Goal: Task Accomplishment & Management: Manage account settings

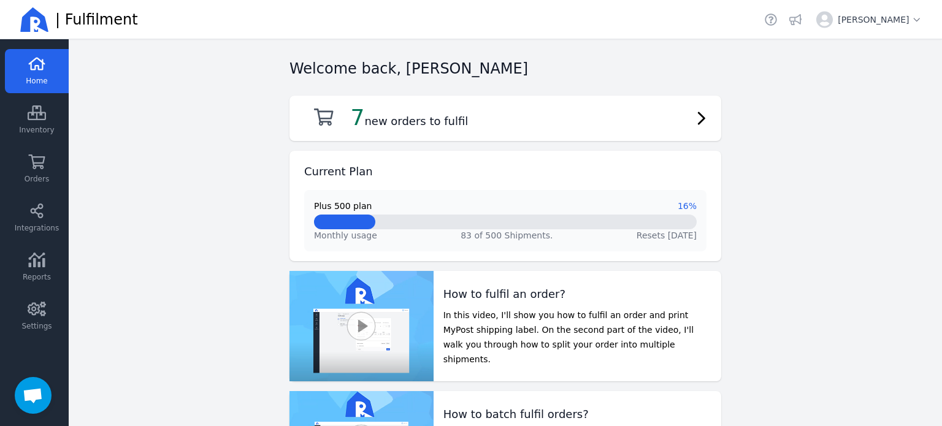
scroll to position [376, 0]
click at [40, 323] on span "Settings" at bounding box center [36, 326] width 30 height 10
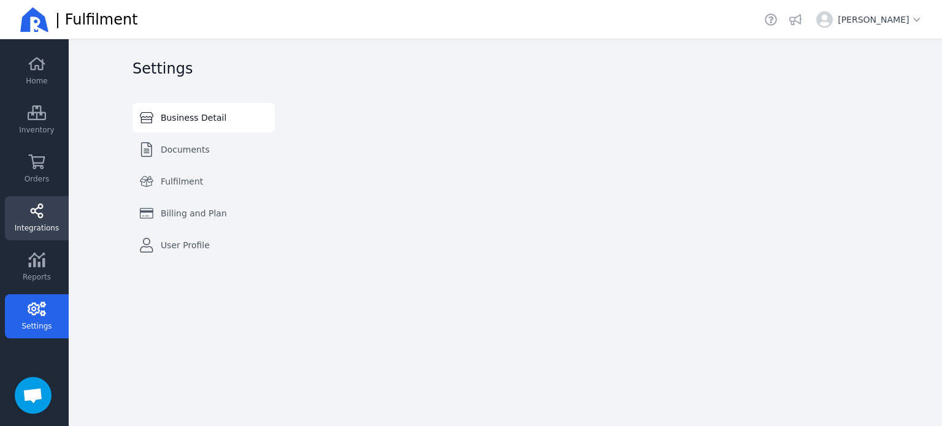
click at [47, 208] on link "Integrations" at bounding box center [37, 218] width 64 height 44
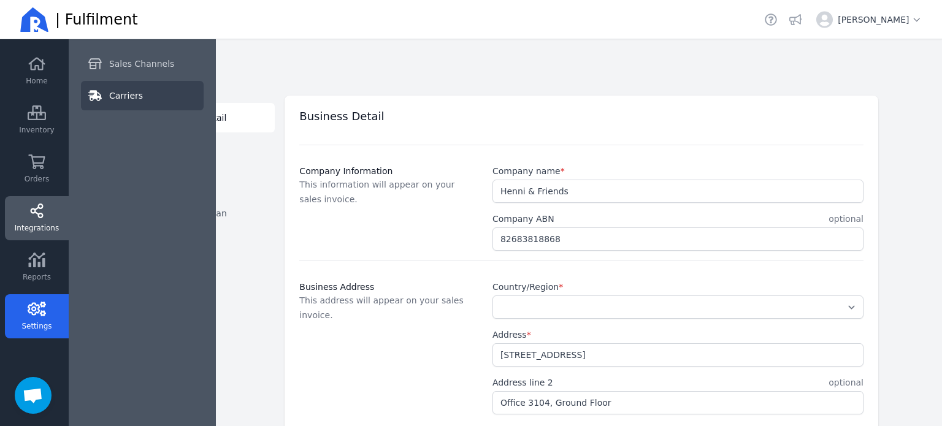
click at [137, 95] on span "Carriers" at bounding box center [126, 96] width 34 height 12
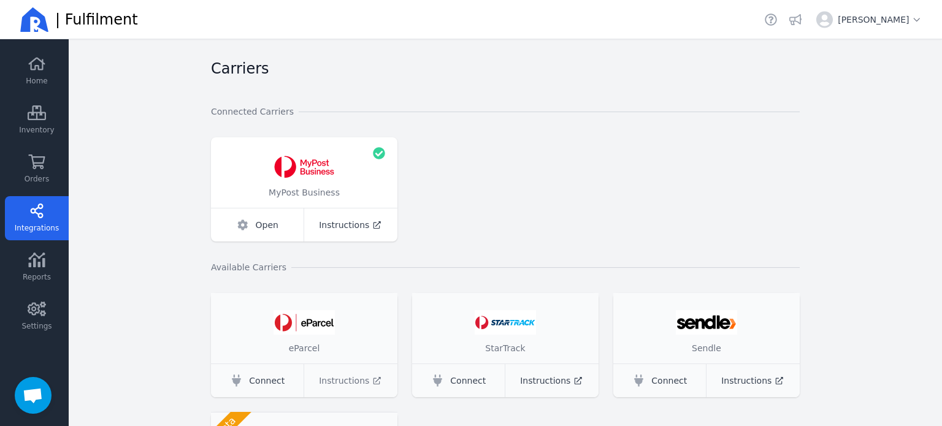
scroll to position [104, 0]
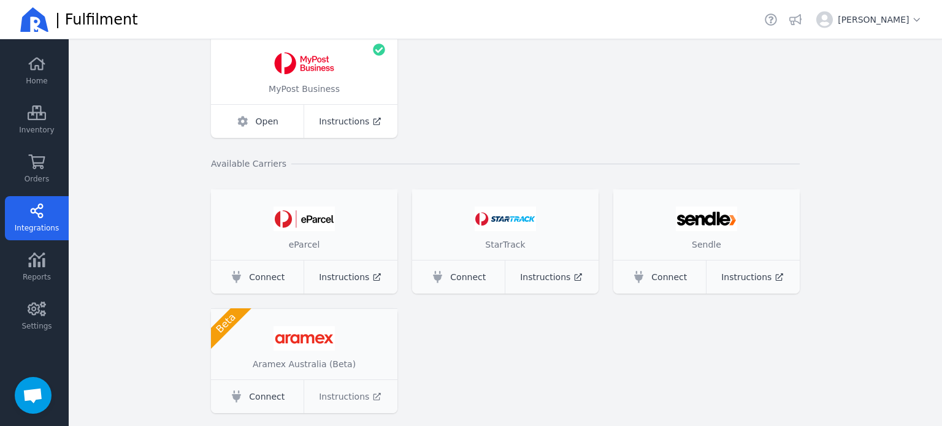
click at [355, 398] on span "Instructions" at bounding box center [344, 397] width 50 height 12
click at [253, 398] on span "Connect" at bounding box center [267, 397] width 36 height 12
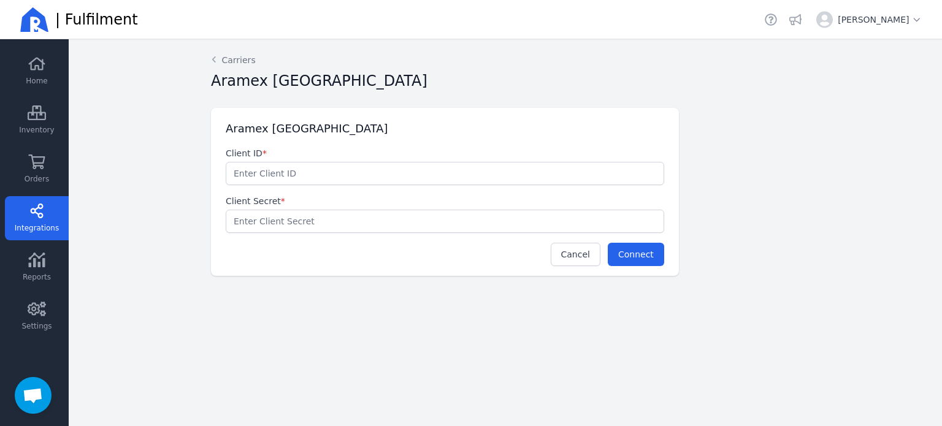
click at [306, 169] on input "text" at bounding box center [444, 174] width 437 height 22
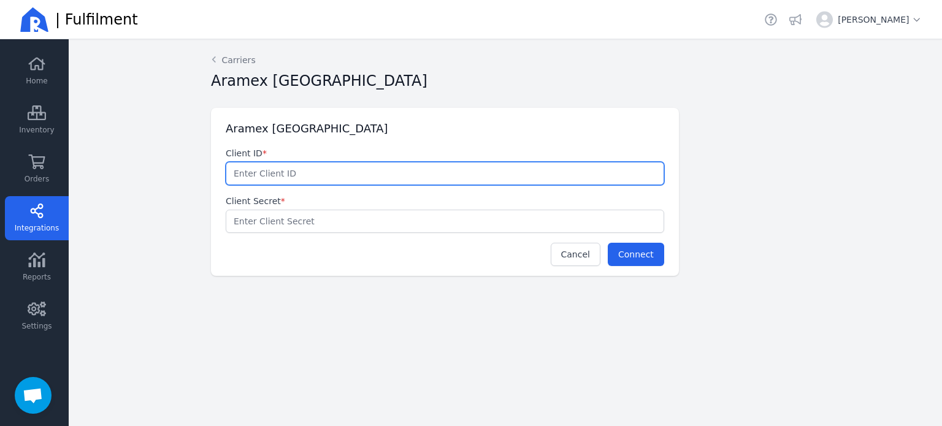
paste input "fw-fl2-MEL2130165-fc7f4b83468b"
type input "fw-fl2-MEL2130165-fc7f4b83468b"
click at [366, 222] on input "text" at bounding box center [444, 221] width 437 height 22
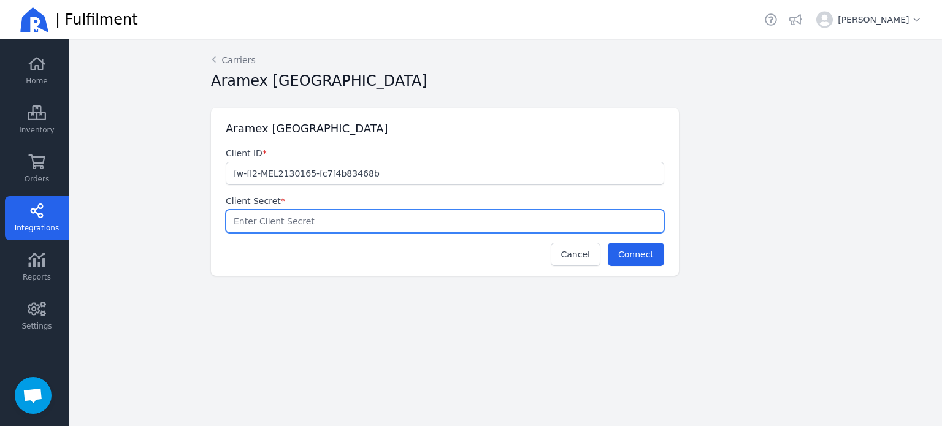
paste input "fw-fl2-MEL2130165-fc7f4b83468b"
click at [637, 252] on span "Connect" at bounding box center [636, 255] width 36 height 10
drag, startPoint x: 387, startPoint y: 220, endPoint x: 208, endPoint y: 218, distance: 178.5
click at [208, 218] on div "Aramex Australia Client ID * fw-fl2-MEL2130165-fc7f4b83468b Client Secret * fw-…" at bounding box center [440, 192] width 478 height 168
paste input "e3a6414-c887-4a6b-8ae6-bcbd849715b3"
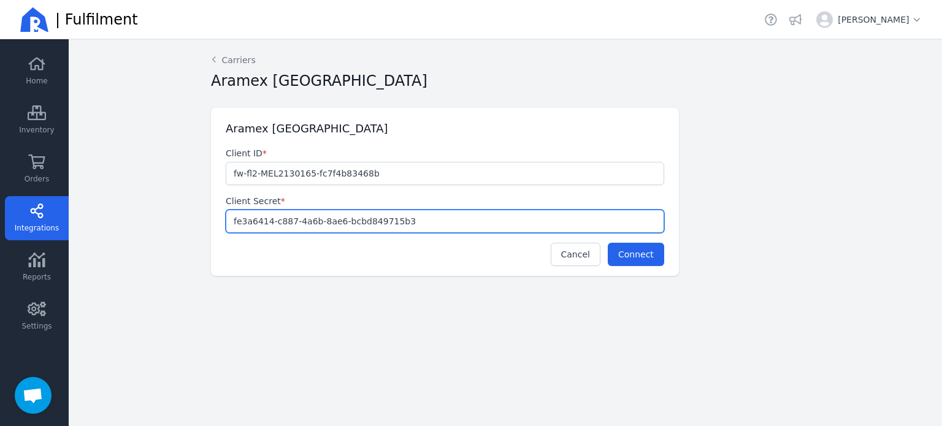
type input "fe3a6414-c887-4a6b-8ae6-bcbd849715b3"
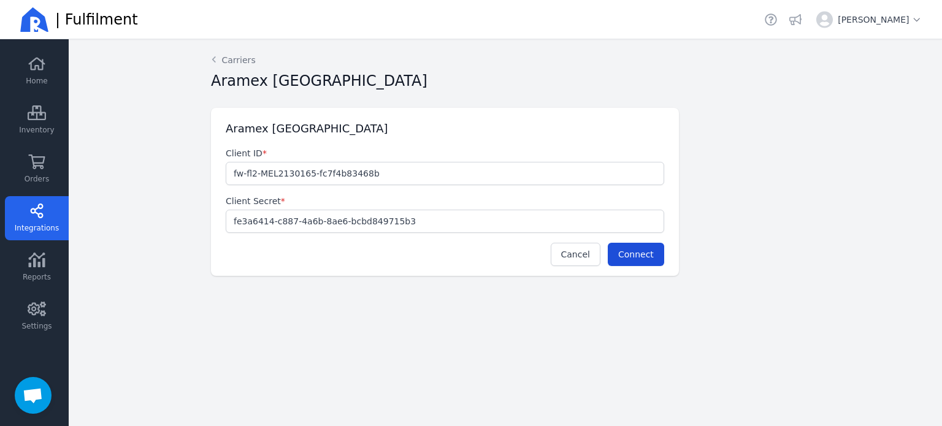
click at [650, 258] on span "Connect" at bounding box center [636, 255] width 36 height 10
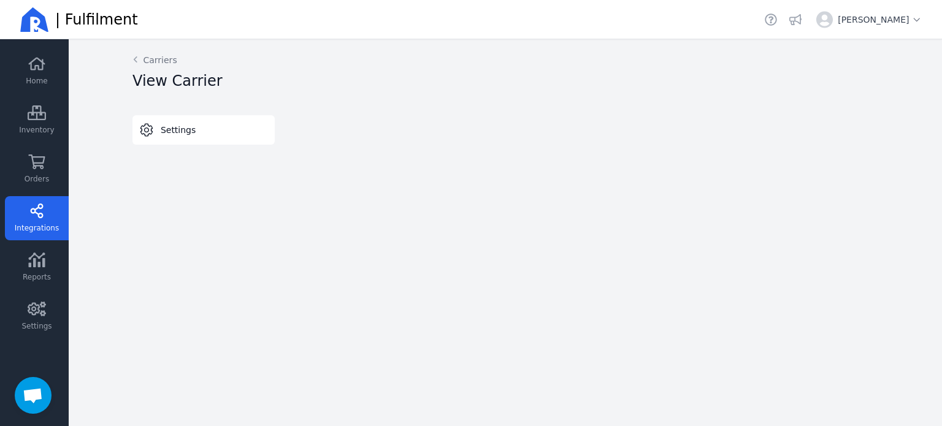
select select "4x6"
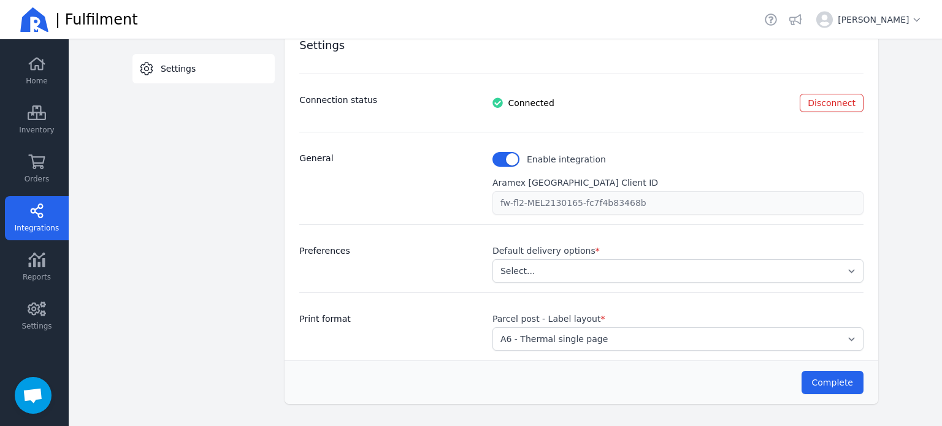
scroll to position [83, 0]
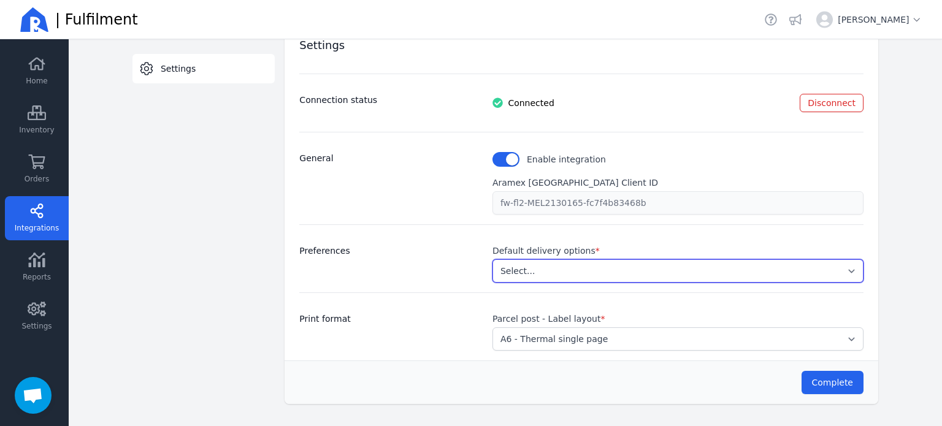
click at [528, 272] on select "Select... Authority to Leave Standard Service (Additional fees apply) Signature…" at bounding box center [678, 271] width 371 height 23
select select "ATL"
click at [493, 260] on select "Select... Authority to Leave Standard Service (Additional fees apply) Signature…" at bounding box center [678, 271] width 371 height 23
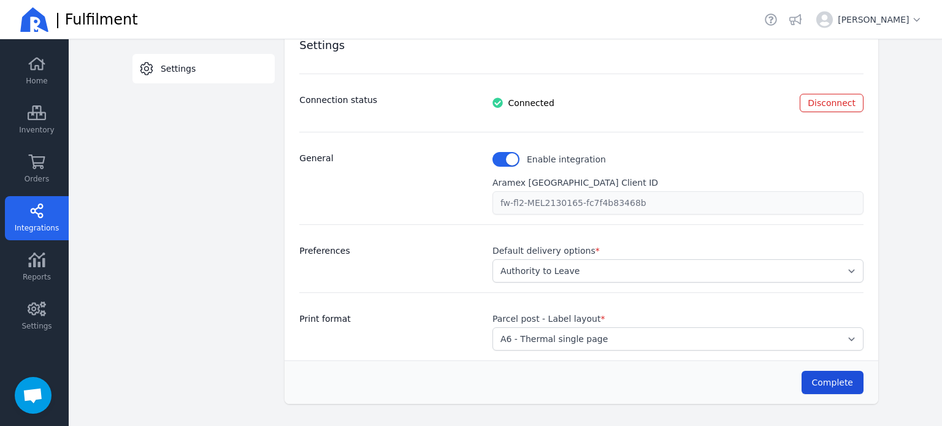
click at [839, 381] on span "Complete" at bounding box center [832, 383] width 41 height 10
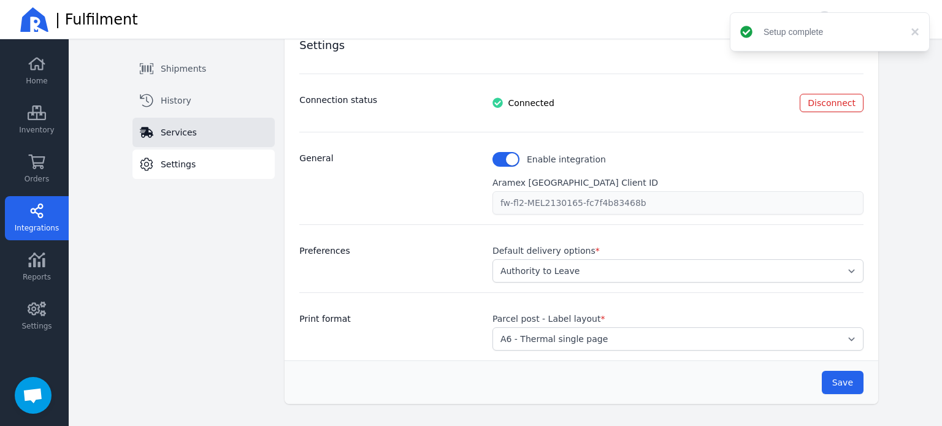
click at [164, 133] on span "Services" at bounding box center [179, 132] width 36 height 12
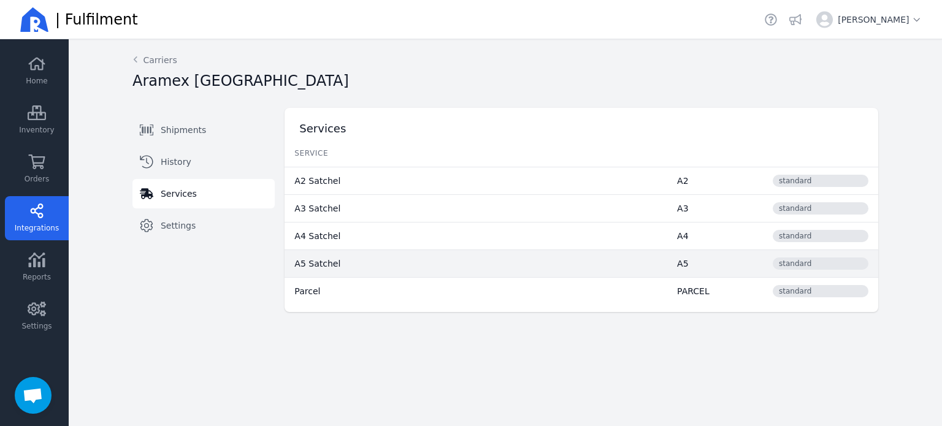
click at [852, 263] on span "standard" at bounding box center [821, 264] width 96 height 12
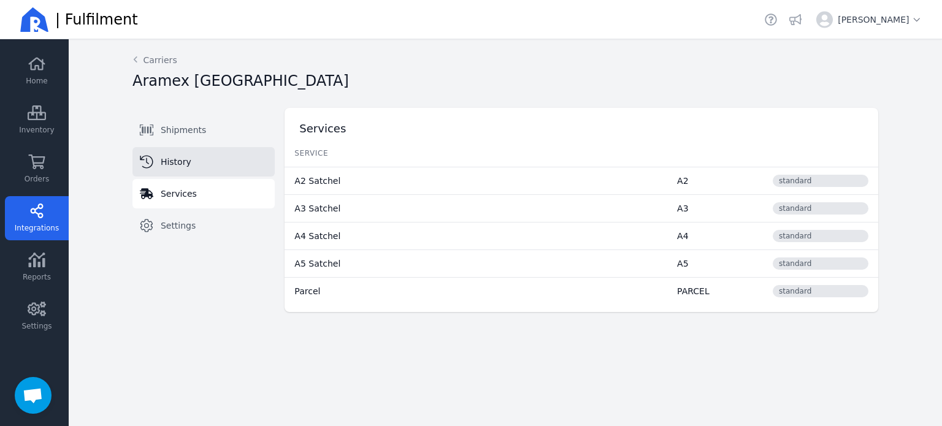
click at [180, 161] on span "History" at bounding box center [176, 162] width 31 height 12
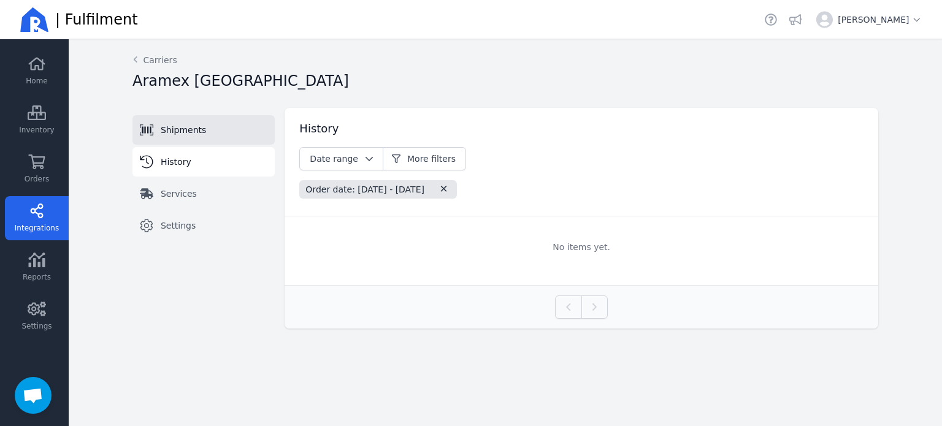
click at [175, 140] on link "Shipments" at bounding box center [204, 129] width 142 height 29
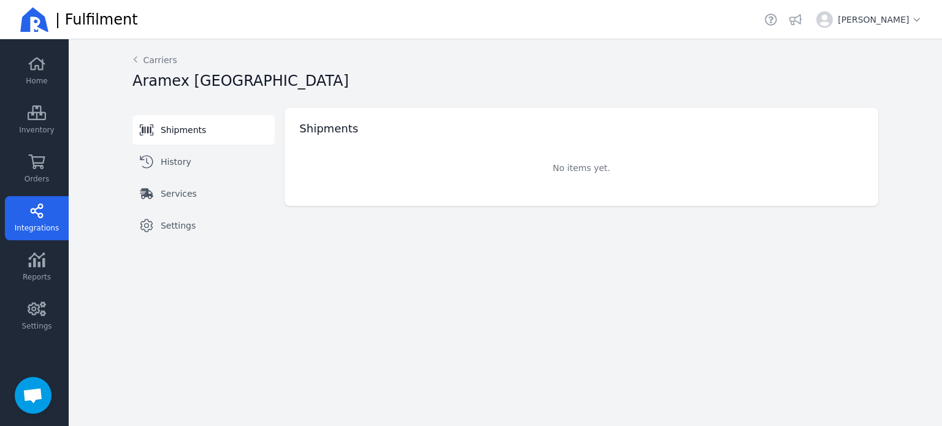
click at [45, 230] on span "Integrations" at bounding box center [37, 228] width 44 height 10
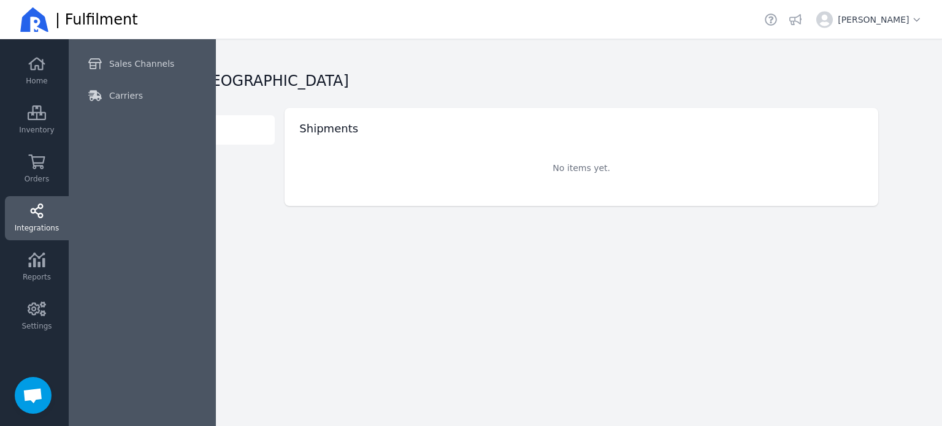
click at [395, 266] on main "Back Carriers Aramex Australia Shipments History Services Settings Switch tab S…" at bounding box center [506, 232] width 874 height 387
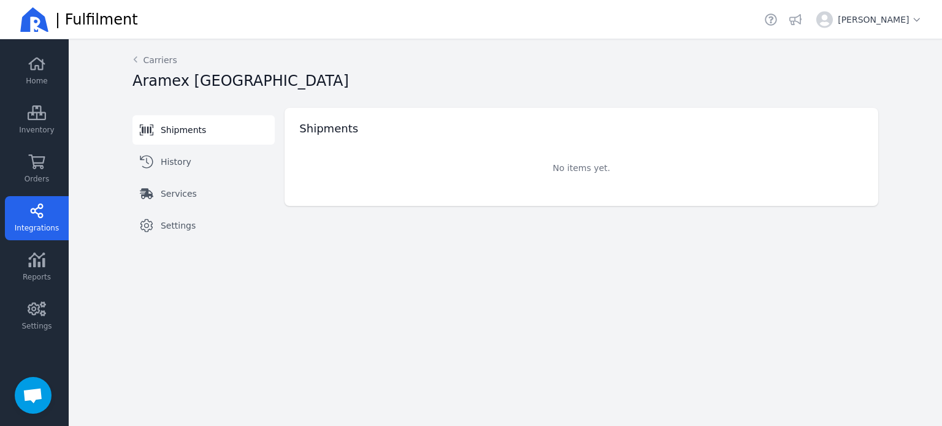
click at [174, 134] on span "Shipments" at bounding box center [183, 130] width 45 height 12
click at [23, 163] on link "Orders" at bounding box center [37, 169] width 64 height 44
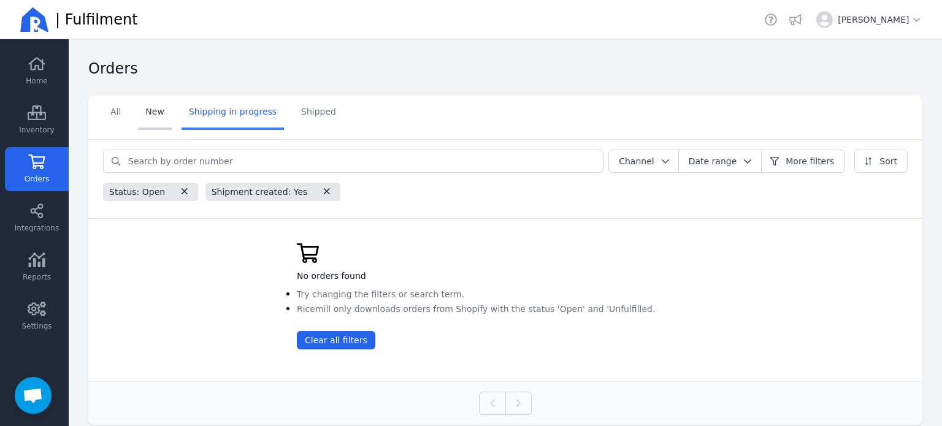
click at [161, 105] on link "New" at bounding box center [155, 113] width 34 height 34
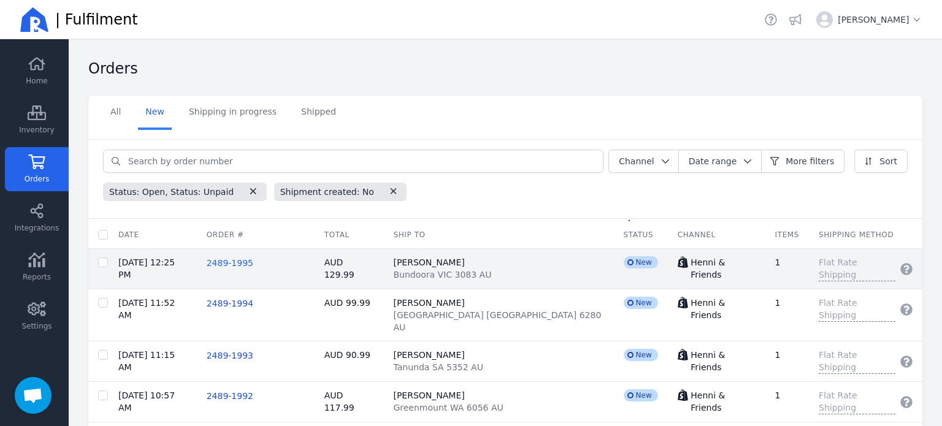
click at [234, 261] on span "2489-1995" at bounding box center [230, 263] width 47 height 10
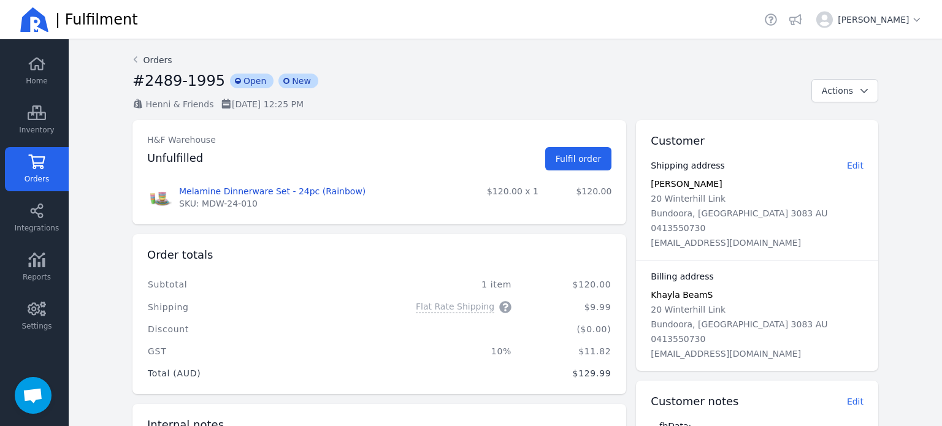
click at [130, 56] on icon at bounding box center [135, 60] width 11 height 10
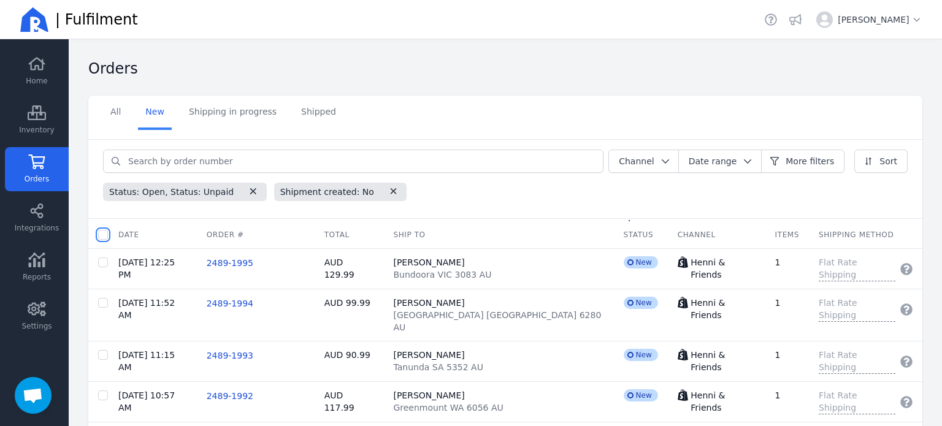
click at [100, 234] on input "checkbox" at bounding box center [103, 235] width 10 height 10
checkbox input "true"
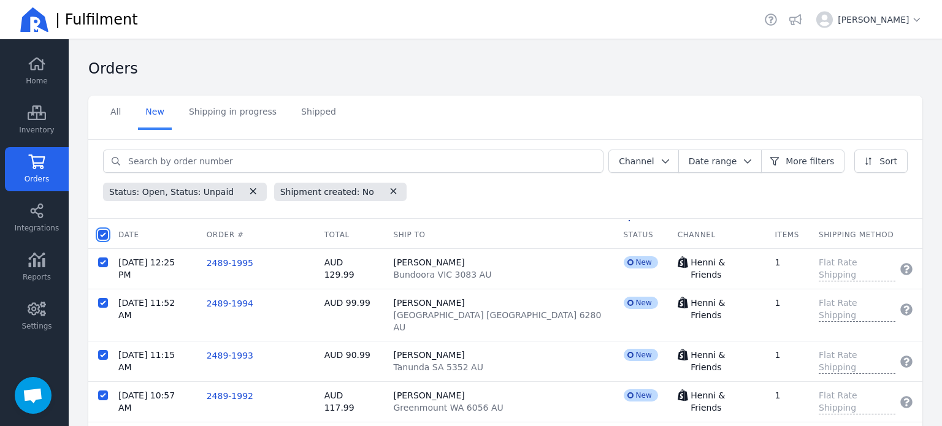
checkbox input "true"
click at [232, 241] on button "Batch fulfil orders" at bounding box center [244, 234] width 97 height 23
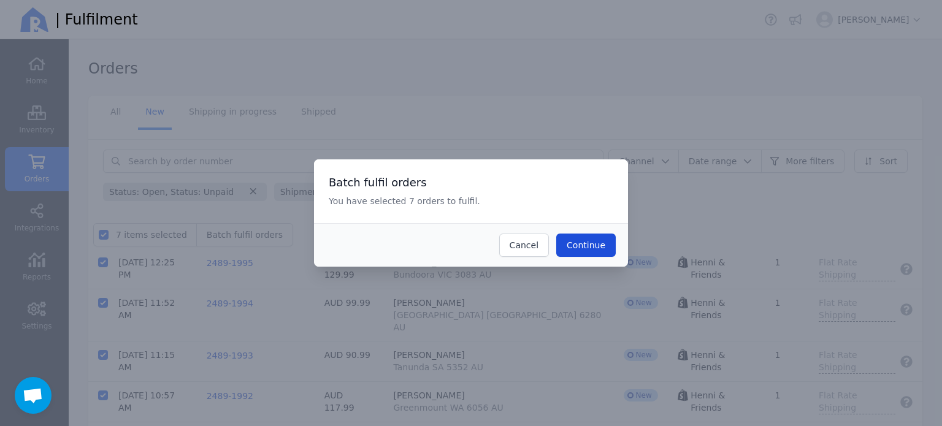
click at [595, 242] on span "Continue" at bounding box center [586, 246] width 39 height 10
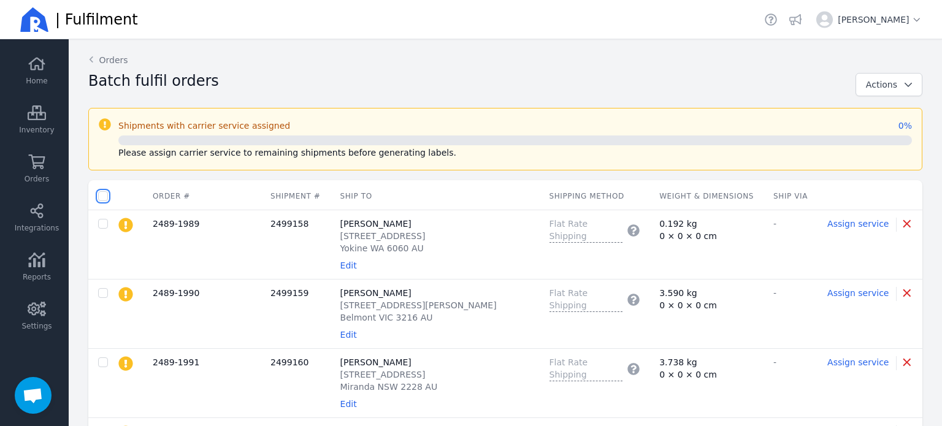
click at [104, 197] on input "checkbox" at bounding box center [103, 196] width 10 height 10
checkbox input "true"
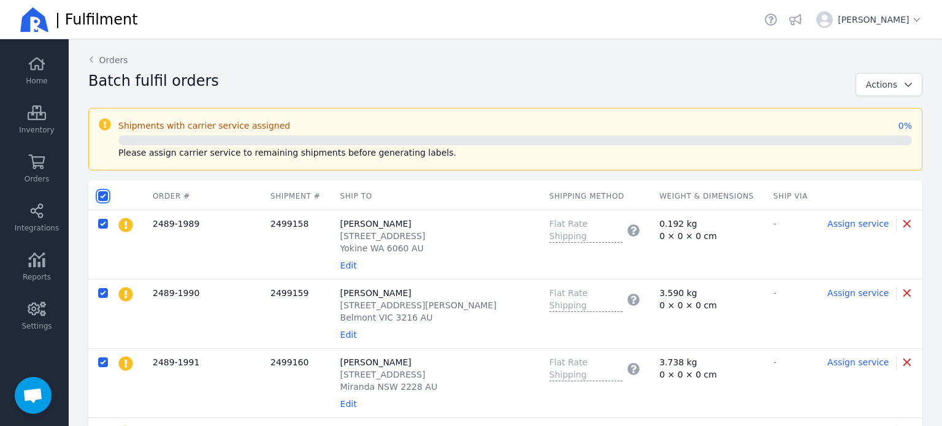
checkbox input "true"
click at [241, 196] on span "Assign service" at bounding box center [237, 196] width 61 height 10
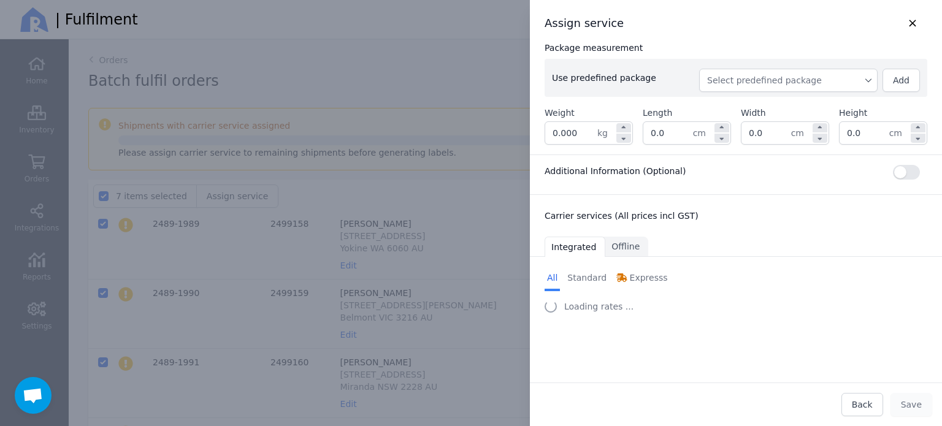
click at [781, 82] on span "Select predefined package" at bounding box center [788, 80] width 163 height 12
click at [765, 102] on span "BX250" at bounding box center [793, 108] width 149 height 12
type input "0.260"
type input "27.0"
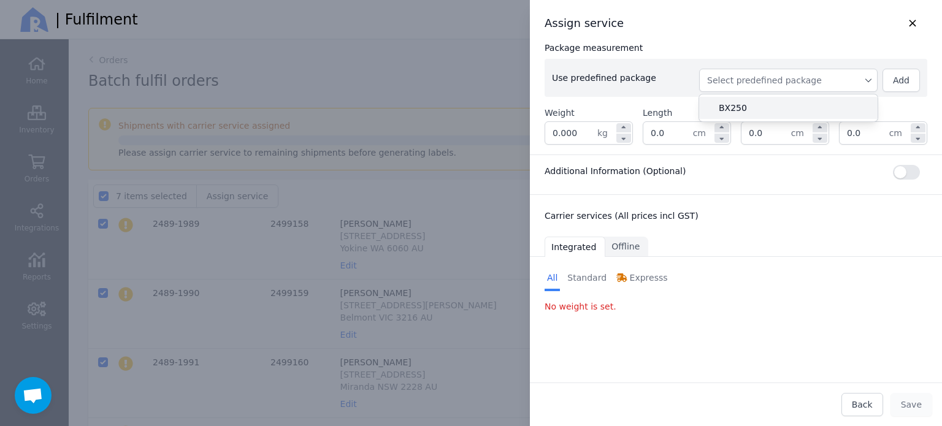
type input "27.0"
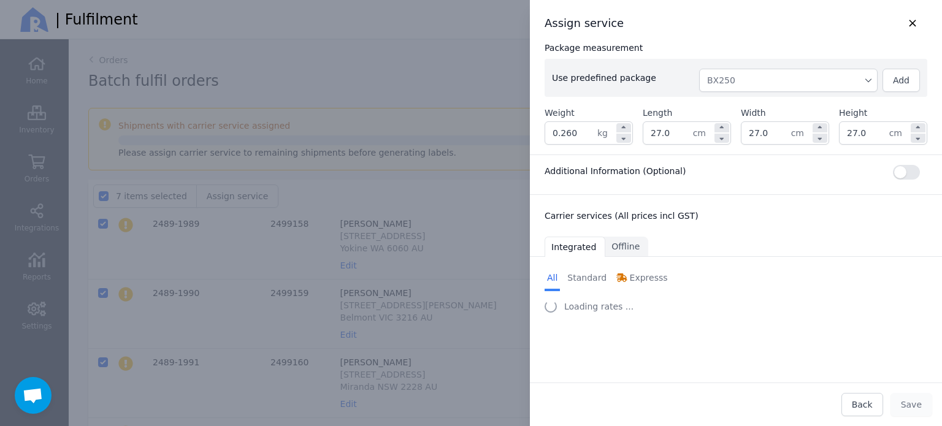
select select "0"
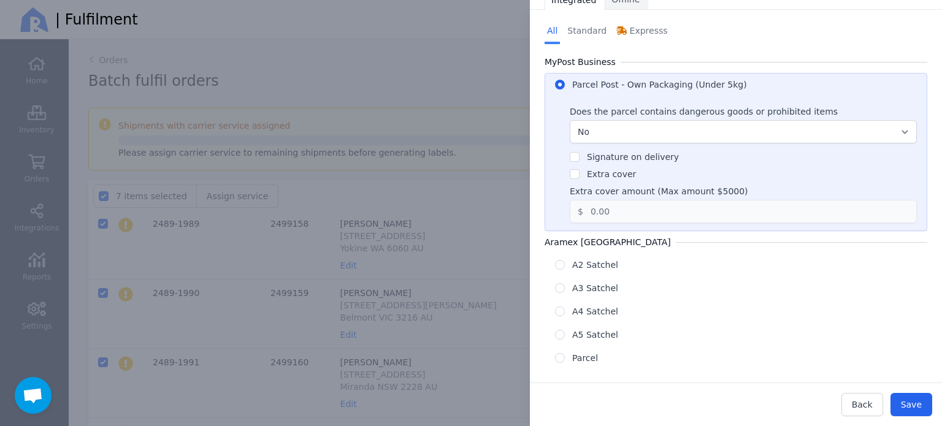
scroll to position [255, 0]
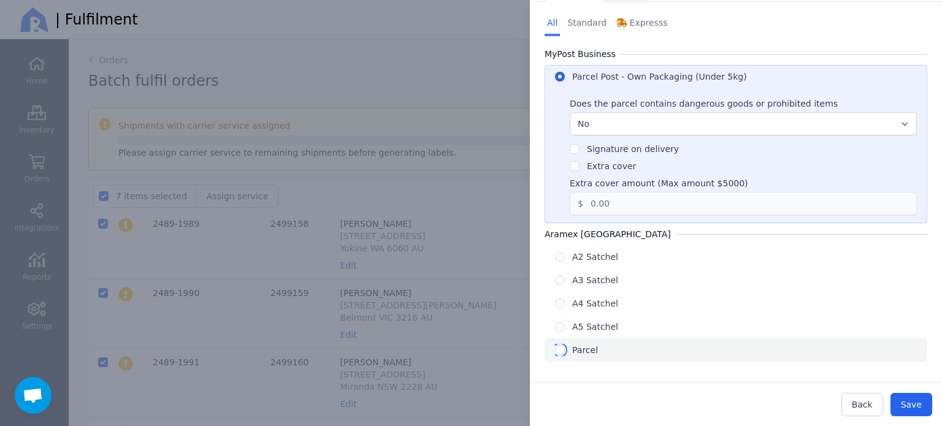
click at [558, 346] on input "radio" at bounding box center [560, 350] width 10 height 10
radio input "true"
radio input "false"
radio input "true"
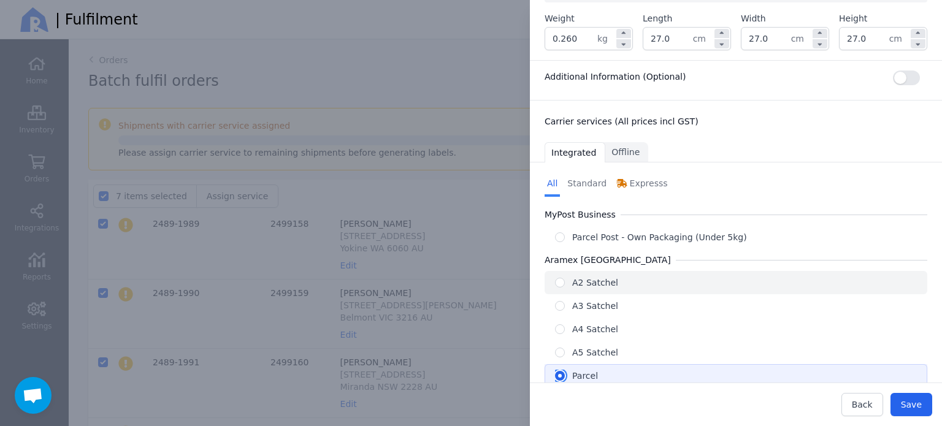
scroll to position [0, 0]
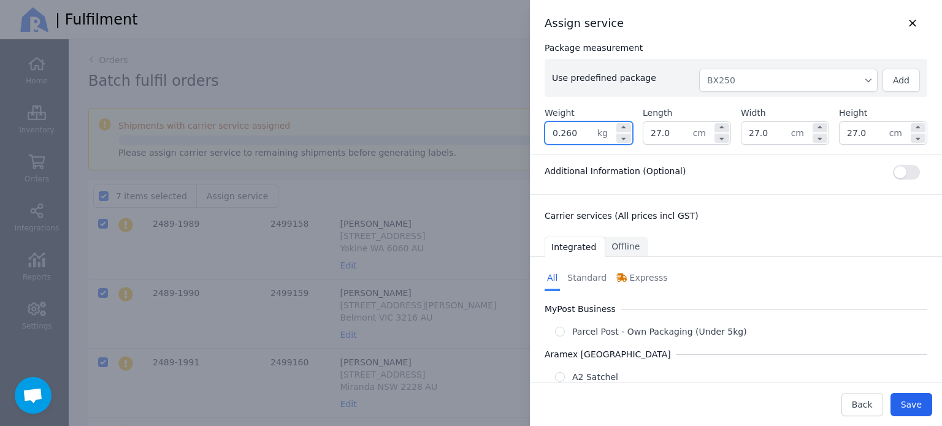
drag, startPoint x: 582, startPoint y: 137, endPoint x: 552, endPoint y: 142, distance: 30.4
click at [552, 142] on input "0.260" at bounding box center [571, 133] width 52 height 22
type input "3.700"
click at [702, 176] on div "Additional Information (Optional)" at bounding box center [736, 172] width 383 height 15
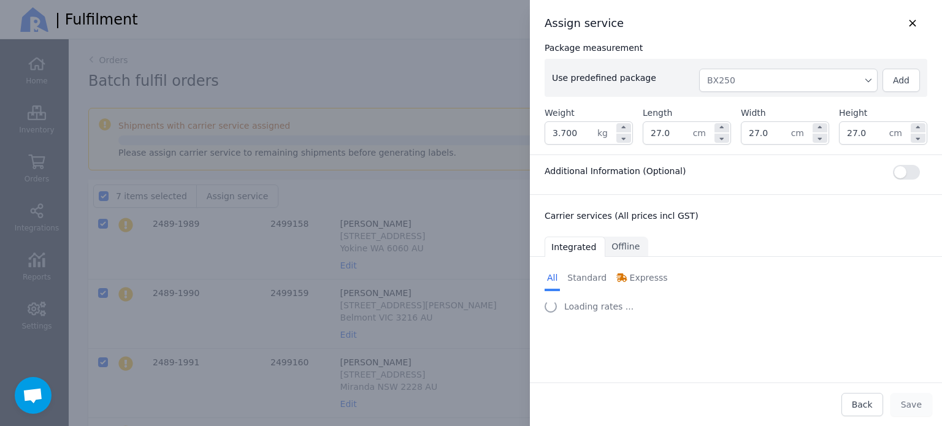
select select "0"
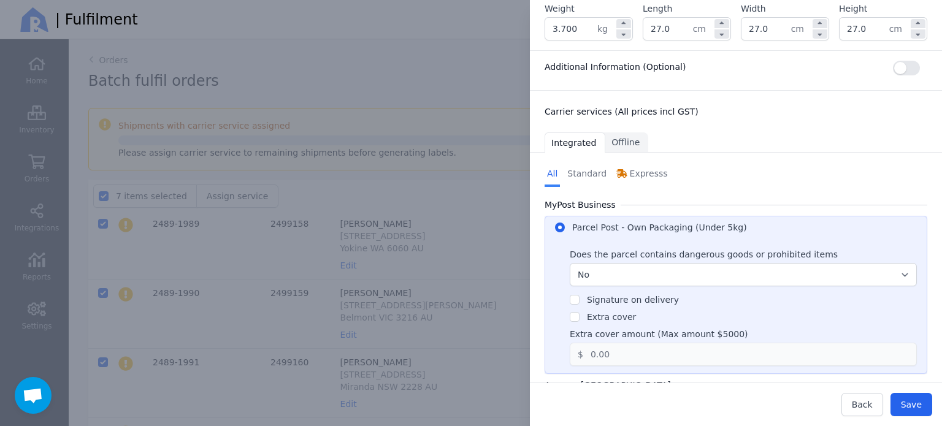
scroll to position [2, 0]
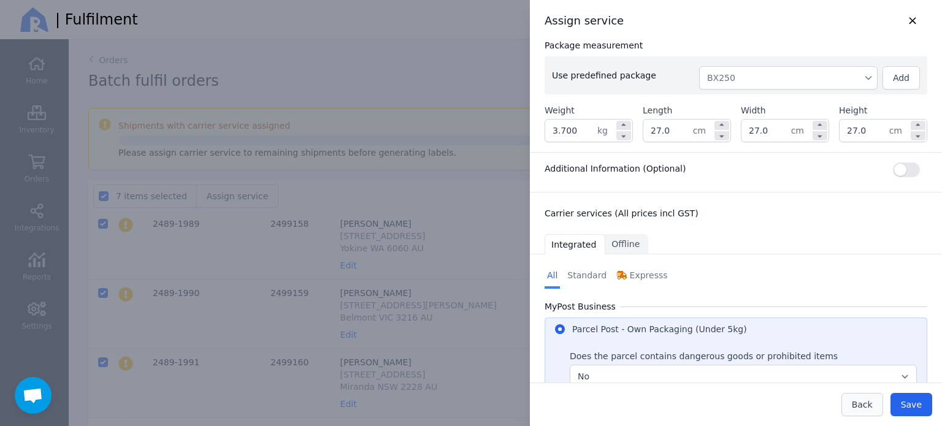
click at [876, 409] on button "Back" at bounding box center [863, 404] width 42 height 23
checkbox input "false"
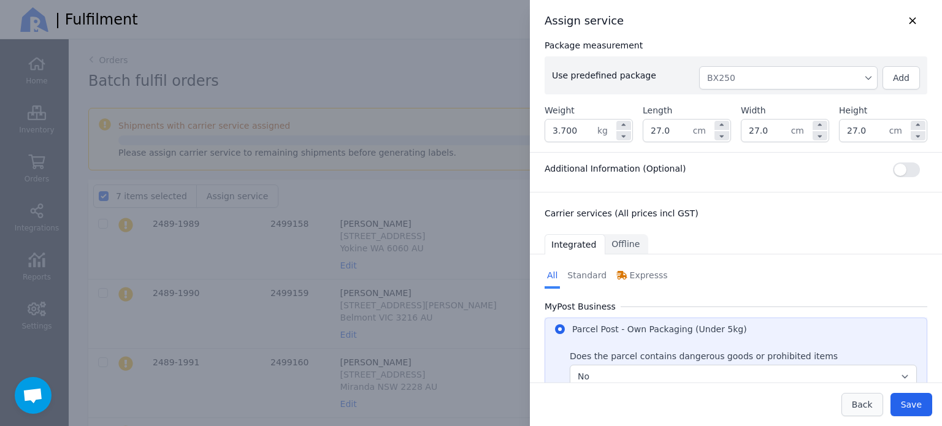
checkbox input "false"
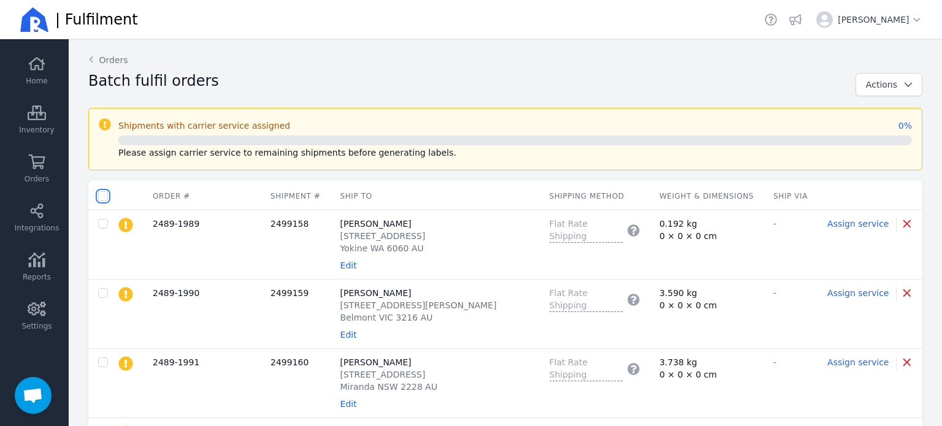
click at [99, 196] on input "checkbox" at bounding box center [103, 196] width 10 height 10
checkbox input "true"
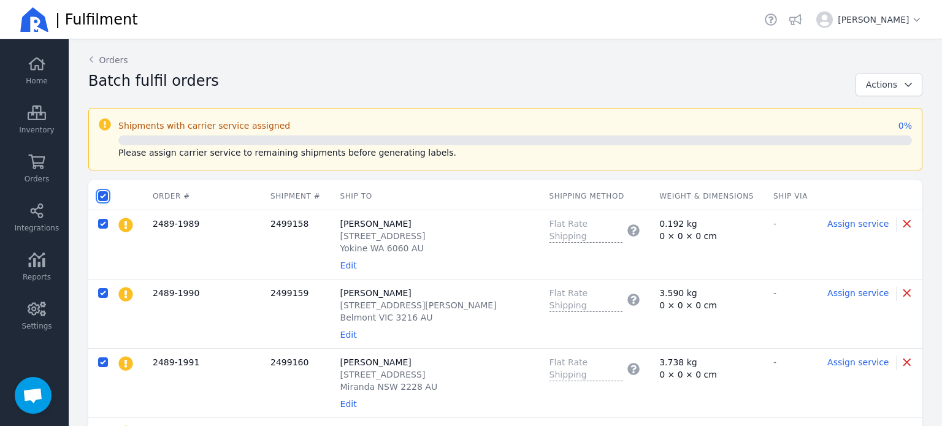
checkbox input "true"
click at [903, 88] on icon "button" at bounding box center [909, 84] width 12 height 9
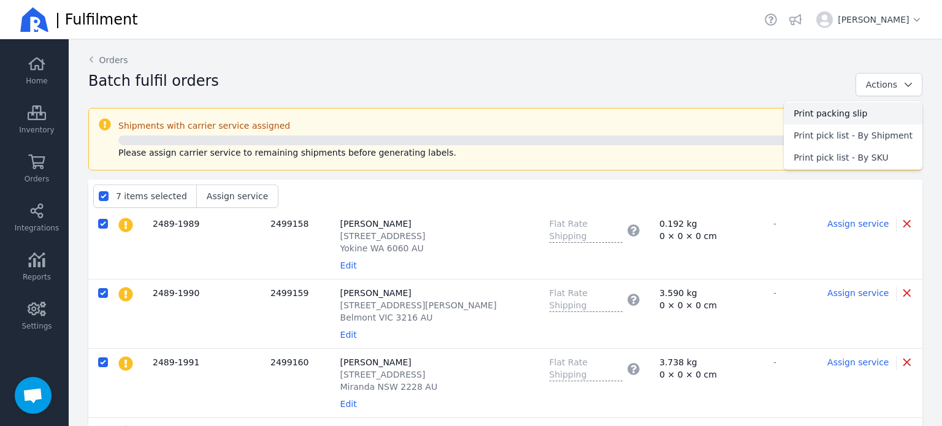
click at [855, 114] on span "Print packing slip" at bounding box center [853, 113] width 119 height 12
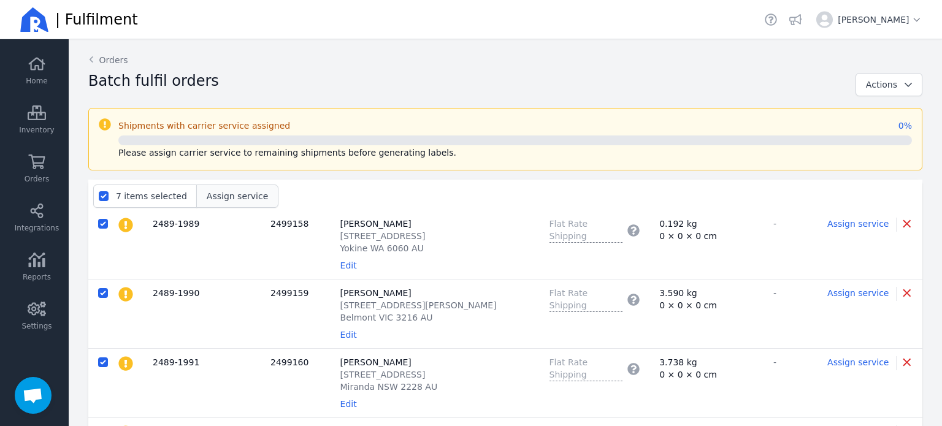
click at [226, 193] on span "Assign service" at bounding box center [237, 196] width 61 height 10
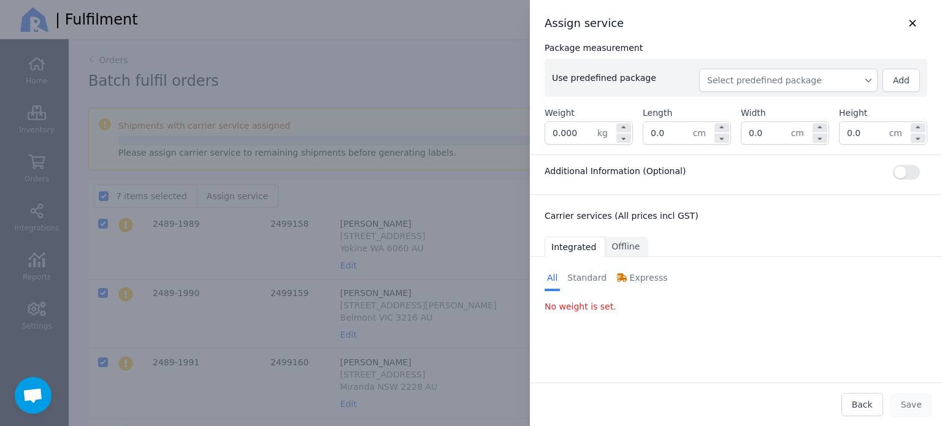
drag, startPoint x: 739, startPoint y: 83, endPoint x: 739, endPoint y: 90, distance: 6.7
click at [739, 85] on span "Select predefined package" at bounding box center [788, 80] width 163 height 12
click at [745, 112] on span "BX250" at bounding box center [793, 108] width 149 height 12
type input "0.260"
type input "27.0"
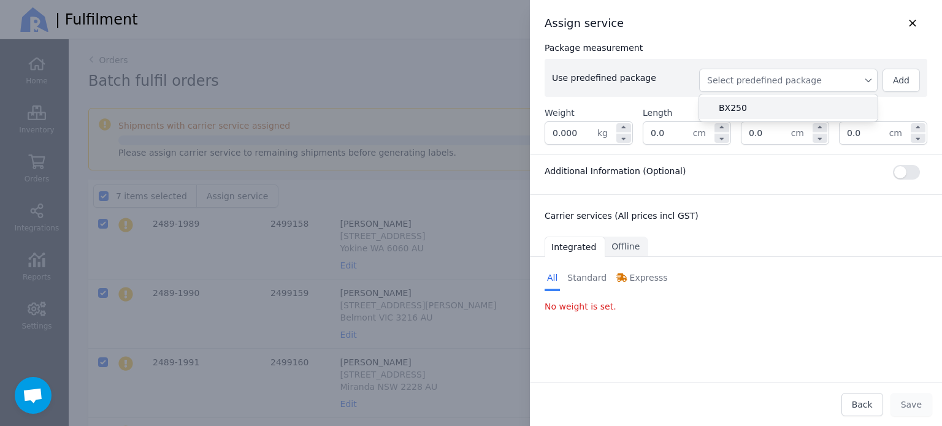
type input "27.0"
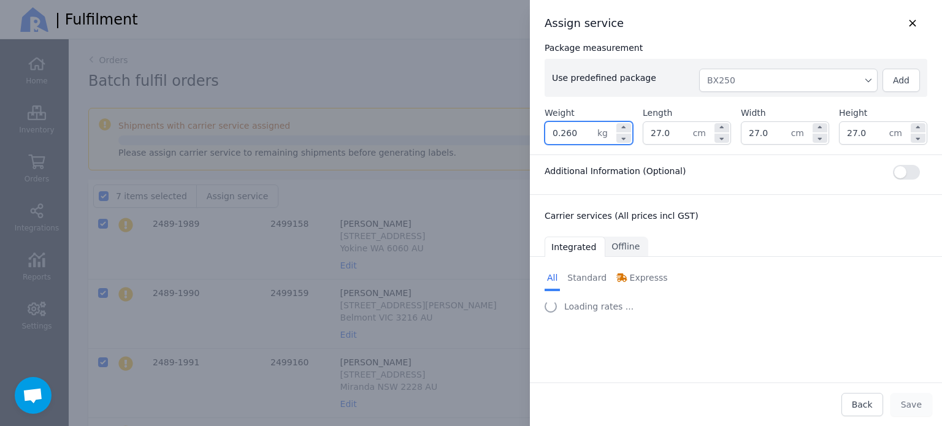
drag, startPoint x: 584, startPoint y: 129, endPoint x: 545, endPoint y: 133, distance: 38.8
click at [545, 133] on input "0.260" at bounding box center [571, 133] width 52 height 22
type input "5"
select select "0"
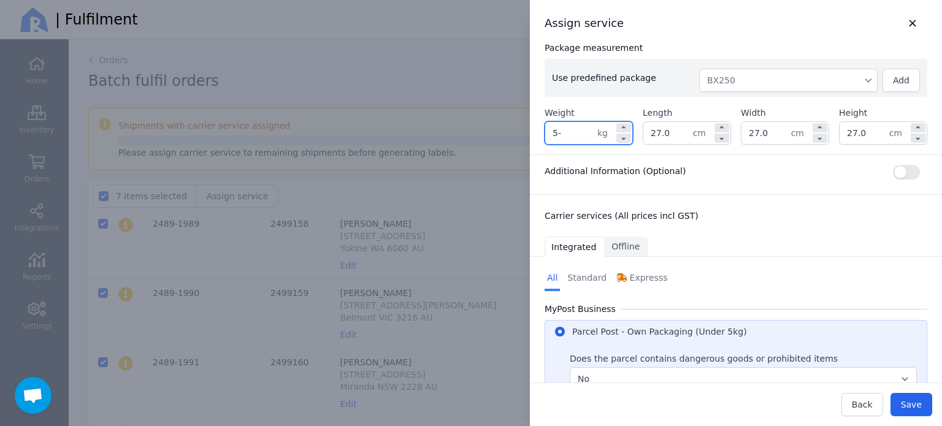
type input "5"
type input "3.700"
click at [683, 45] on div "Package measurement" at bounding box center [736, 48] width 383 height 12
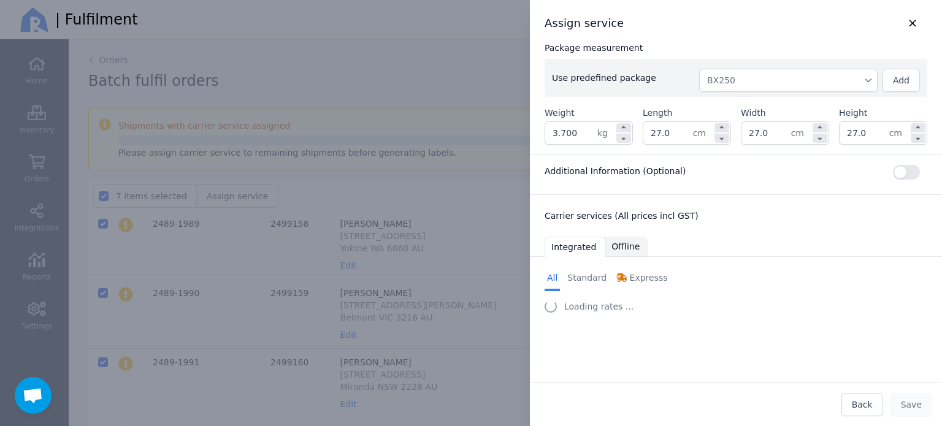
select select "0"
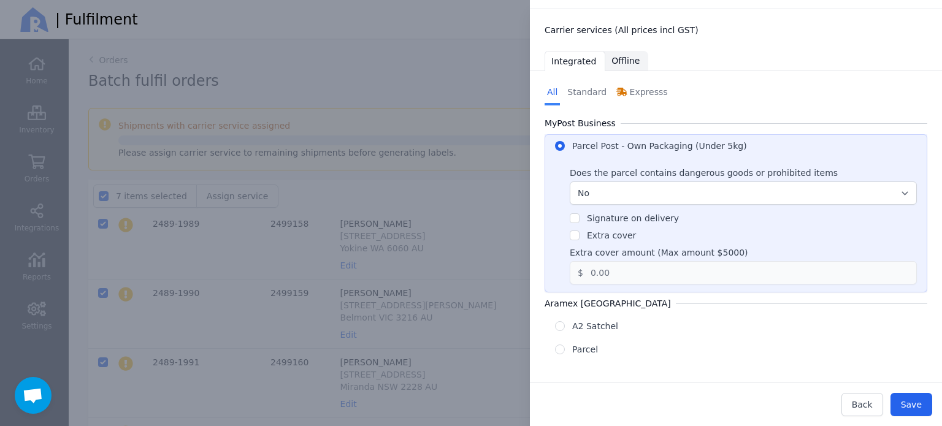
scroll to position [187, 0]
click at [866, 401] on span "Back" at bounding box center [862, 405] width 21 height 10
checkbox input "false"
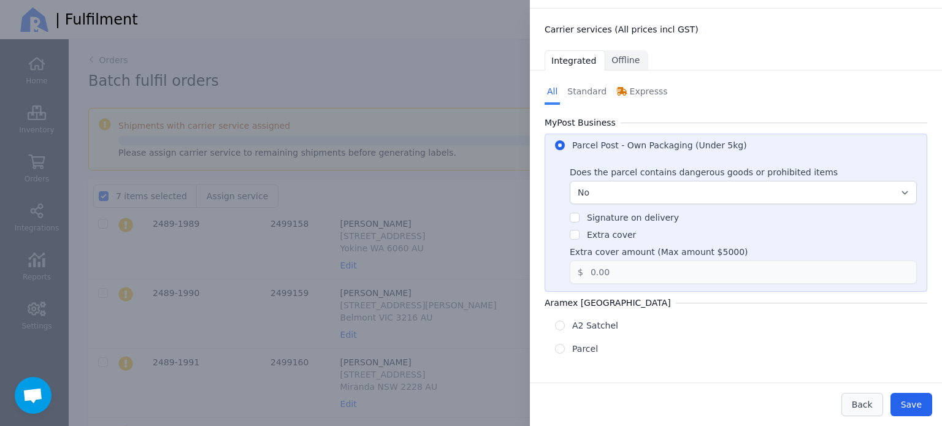
checkbox input "false"
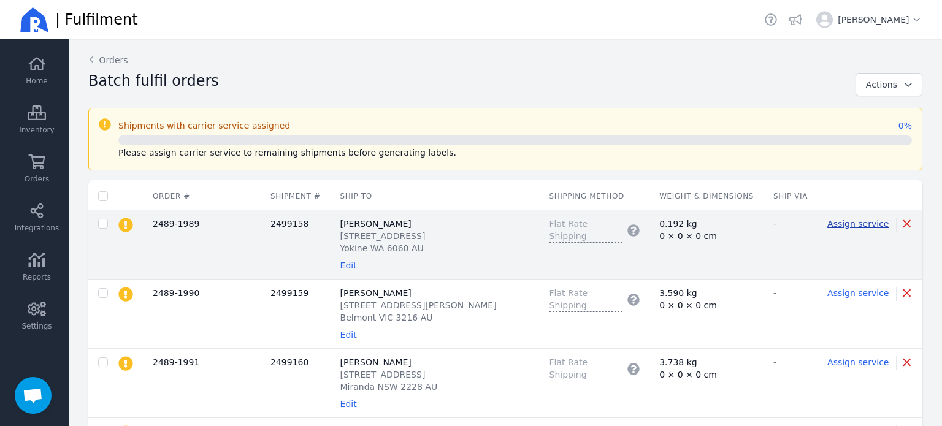
click at [834, 223] on span "Assign service" at bounding box center [858, 224] width 61 height 10
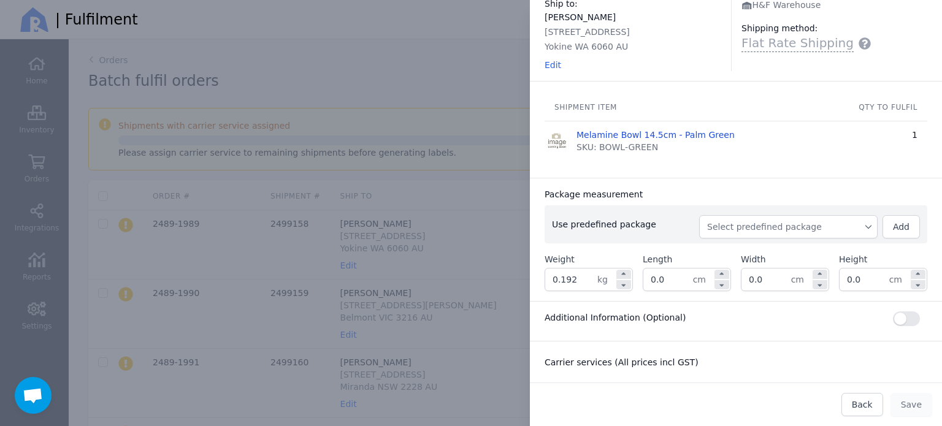
scroll to position [123, 0]
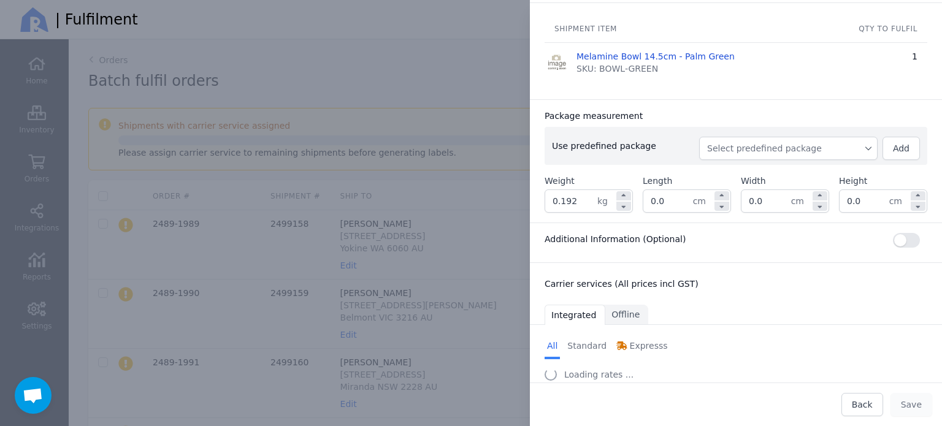
click at [766, 152] on span "Select predefined package" at bounding box center [788, 148] width 163 height 12
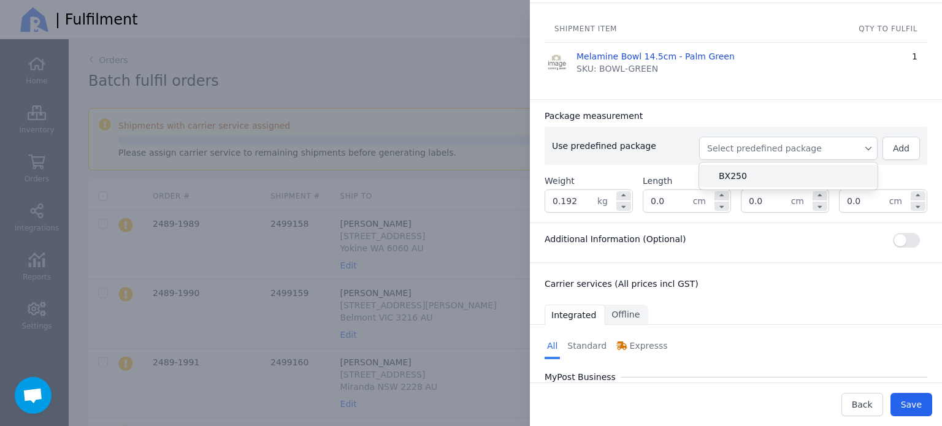
click at [761, 174] on span "BX250" at bounding box center [793, 176] width 149 height 12
type input "0.452"
type input "27.0"
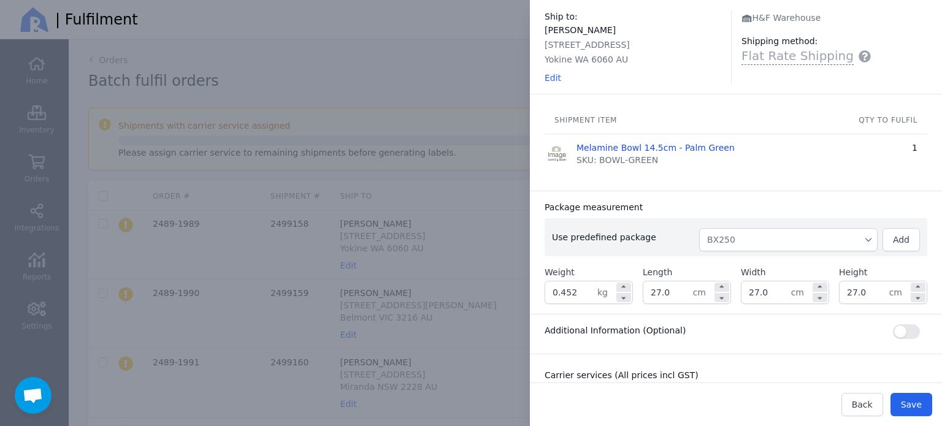
scroll to position [0, 0]
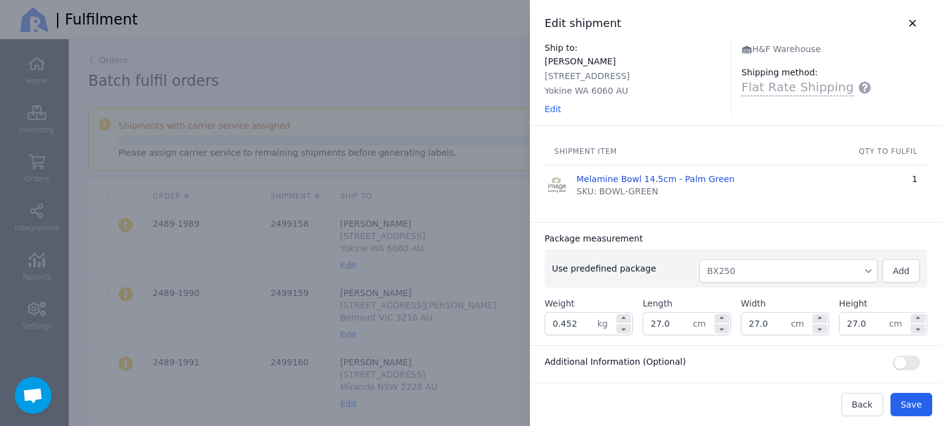
click at [430, 18] on div at bounding box center [471, 213] width 942 height 426
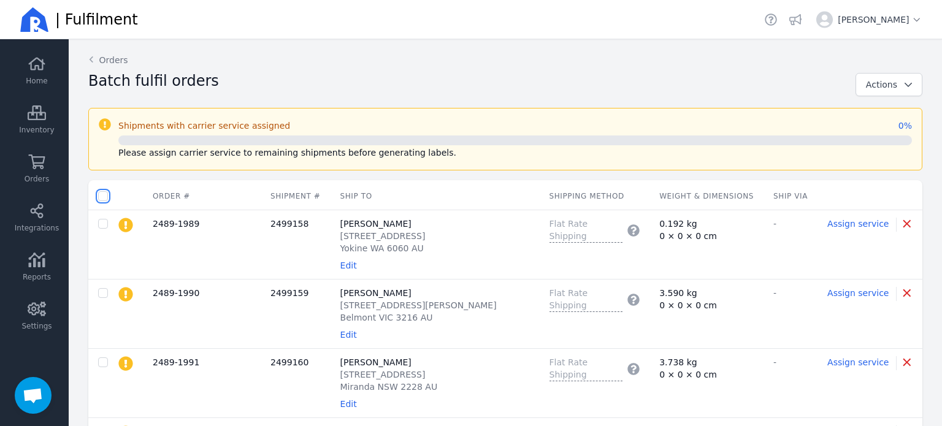
click at [99, 196] on input "checkbox" at bounding box center [103, 196] width 10 height 10
checkbox input "true"
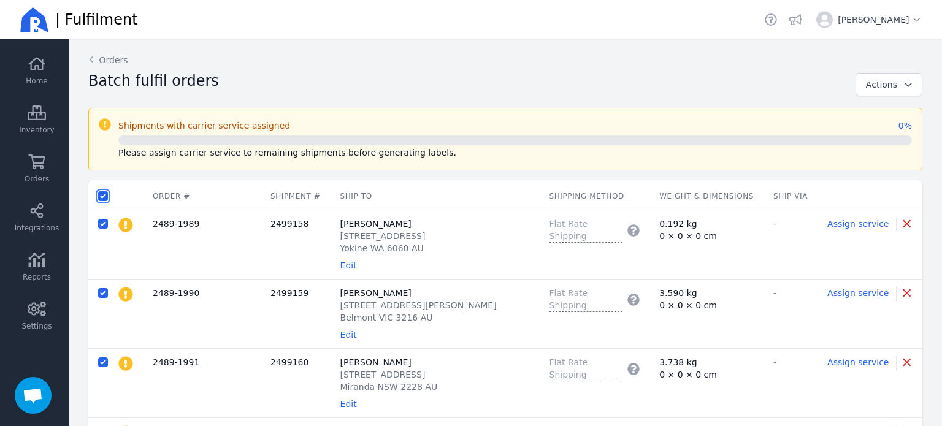
checkbox input "true"
click at [221, 198] on span "Assign service" at bounding box center [237, 196] width 61 height 10
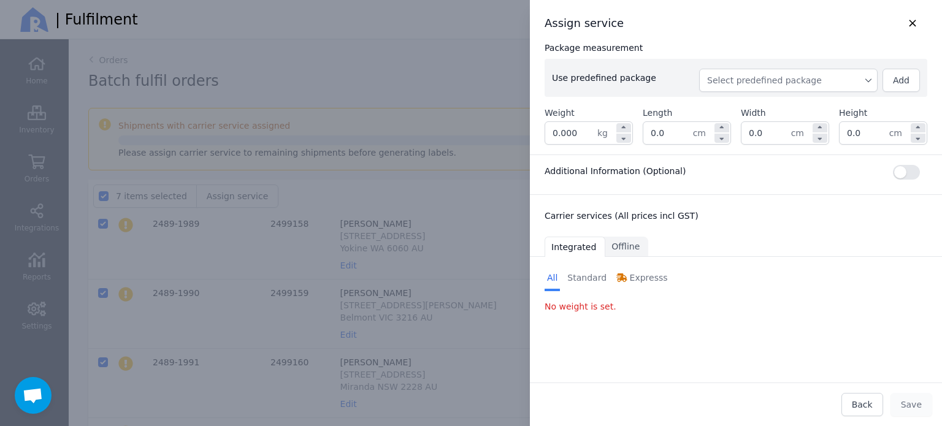
click at [736, 80] on span "Select predefined package" at bounding box center [788, 80] width 163 height 12
click at [738, 108] on span "BX250" at bounding box center [793, 108] width 149 height 12
type input "0.260"
type input "27.0"
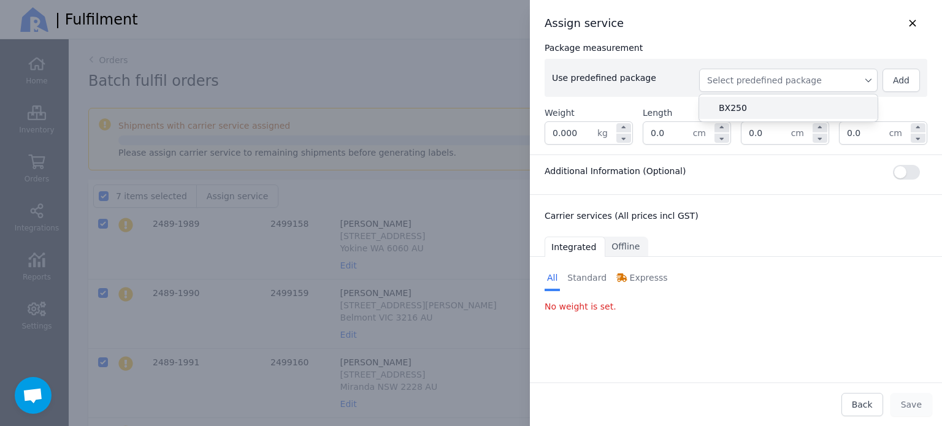
type input "27.0"
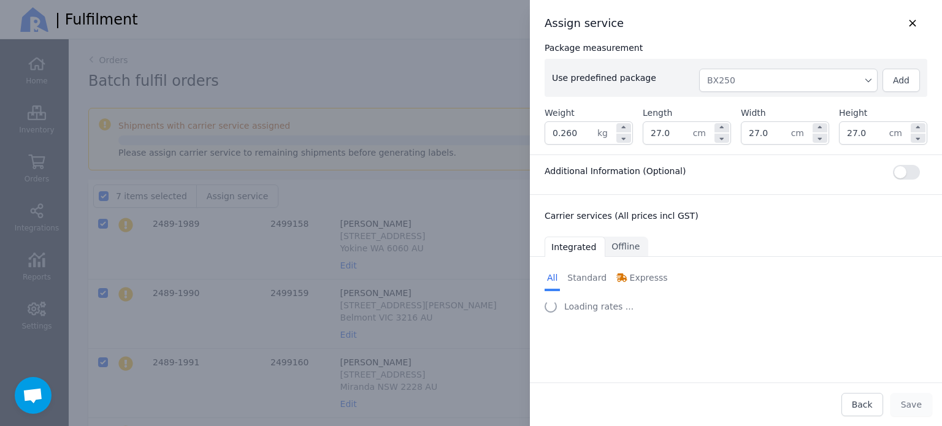
drag, startPoint x: 574, startPoint y: 133, endPoint x: 538, endPoint y: 139, distance: 36.2
click at [539, 139] on div "Package measurement Use predefined package BX250 Add Weight 0.260 kg Length 27.…" at bounding box center [736, 93] width 412 height 123
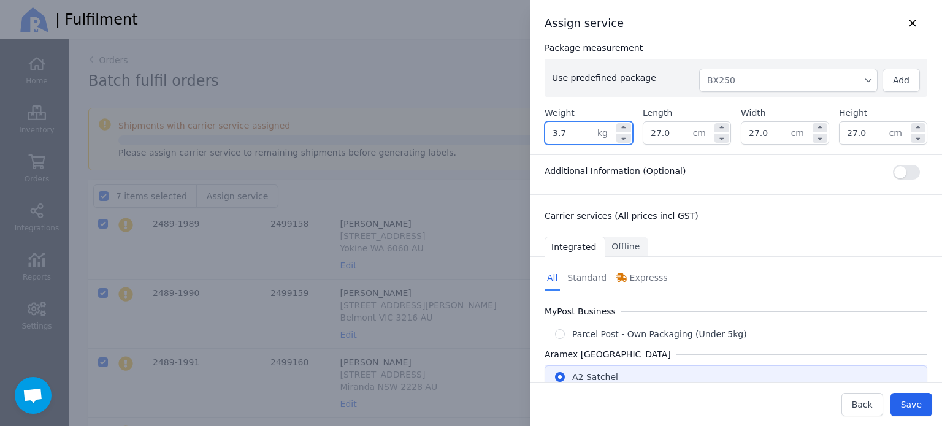
type input "3.700"
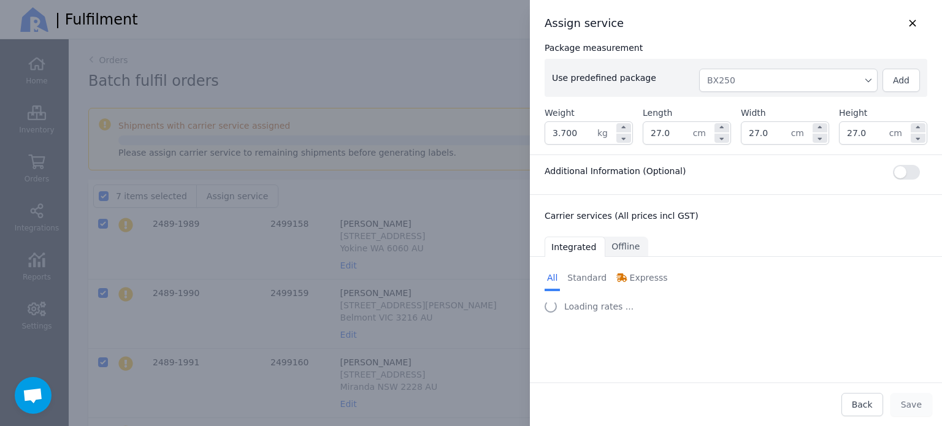
click at [678, 39] on div "Package measurement Use predefined package BX250 Add Weight 3.700 kg Length 27.…" at bounding box center [736, 93] width 412 height 123
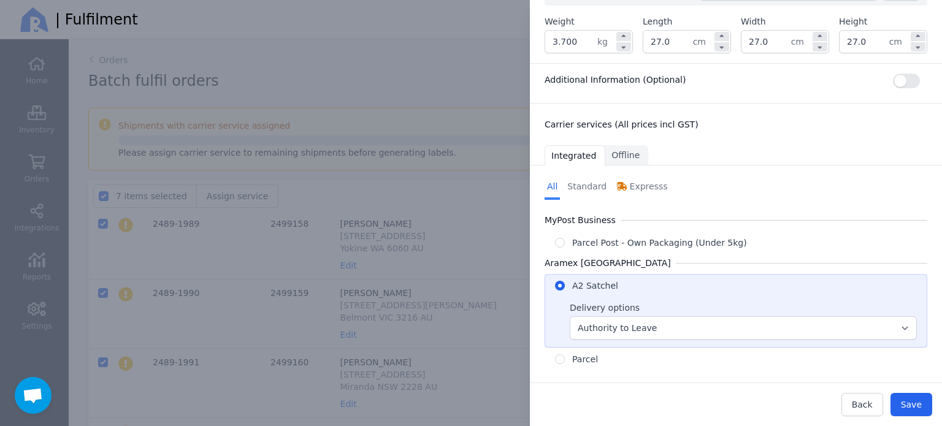
scroll to position [102, 0]
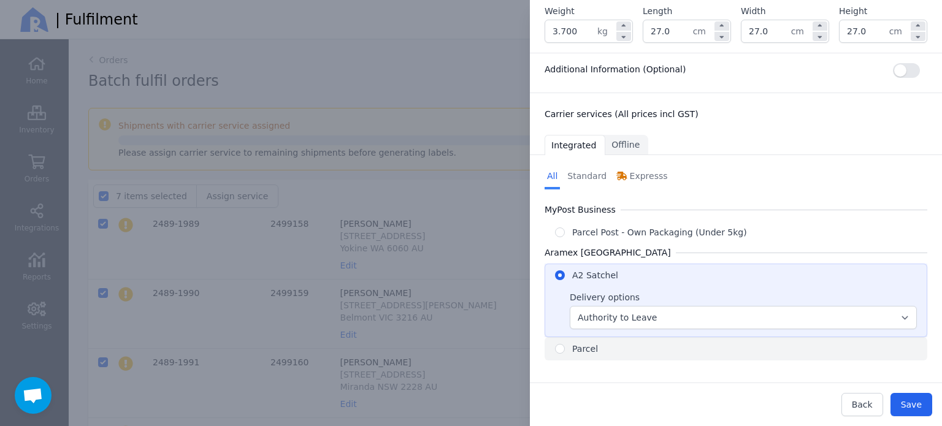
click at [618, 345] on div "Parcel" at bounding box center [675, 349] width 241 height 12
radio input "false"
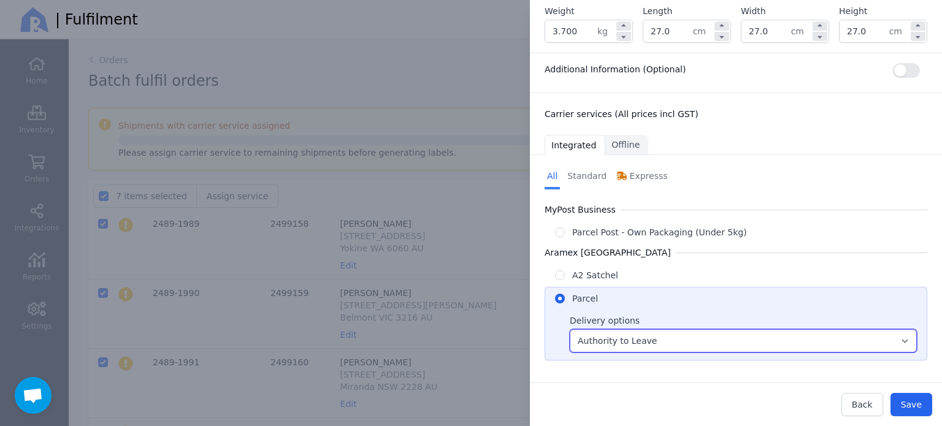
click at [626, 343] on select "Authority to Leave Standard Service (Additional fees apply) Signature Delivery …" at bounding box center [743, 340] width 347 height 23
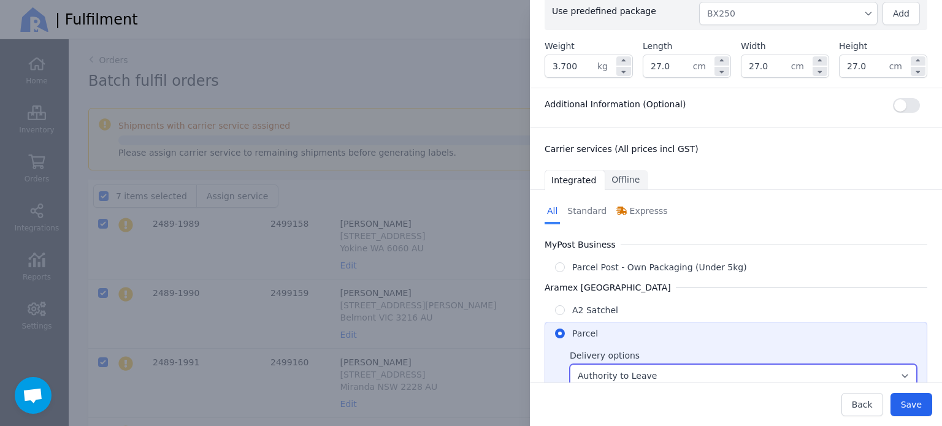
scroll to position [40, 0]
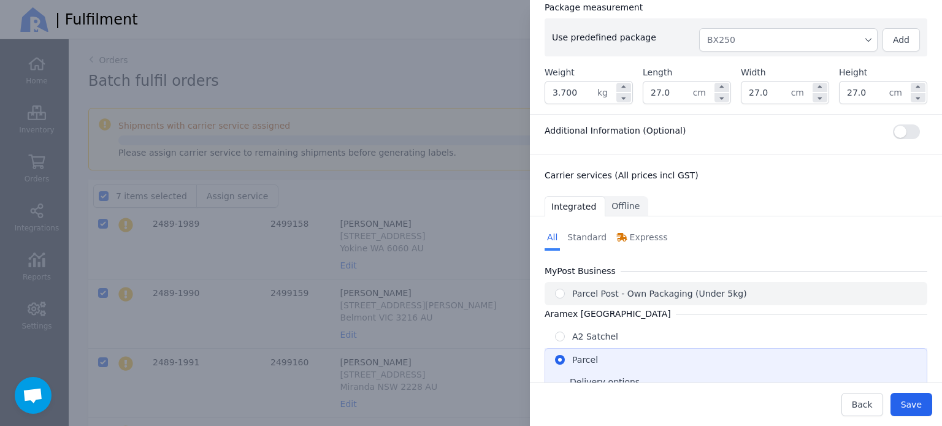
click at [734, 290] on div "Parcel Post - Own Packaging (Under 5kg)" at bounding box center [675, 294] width 241 height 12
radio input "false"
radio input "true"
select select "0"
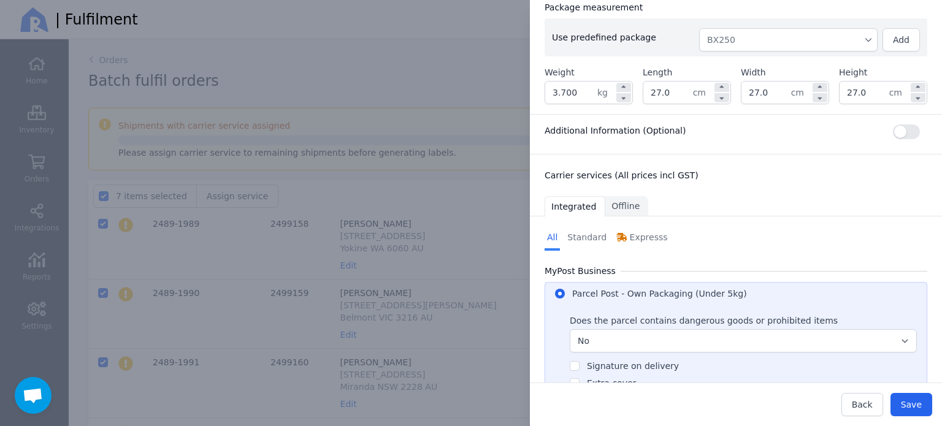
click at [734, 290] on div "Parcel Post - Own Packaging (Under 5kg)" at bounding box center [675, 294] width 241 height 12
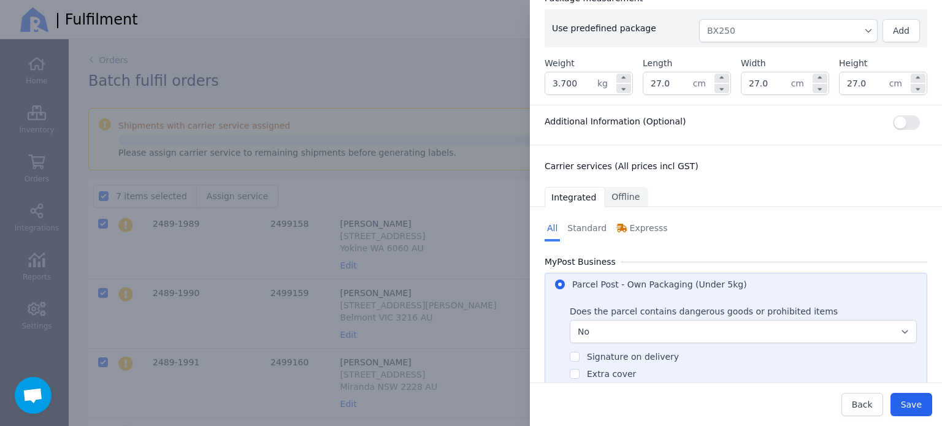
scroll to position [0, 0]
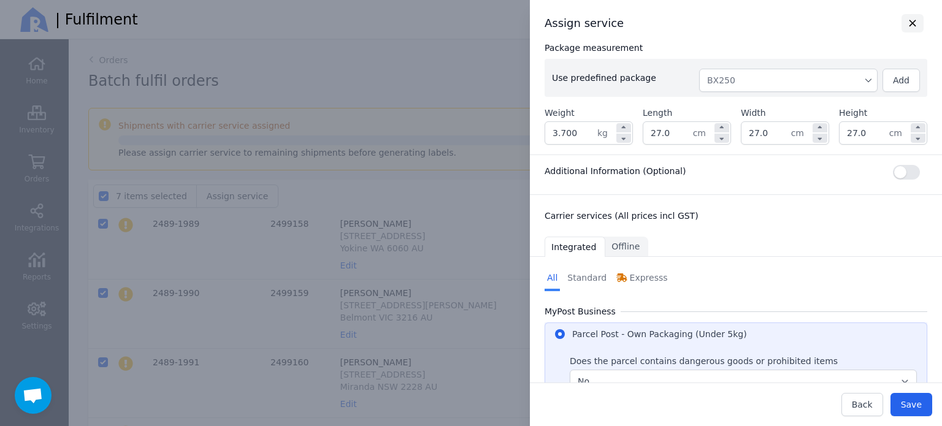
click at [906, 19] on icon "button" at bounding box center [912, 23] width 13 height 11
checkbox input "false"
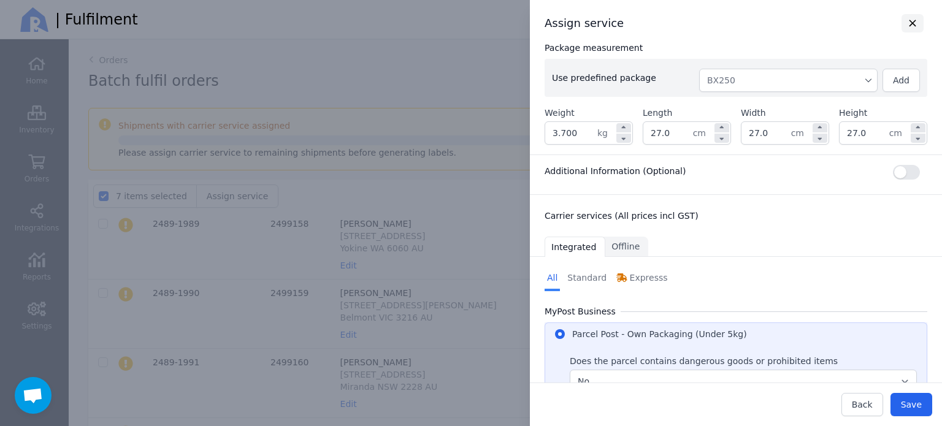
checkbox input "false"
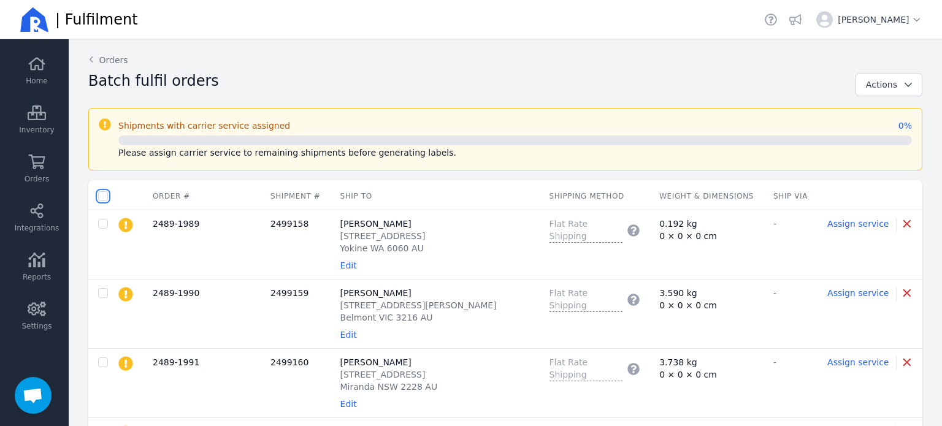
click at [102, 199] on input "checkbox" at bounding box center [103, 196] width 10 height 10
checkbox input "true"
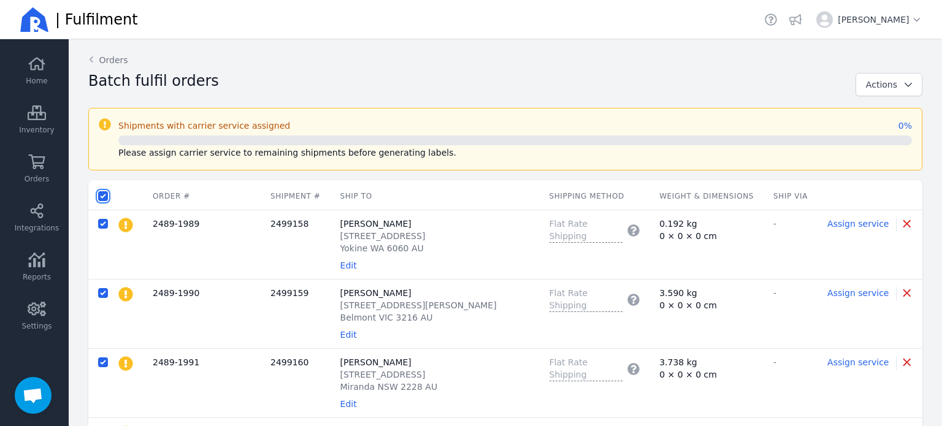
checkbox input "true"
click at [248, 199] on span "Assign service" at bounding box center [237, 196] width 61 height 10
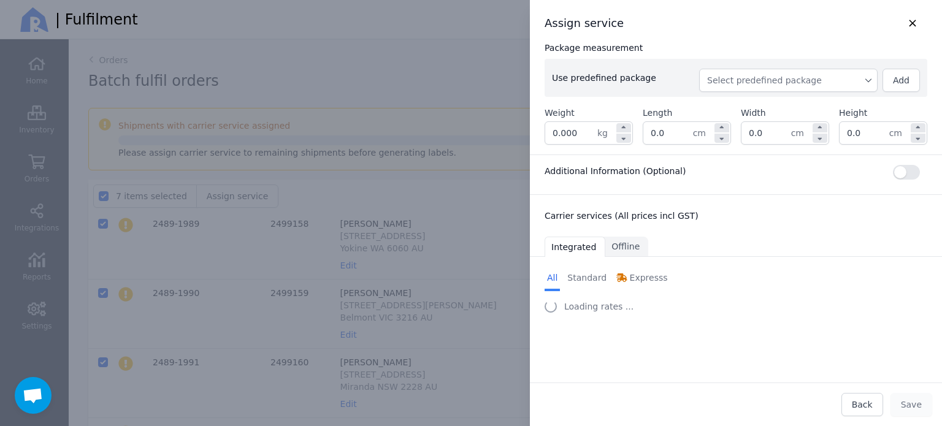
click at [768, 83] on span "Select predefined package" at bounding box center [788, 80] width 163 height 12
click at [752, 109] on span "BX250" at bounding box center [793, 108] width 149 height 12
type input "0.260"
type input "27.0"
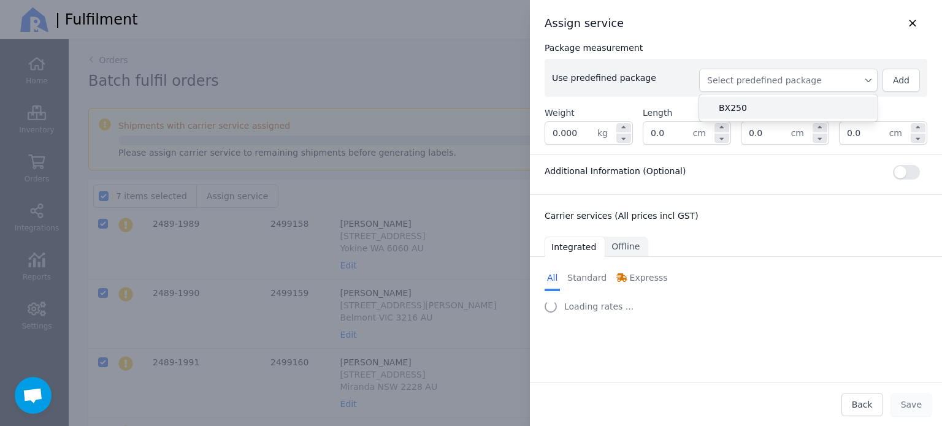
type input "27.0"
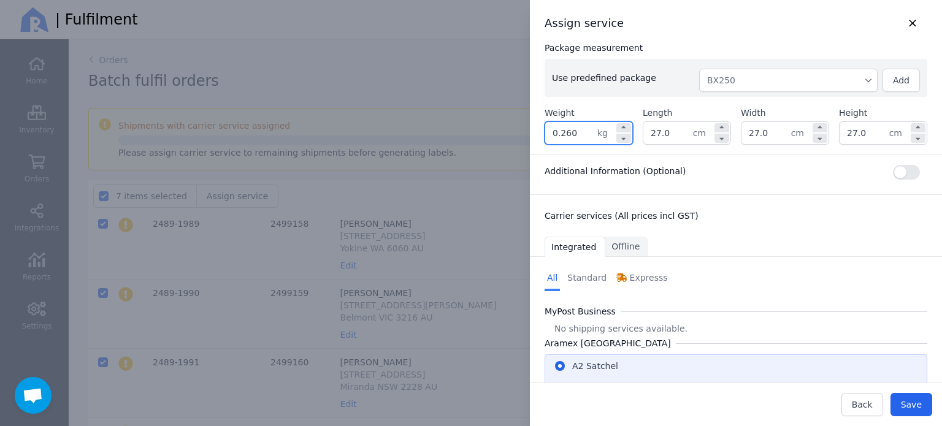
drag, startPoint x: 581, startPoint y: 131, endPoint x: 520, endPoint y: 136, distance: 61.5
click at [522, 137] on div "Assign service Package measurement Use predefined package BX250 Add Weight 0.26…" at bounding box center [724, 213] width 437 height 426
type input "3"
radio input "true"
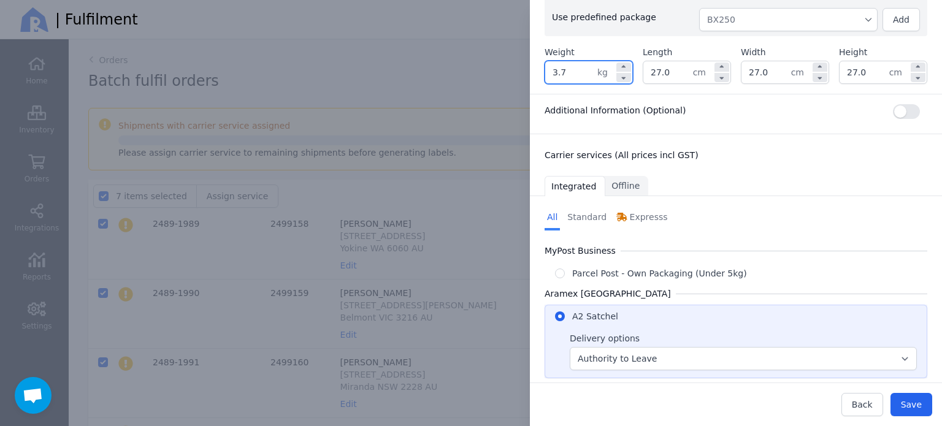
scroll to position [171, 0]
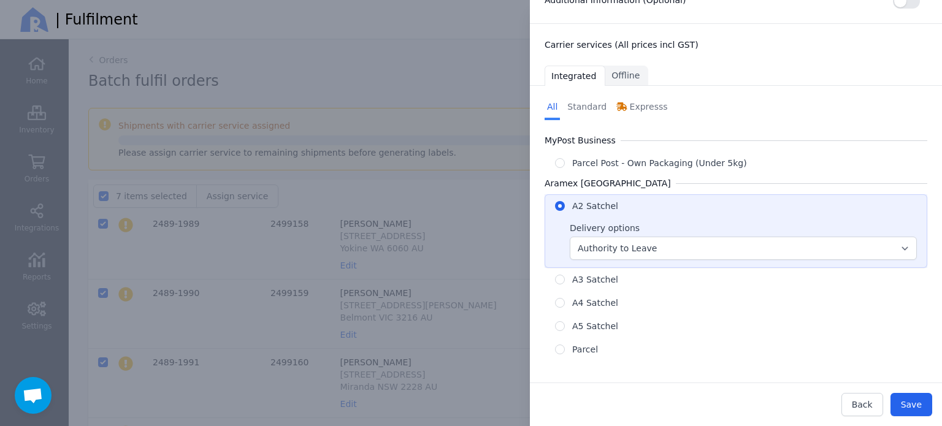
type input "3.700"
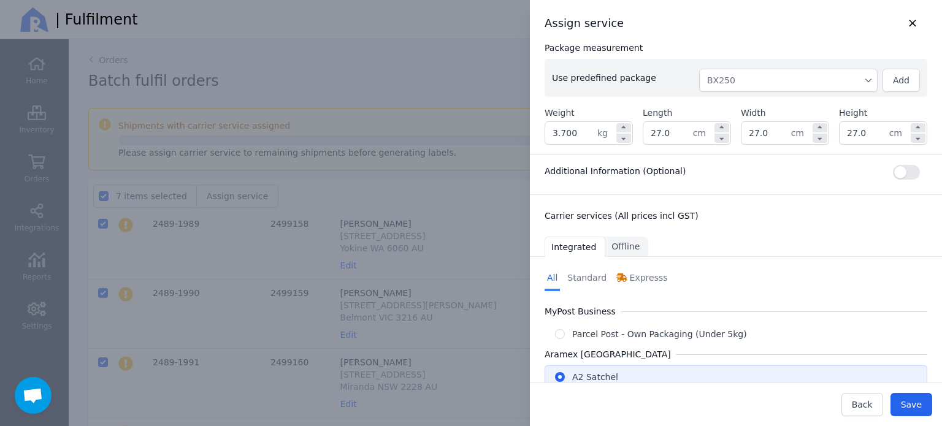
scroll to position [102, 0]
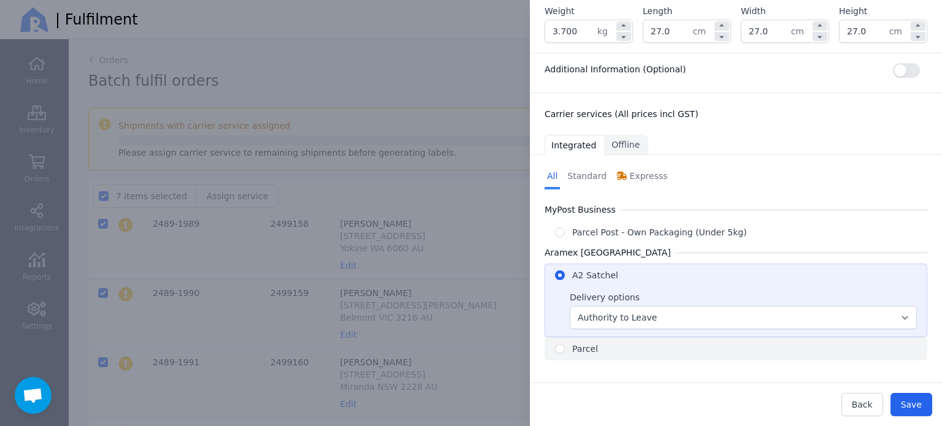
click at [588, 349] on div "Parcel" at bounding box center [585, 349] width 26 height 12
radio input "false"
radio input "true"
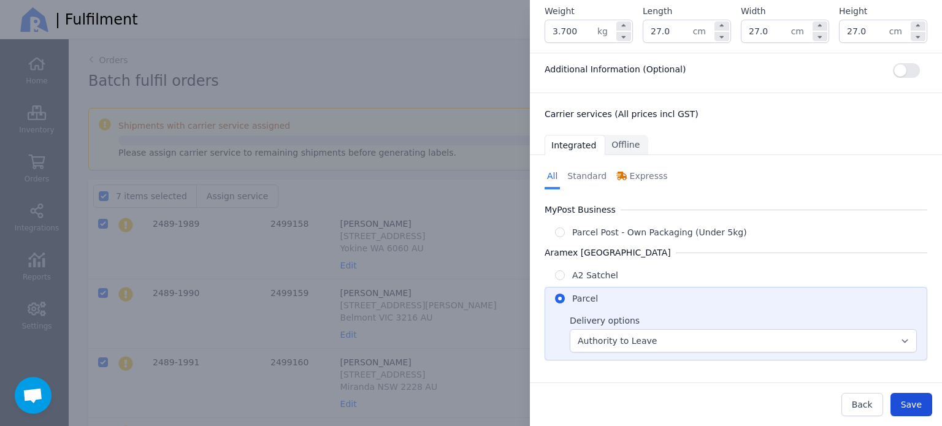
click at [913, 402] on span "Save" at bounding box center [911, 405] width 21 height 10
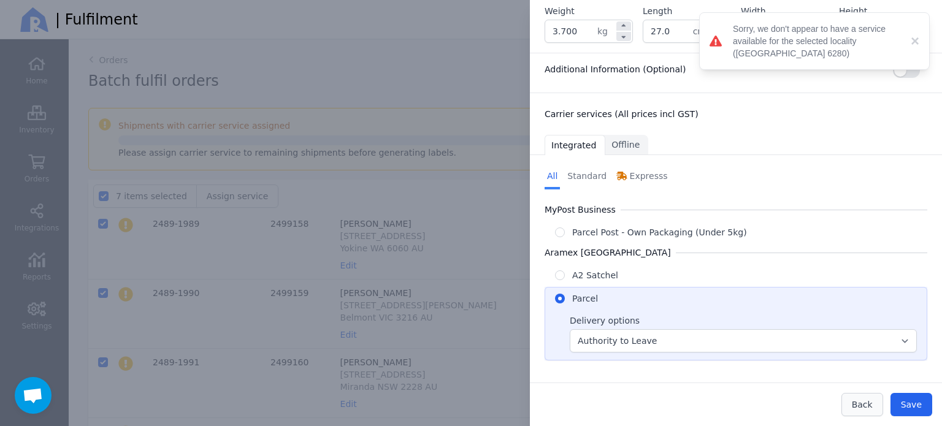
click at [865, 402] on span "Back" at bounding box center [862, 405] width 21 height 10
checkbox input "false"
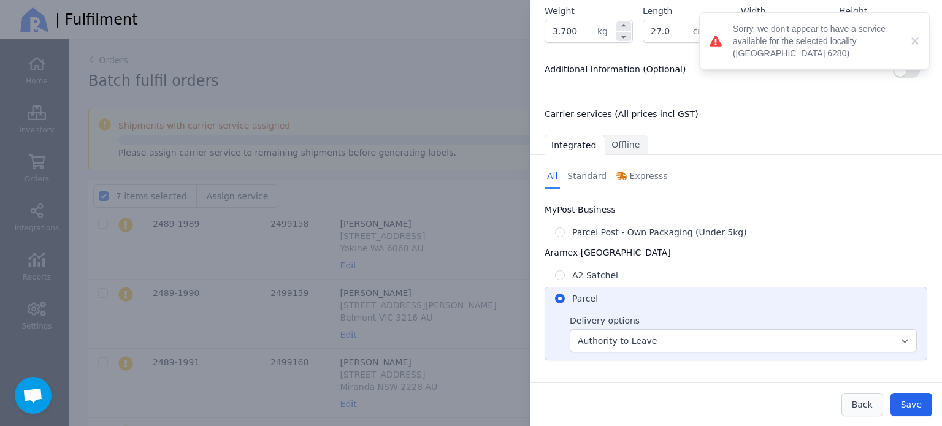
checkbox input "false"
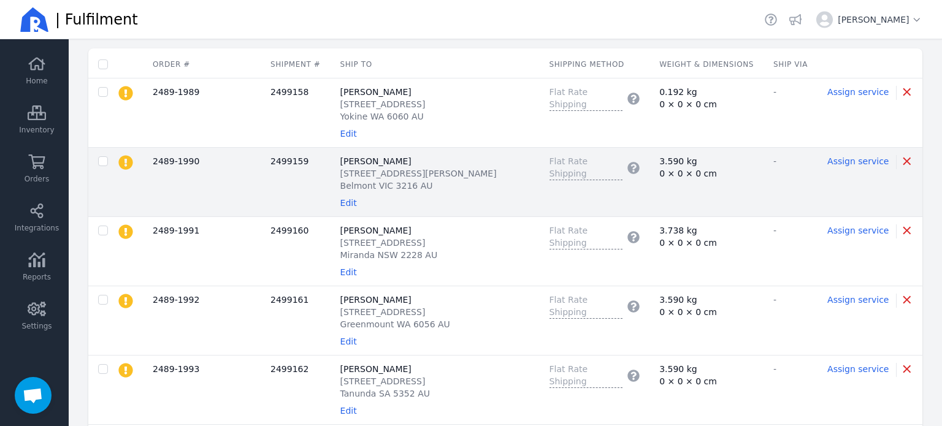
scroll to position [0, 0]
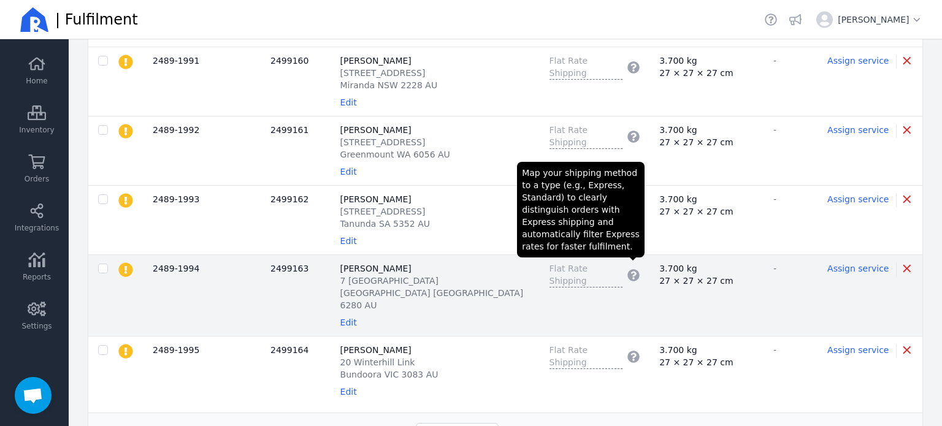
scroll to position [307, 0]
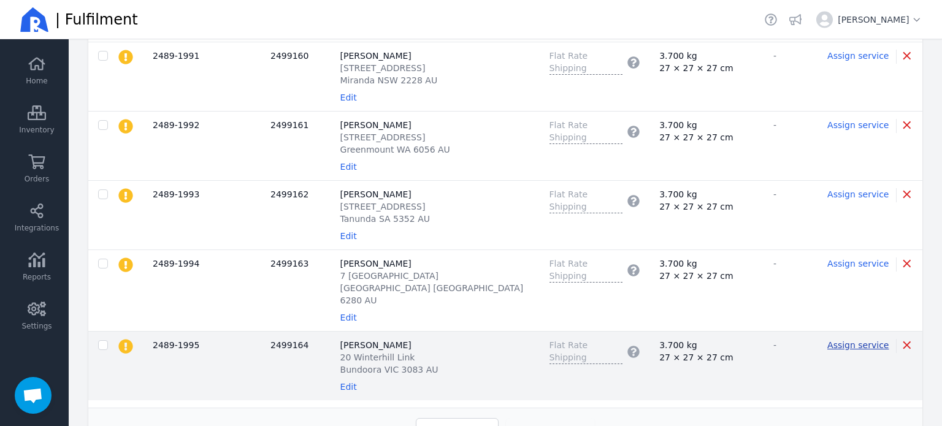
click at [834, 341] on span "Assign service" at bounding box center [858, 346] width 61 height 10
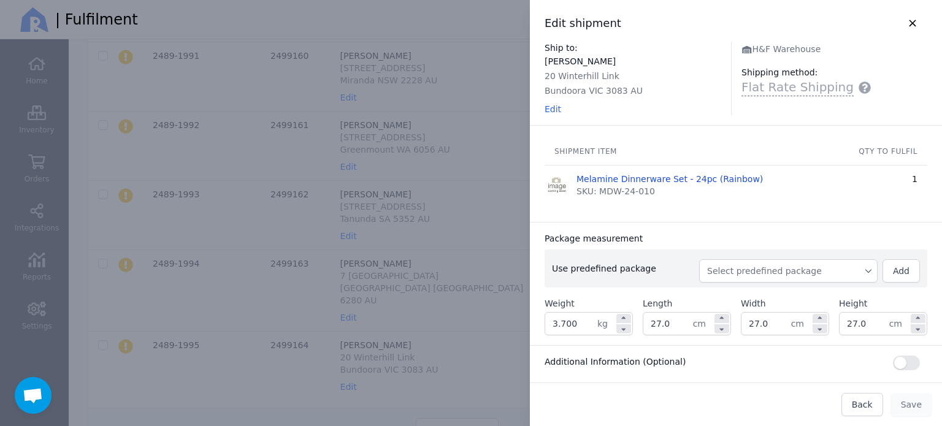
scroll to position [123, 0]
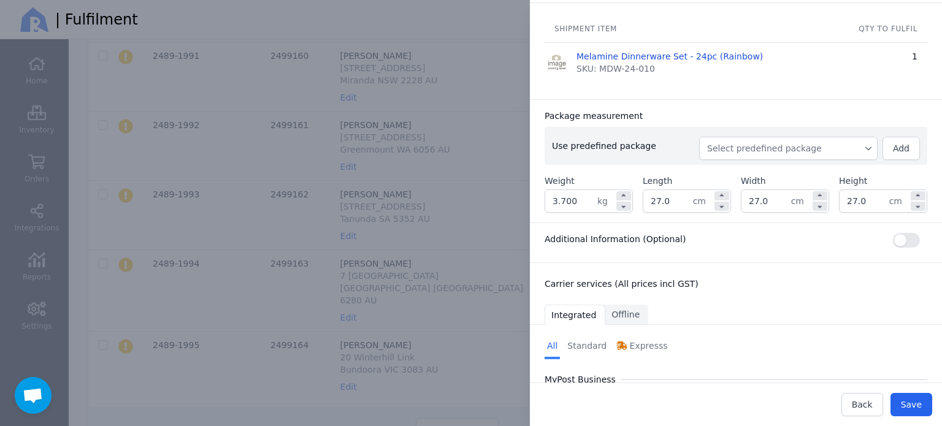
click at [736, 156] on button "Select predefined package" at bounding box center [788, 148] width 179 height 23
click at [731, 177] on span "BX250" at bounding box center [793, 176] width 149 height 12
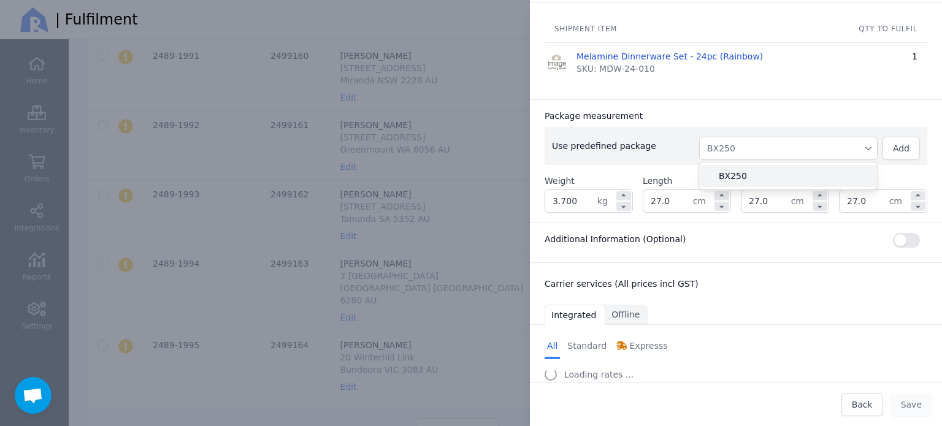
type input "3.960"
type input "27.0"
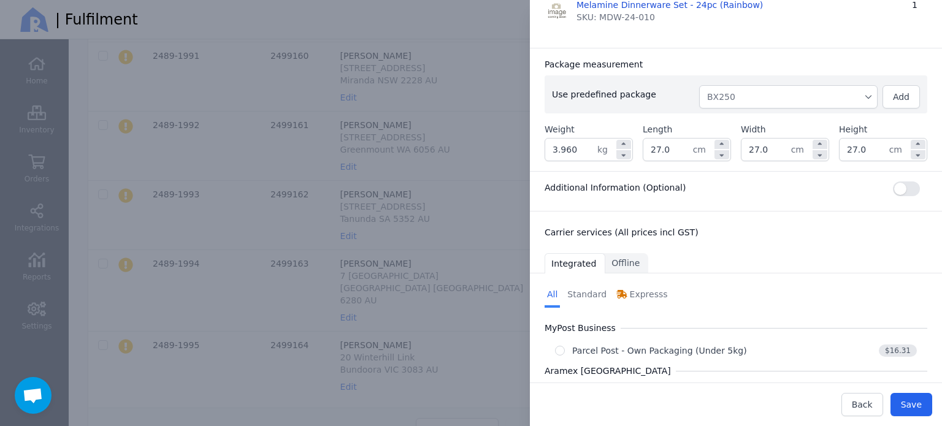
scroll to position [245, 0]
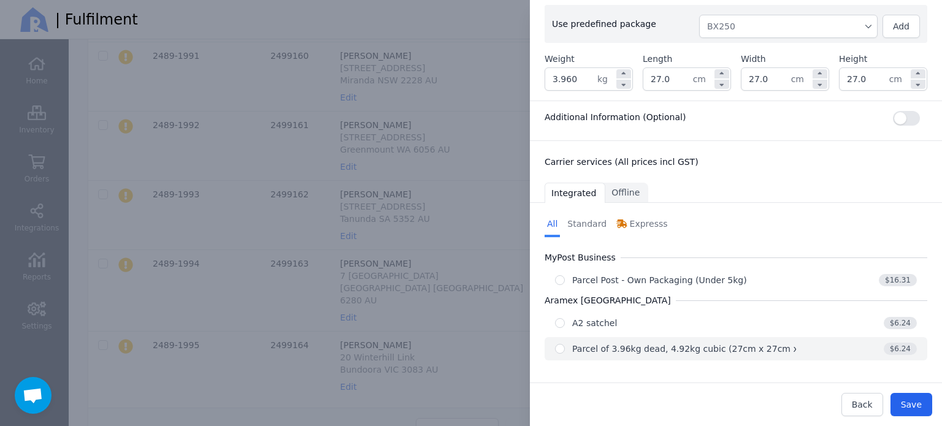
click at [622, 350] on div "Parcel of 3.96kg dead, 4.92kg cubic (27cm x 27cm x 27cm)" at bounding box center [700, 349] width 256 height 12
radio input "true"
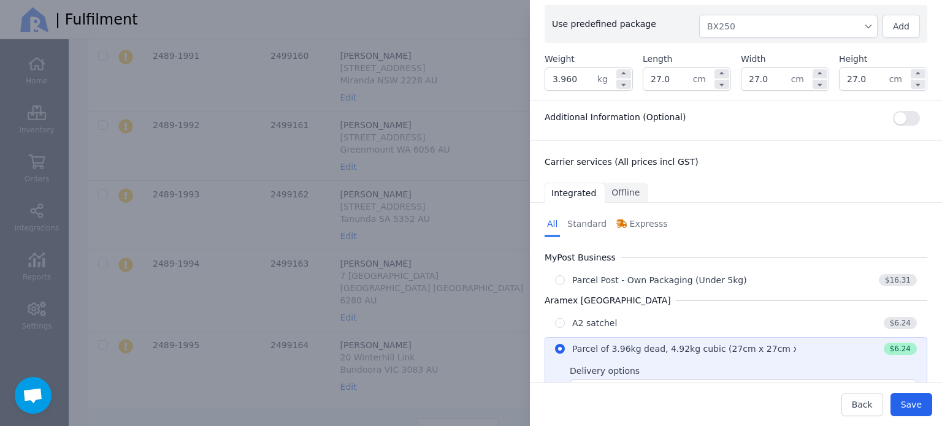
scroll to position [294, 0]
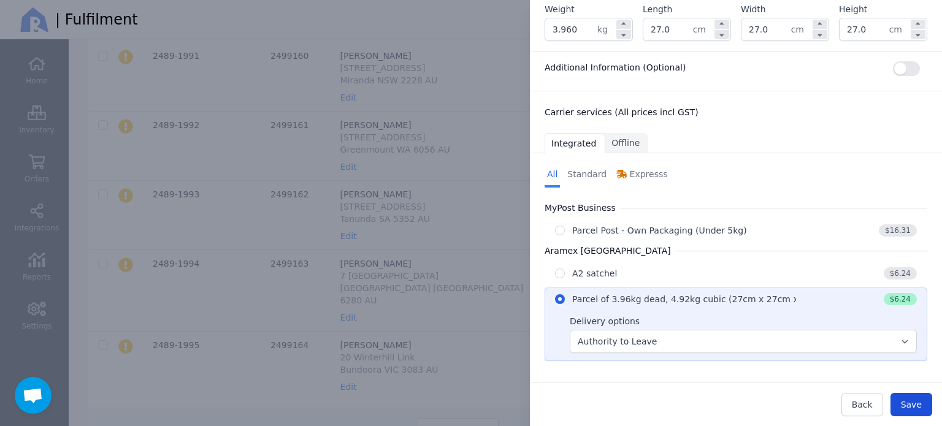
click at [915, 402] on span "Save" at bounding box center [911, 405] width 21 height 10
type input "27.0"
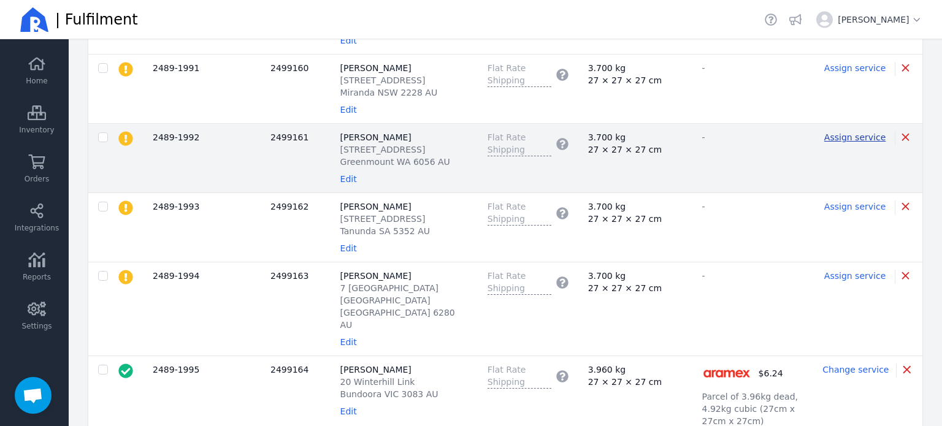
click at [851, 142] on span "Assign service" at bounding box center [855, 138] width 61 height 10
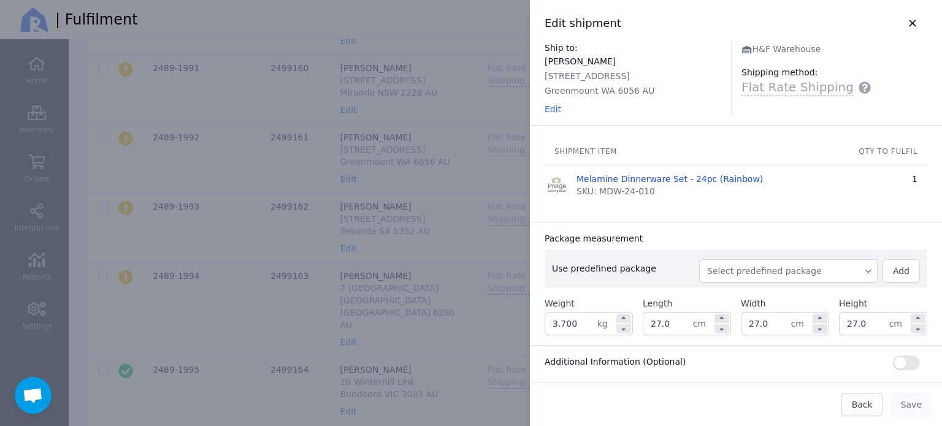
click at [728, 269] on span "Select predefined package" at bounding box center [788, 271] width 163 height 12
click at [723, 297] on span "BX250" at bounding box center [793, 299] width 149 height 12
type input "3.960"
type input "27.0"
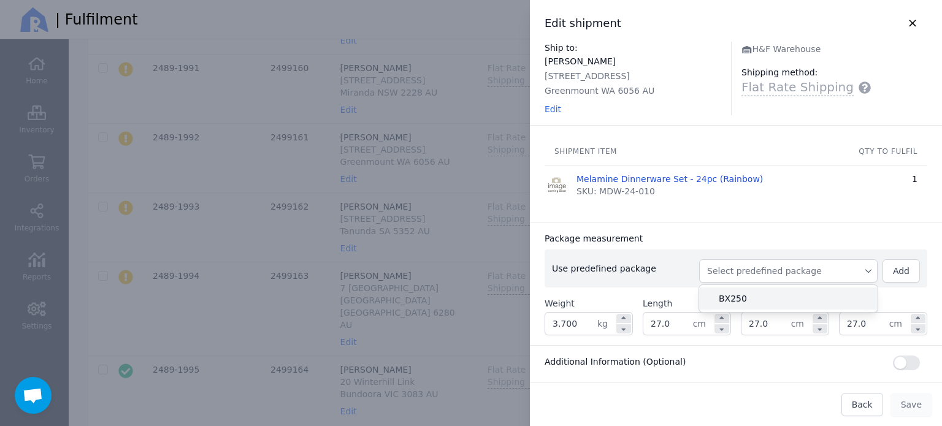
type input "27.0"
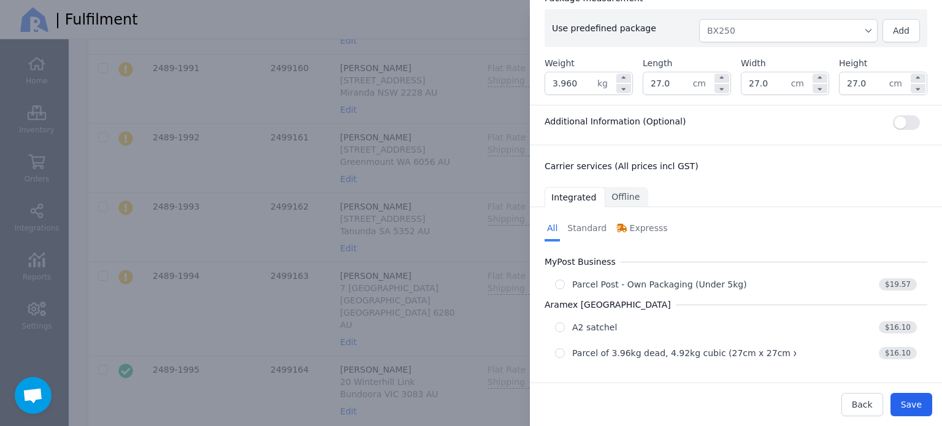
scroll to position [245, 0]
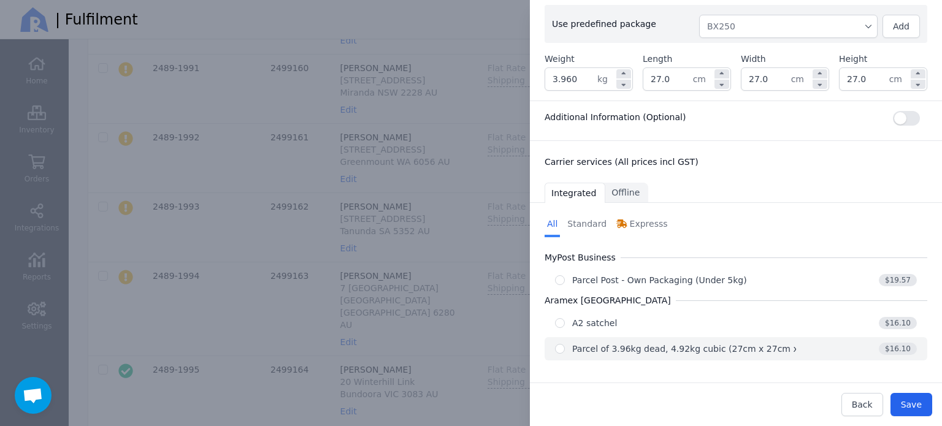
click at [670, 347] on div "Parcel of 3.96kg dead, 4.92kg cubic (27cm x 27cm x 27cm)" at bounding box center [700, 349] width 256 height 12
radio input "true"
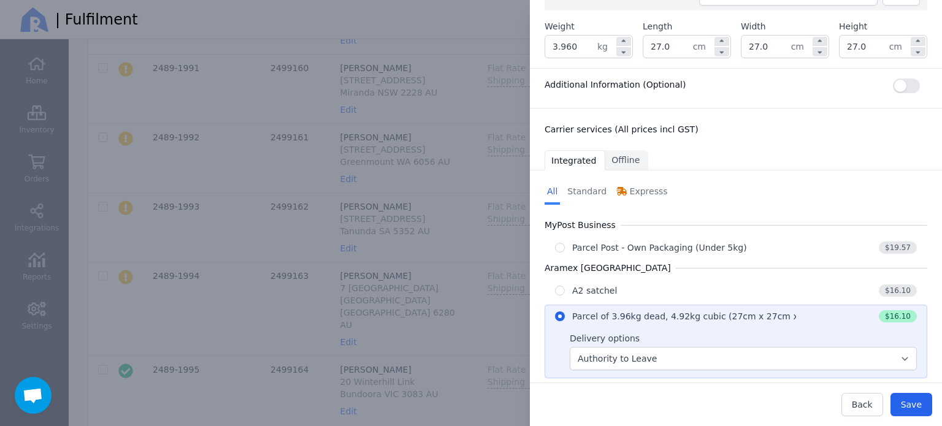
scroll to position [294, 0]
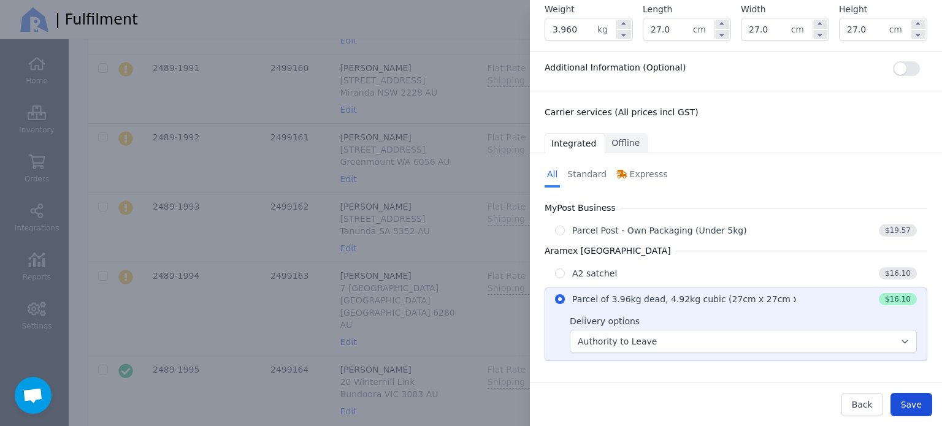
click at [911, 404] on span "Save" at bounding box center [911, 405] width 21 height 10
type input "27.0"
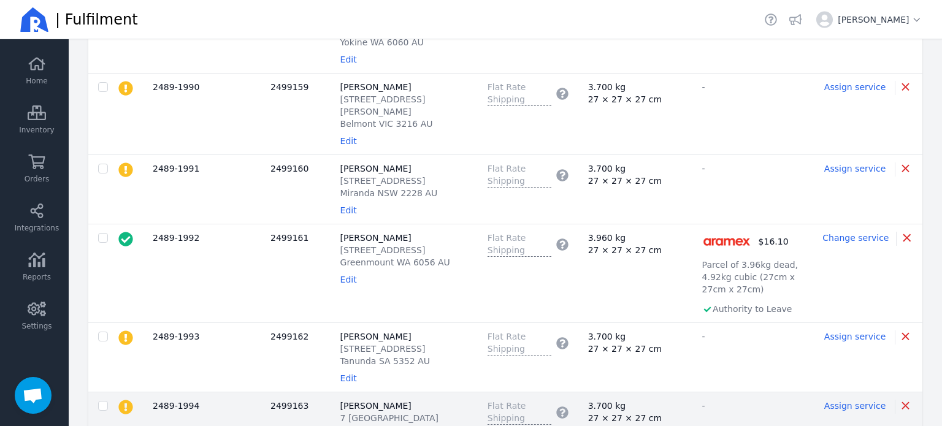
scroll to position [0, 0]
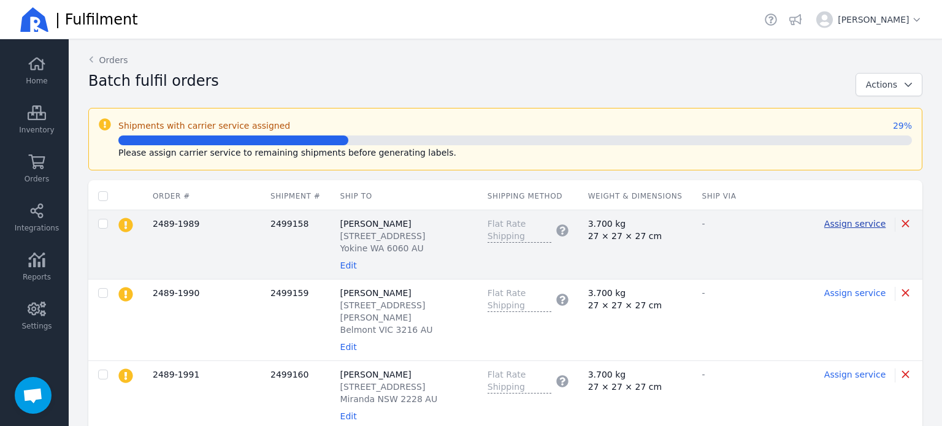
click at [847, 226] on span "Assign service" at bounding box center [855, 224] width 61 height 10
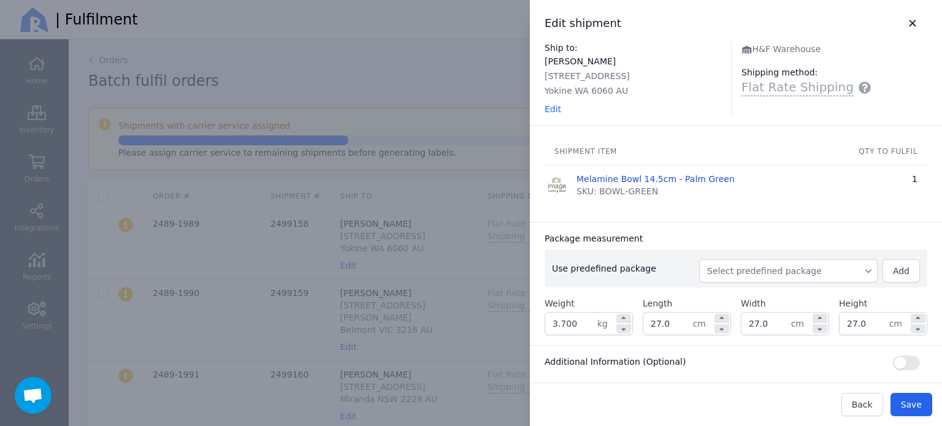
click at [759, 268] on span "Select predefined package" at bounding box center [788, 271] width 163 height 12
drag, startPoint x: 576, startPoint y: 329, endPoint x: 544, endPoint y: 326, distance: 32.7
click at [544, 326] on div "Package measurement Use predefined package Select predefined package BX250 Add …" at bounding box center [736, 283] width 412 height 123
type input "0.600"
drag, startPoint x: 671, startPoint y: 328, endPoint x: 626, endPoint y: 331, distance: 45.5
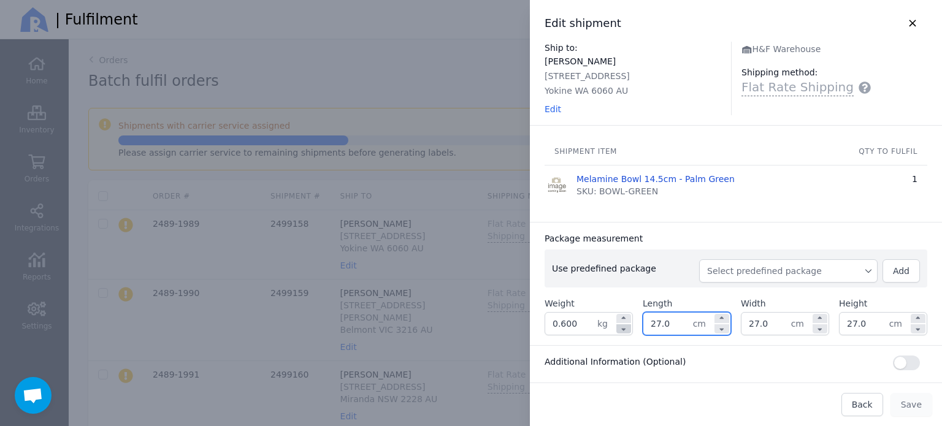
click at [626, 331] on div "Weight 0.600 kg Length 27.0 cm Width 27.0 cm Height 27.0 cm" at bounding box center [736, 317] width 383 height 38
type input "33.0"
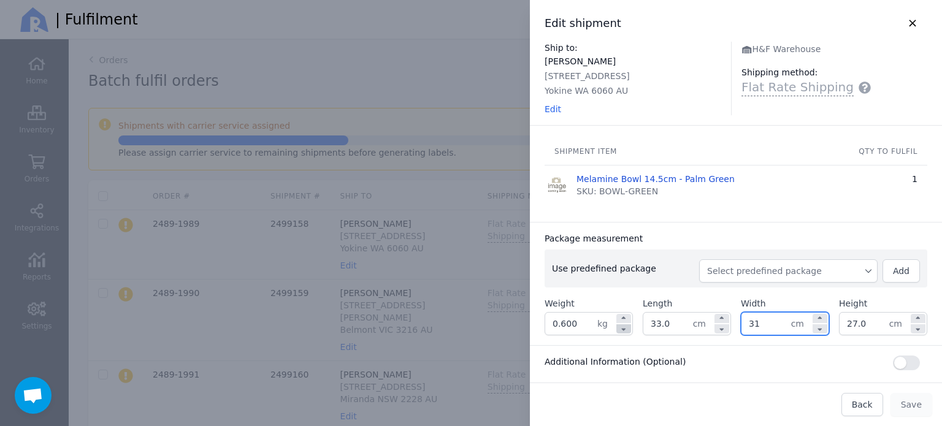
type input "31.0"
type input "13.0"
click at [739, 238] on div "Package measurement" at bounding box center [736, 239] width 383 height 12
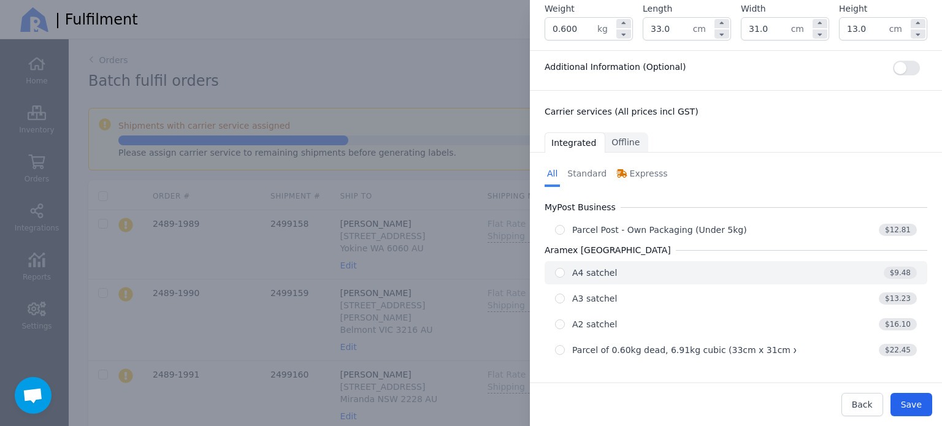
scroll to position [296, 0]
click at [777, 110] on h3 "Carrier services (All prices incl GST)" at bounding box center [736, 111] width 383 height 12
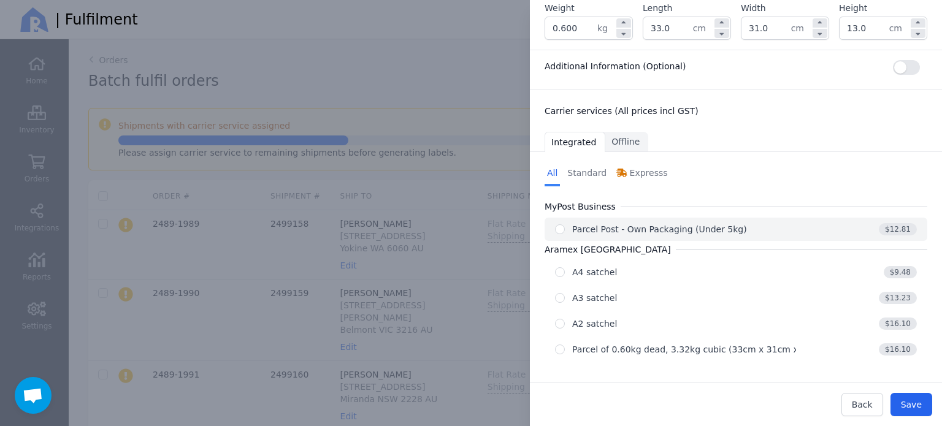
click at [664, 228] on div "Parcel Post - Own Packaging (Under 5kg)" at bounding box center [659, 229] width 175 height 12
radio input "true"
select select "0"
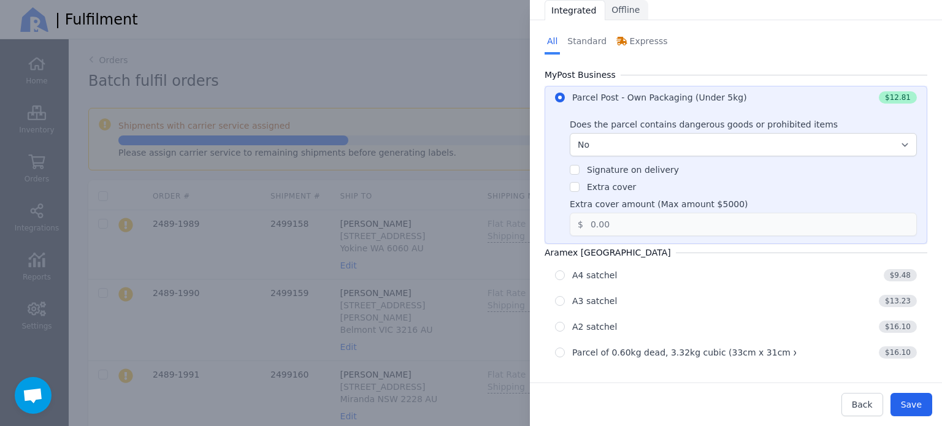
scroll to position [430, 0]
click at [922, 402] on span "Save" at bounding box center [911, 405] width 21 height 10
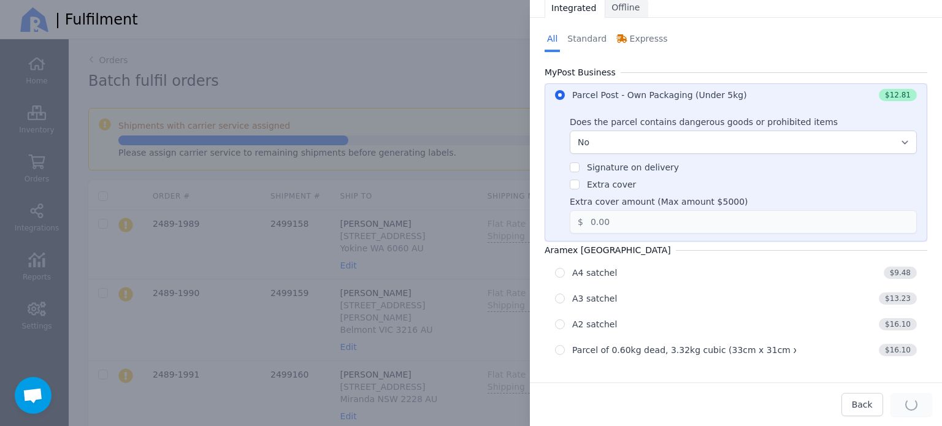
type input "33.0"
type input "31.0"
type input "13.0"
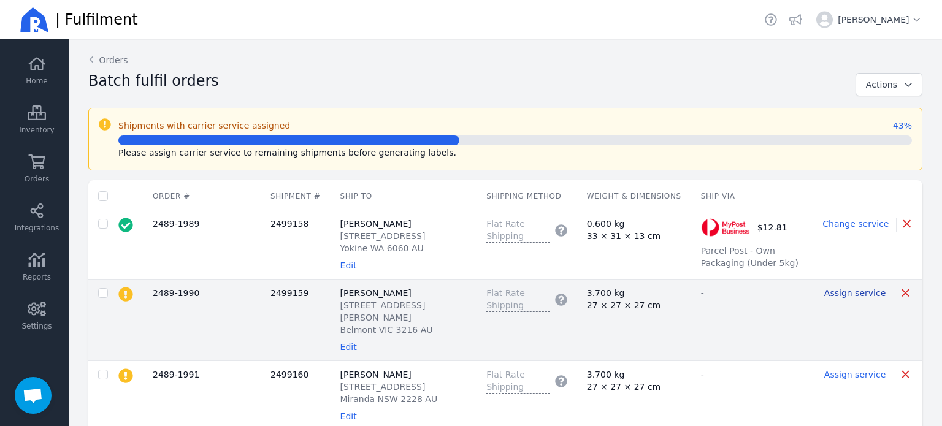
click at [836, 291] on span "Assign service" at bounding box center [855, 293] width 61 height 10
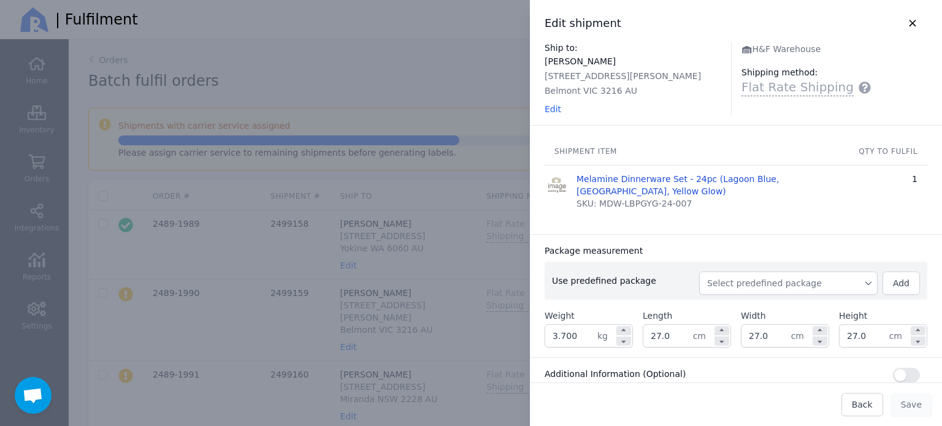
click at [750, 282] on span "Select predefined package" at bounding box center [788, 283] width 163 height 12
click at [740, 307] on span "BX250" at bounding box center [793, 311] width 149 height 12
type input "3.960"
type input "27.0"
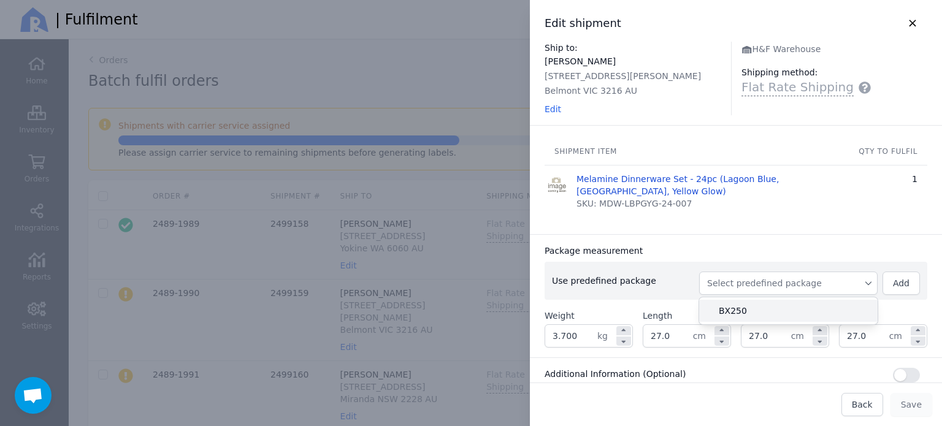
type input "27.0"
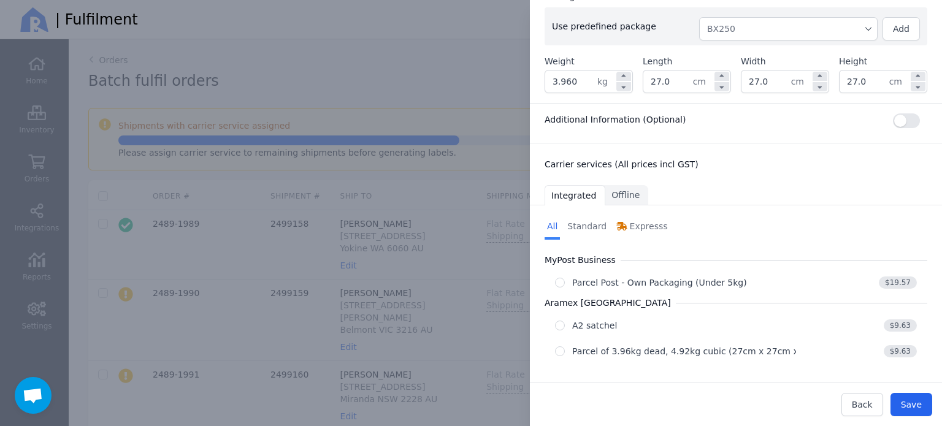
scroll to position [257, 0]
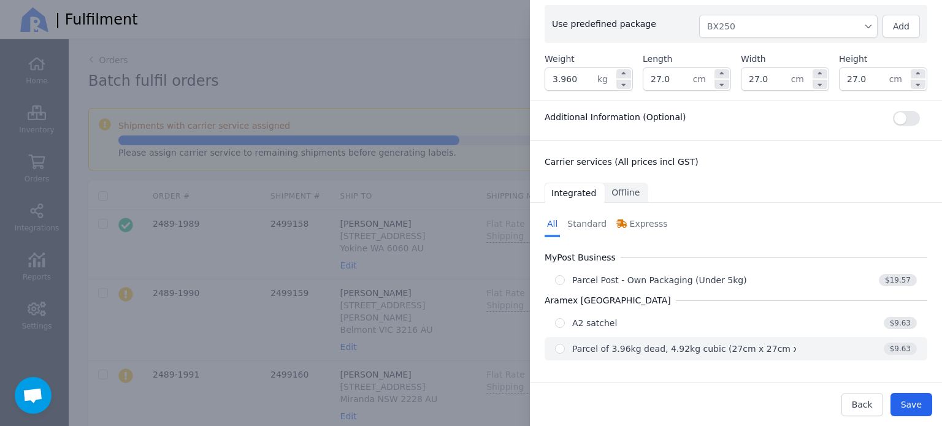
click at [638, 345] on div "Parcel of 3.96kg dead, 4.92kg cubic (27cm x 27cm x 27cm)" at bounding box center [700, 349] width 256 height 12
radio input "true"
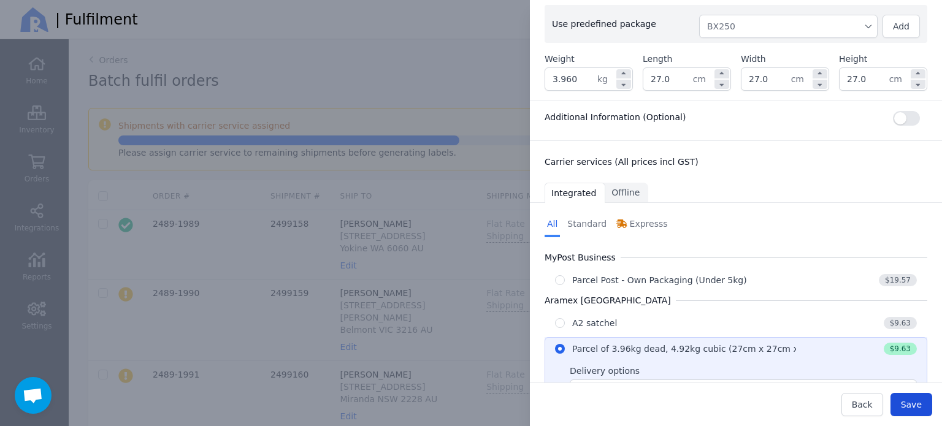
click at [913, 409] on span "Save" at bounding box center [911, 405] width 21 height 10
type input "27.0"
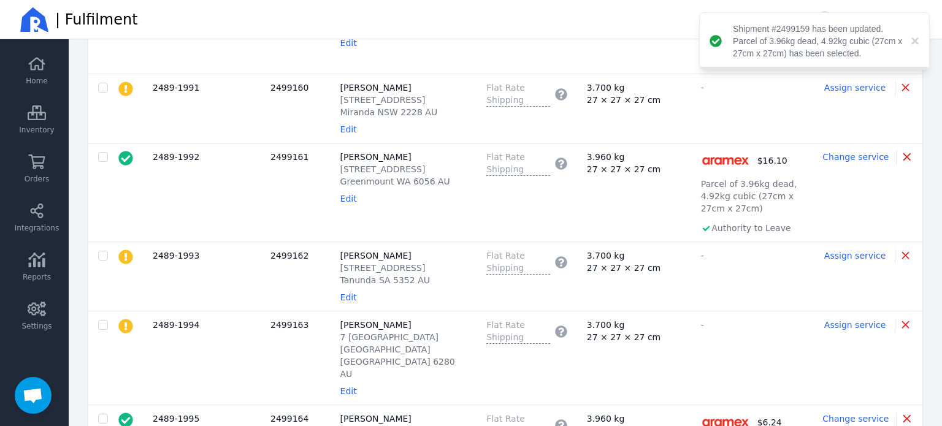
scroll to position [368, 0]
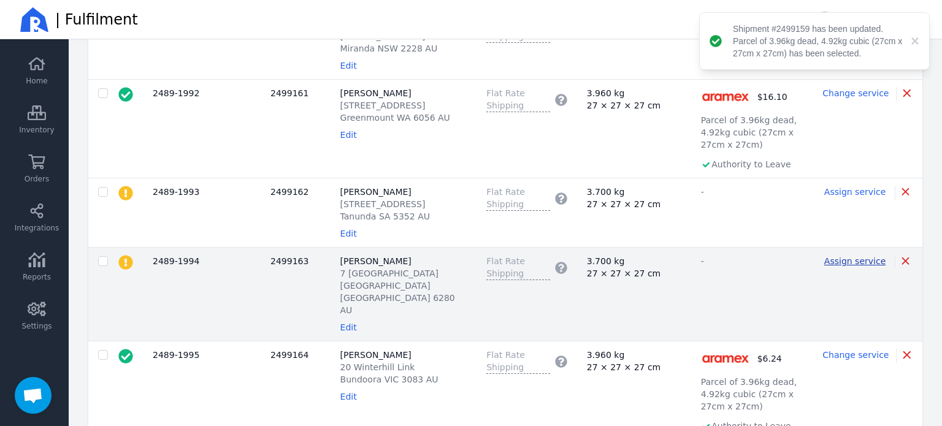
click at [848, 256] on span "Assign service" at bounding box center [855, 261] width 61 height 10
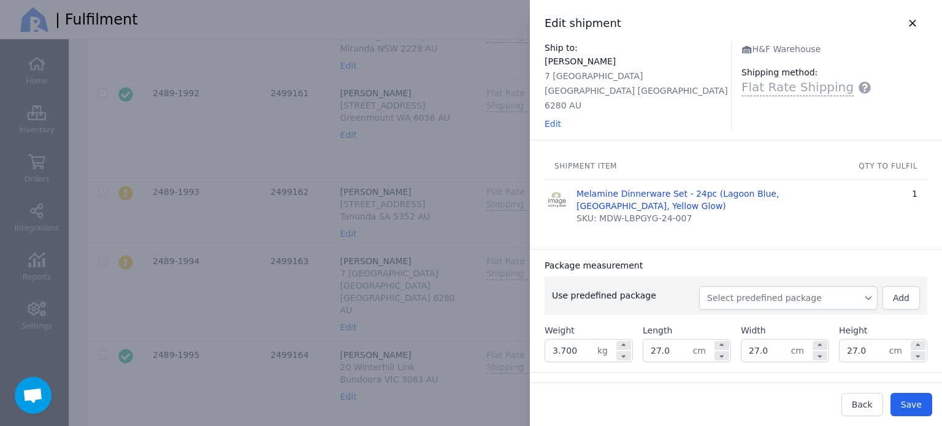
click at [739, 289] on button "Select predefined package" at bounding box center [788, 298] width 179 height 23
click at [728, 320] on span "BX250" at bounding box center [793, 326] width 149 height 12
type input "3.960"
type input "27.0"
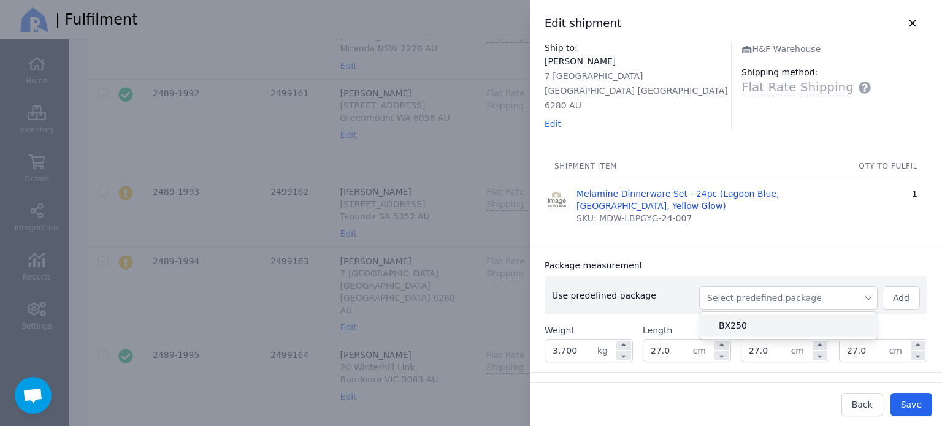
type input "27.0"
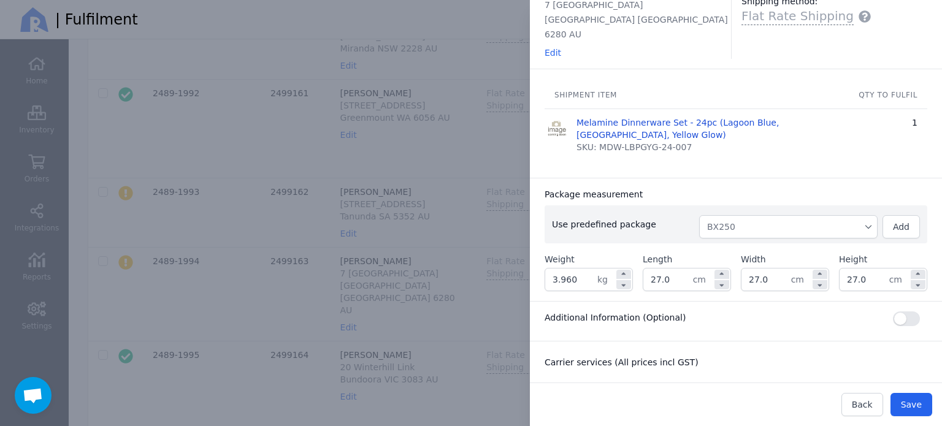
scroll to position [0, 0]
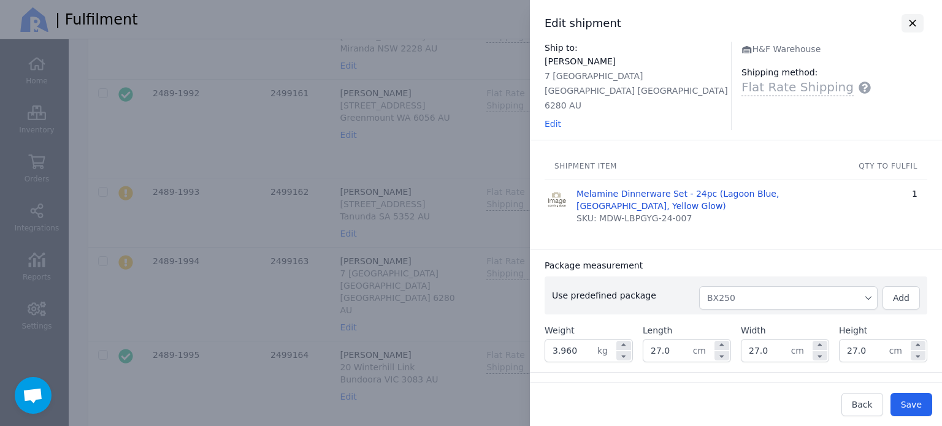
click at [907, 26] on icon "button" at bounding box center [912, 23] width 13 height 11
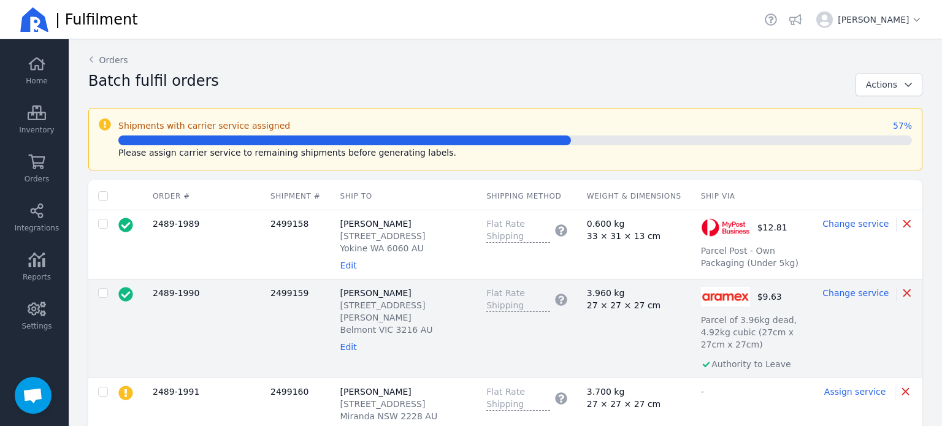
scroll to position [184, 0]
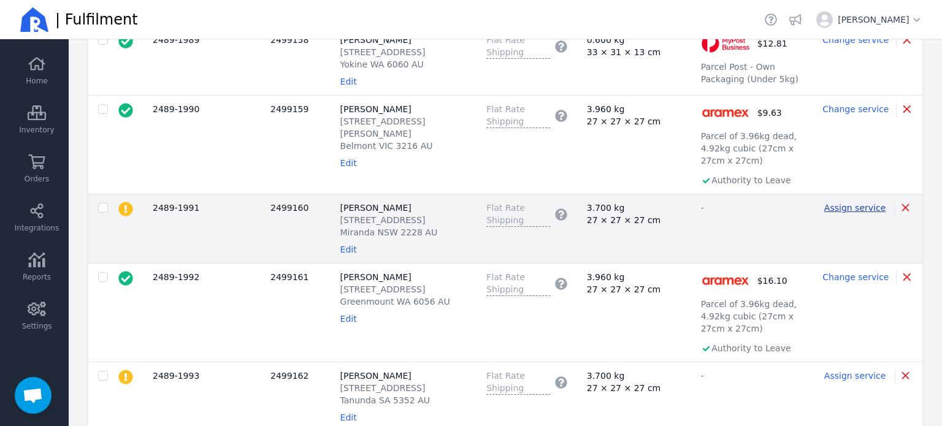
click at [839, 203] on span "Assign service" at bounding box center [855, 208] width 61 height 10
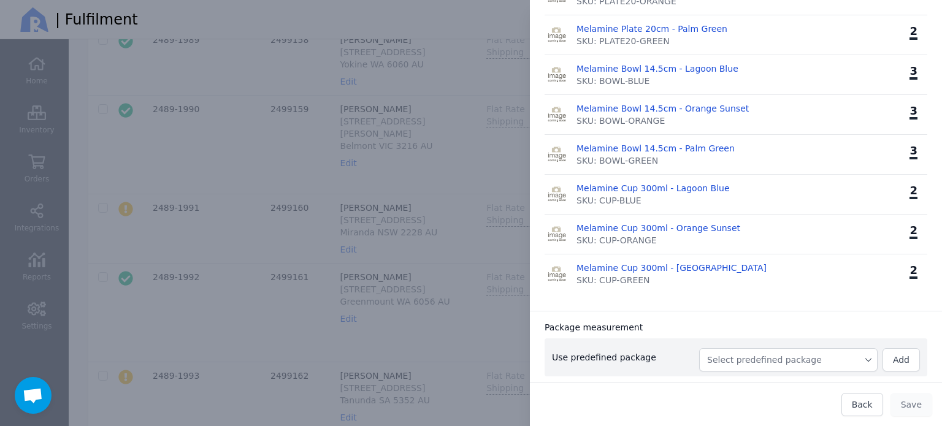
scroll to position [491, 0]
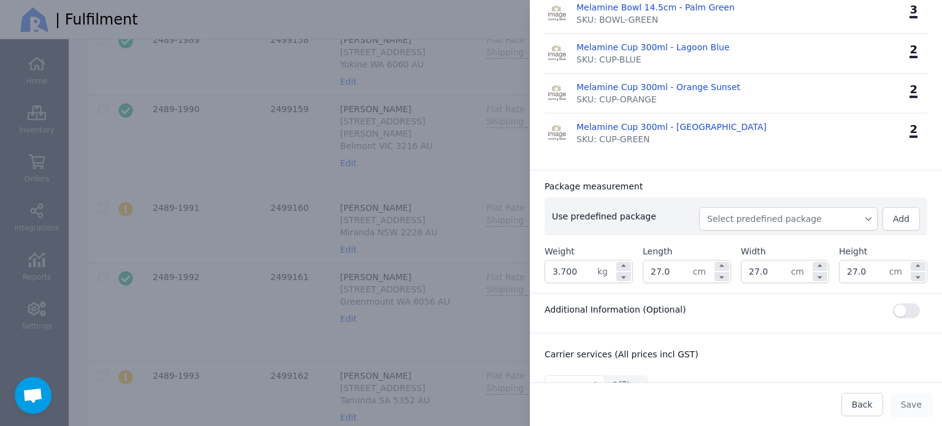
drag, startPoint x: 749, startPoint y: 219, endPoint x: 743, endPoint y: 229, distance: 11.3
click at [747, 220] on span "Select predefined package" at bounding box center [788, 219] width 163 height 12
click at [736, 247] on span "BX250" at bounding box center [793, 247] width 149 height 12
type input "3.960"
type input "27.0"
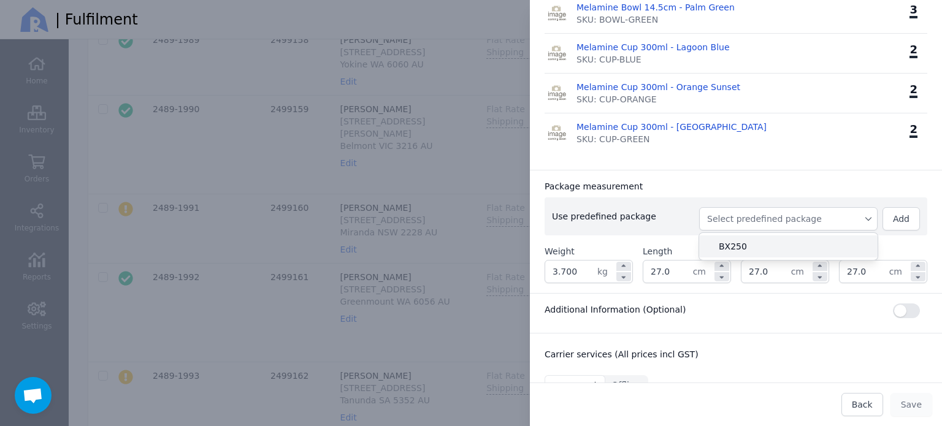
type input "27.0"
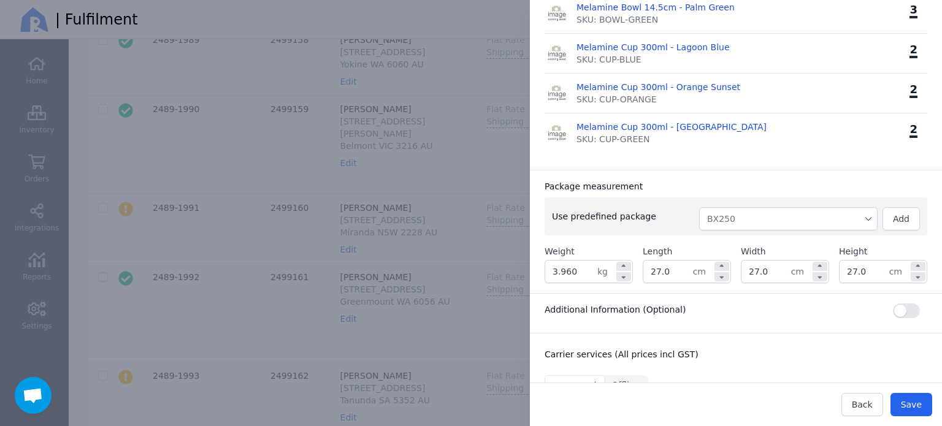
drag, startPoint x: 579, startPoint y: 269, endPoint x: 480, endPoint y: 265, distance: 98.9
click at [480, 265] on div "Edit shipment Ship to: Rylie Benson 263b The Boulevarde Miranda NSW 2228 AU Edi…" at bounding box center [471, 213] width 942 height 426
type input "4.500"
drag, startPoint x: 672, startPoint y: 269, endPoint x: 635, endPoint y: 274, distance: 37.7
click at [635, 274] on div "Weight 4.500 kg Length 27.0 cm Width 27.0 cm Height 27.0 cm" at bounding box center [736, 264] width 383 height 38
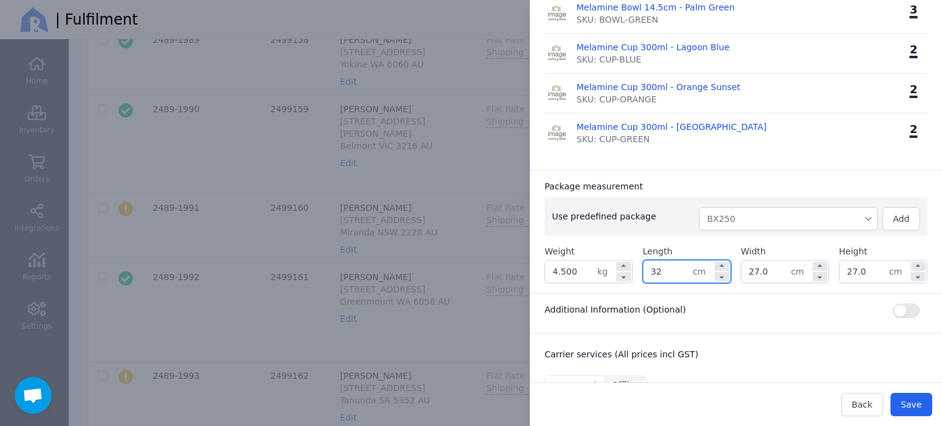
type input "32.0"
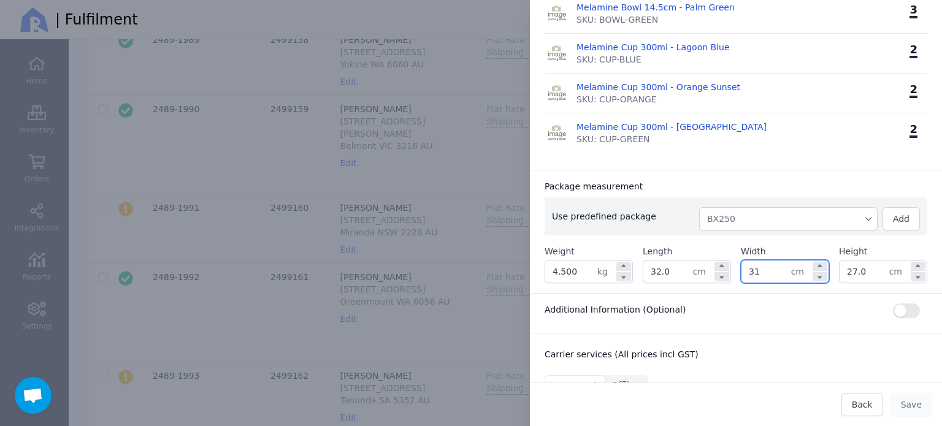
type input "31.0"
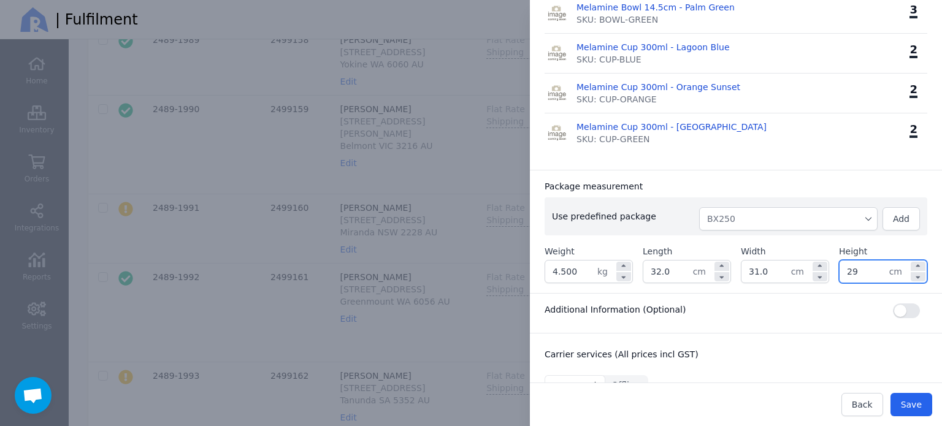
type input "29.0"
click at [769, 172] on div "Package measurement Use predefined package BX250 Add Weight 4.500 kg Length 32.…" at bounding box center [736, 231] width 412 height 123
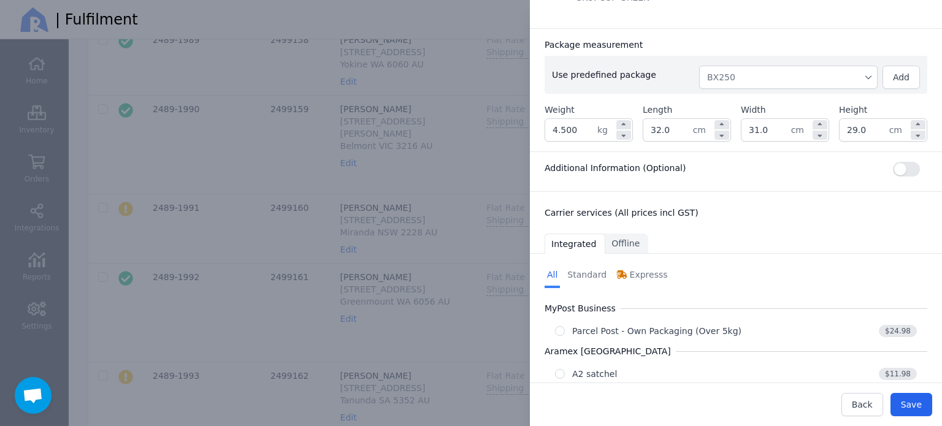
scroll to position [682, 0]
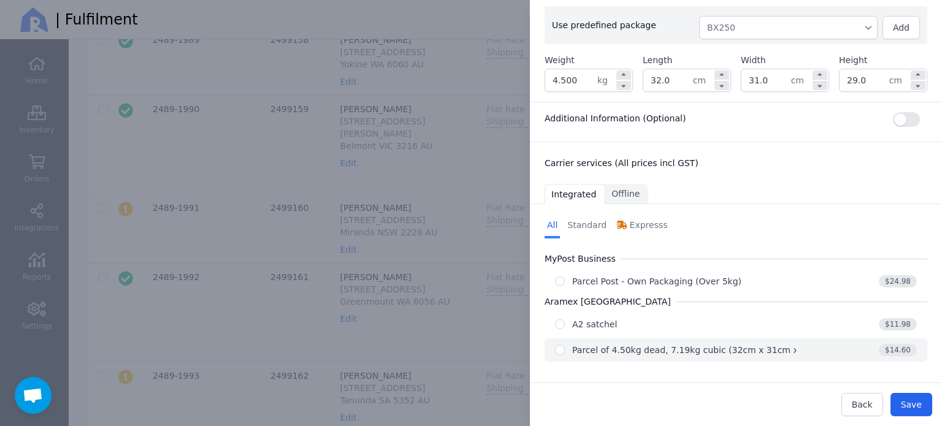
click at [717, 351] on div "Parcel of 4.50kg dead, 7.19kg cubic (32cm x 31cm x 29cm)" at bounding box center [700, 350] width 256 height 12
radio input "true"
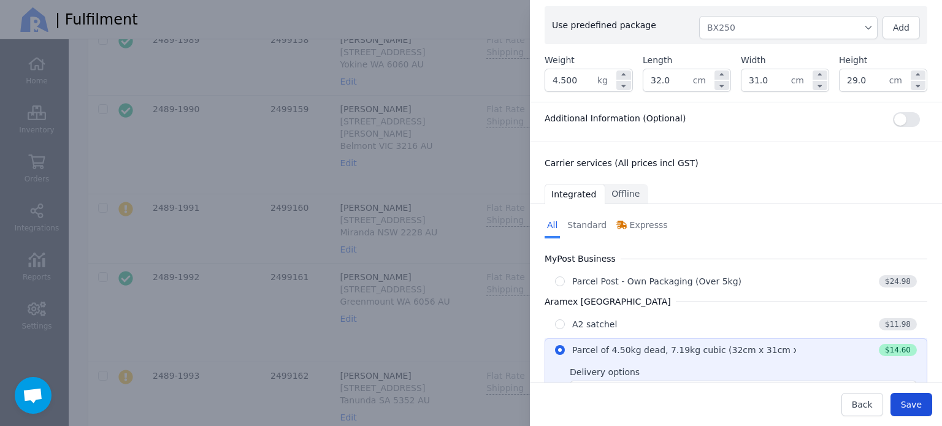
click at [914, 401] on span "Save" at bounding box center [911, 405] width 21 height 10
type input "32.0"
type input "31.0"
type input "29.0"
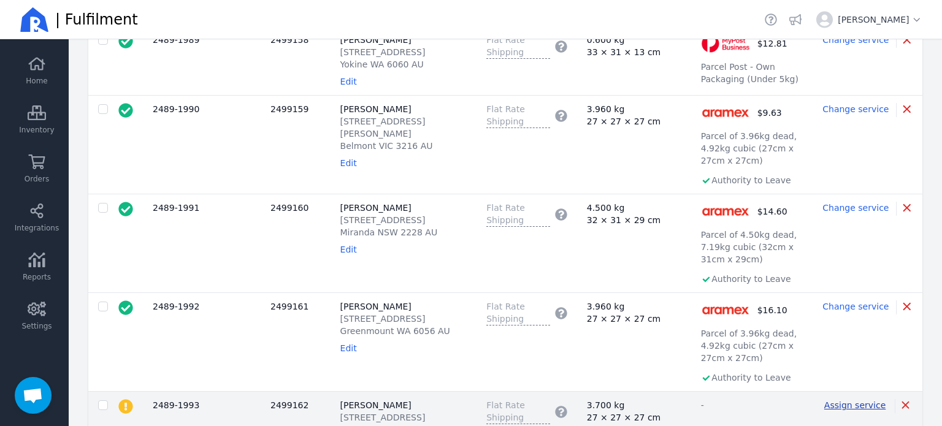
click at [835, 401] on span "Assign service" at bounding box center [855, 406] width 61 height 10
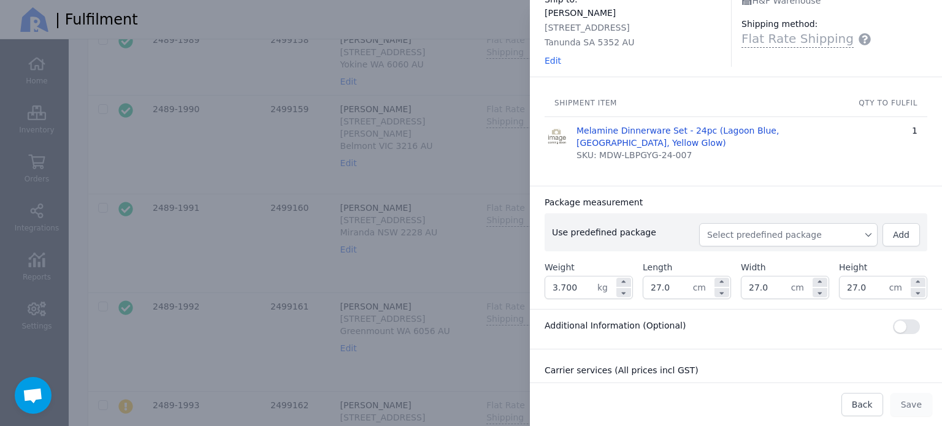
scroll to position [123, 0]
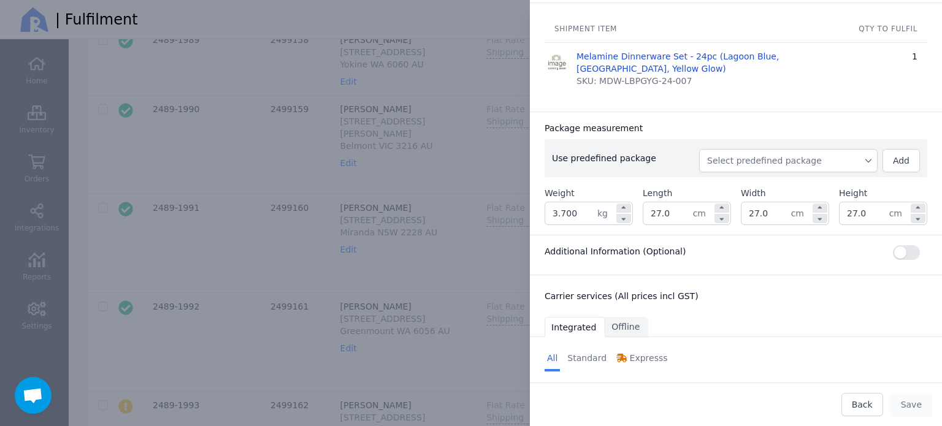
click at [790, 164] on span "Select predefined package" at bounding box center [788, 161] width 163 height 12
click at [761, 193] on span "BX250" at bounding box center [793, 188] width 149 height 12
type input "3.960"
type input "27.0"
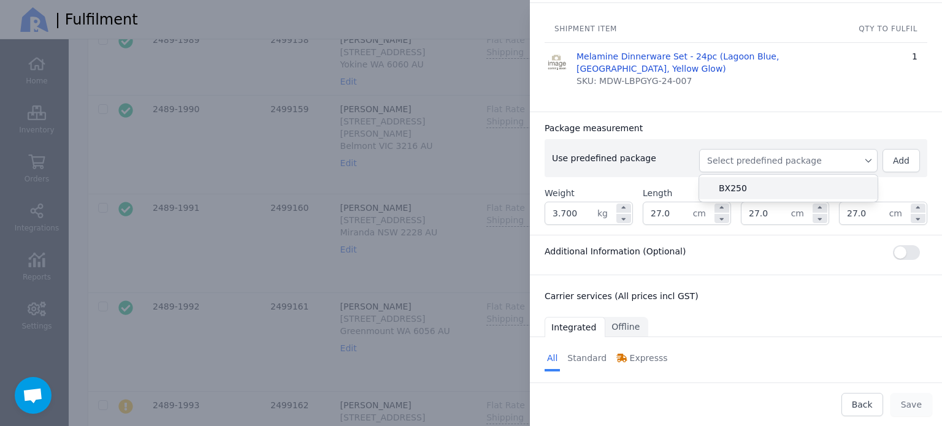
type input "27.0"
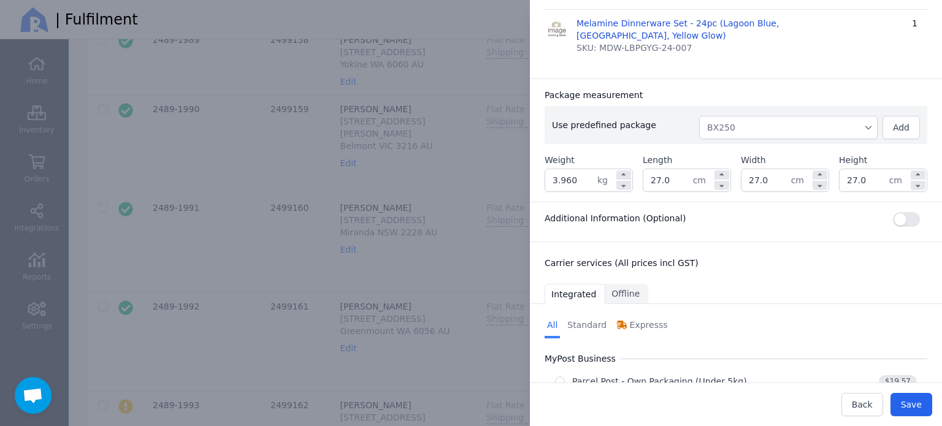
scroll to position [257, 0]
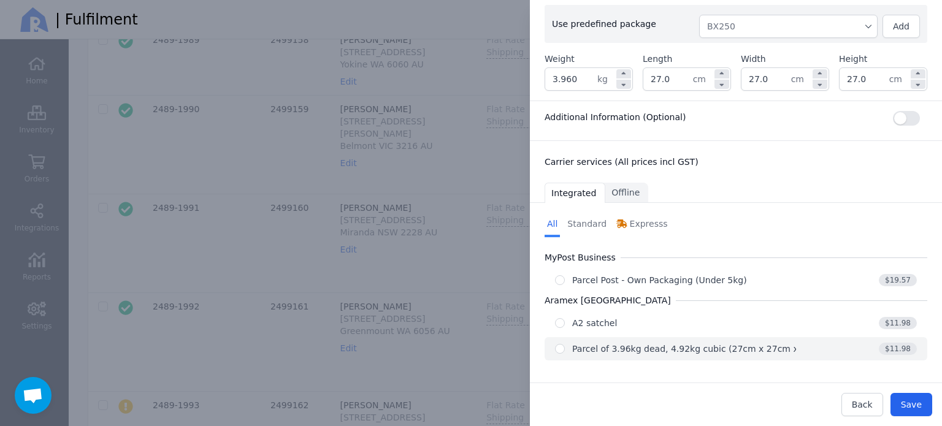
click at [704, 348] on div "Parcel of 3.96kg dead, 4.92kg cubic (27cm x 27cm x 27cm)" at bounding box center [700, 349] width 256 height 12
radio input "true"
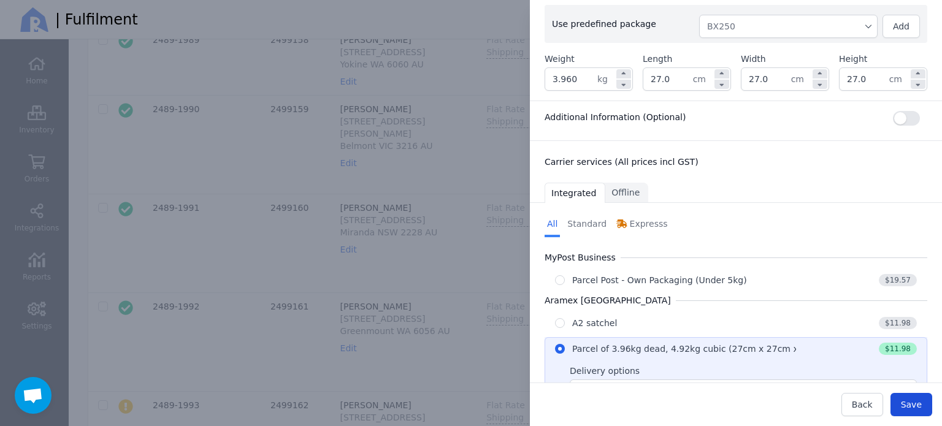
click at [928, 406] on button "Save" at bounding box center [912, 404] width 42 height 23
type input "27.0"
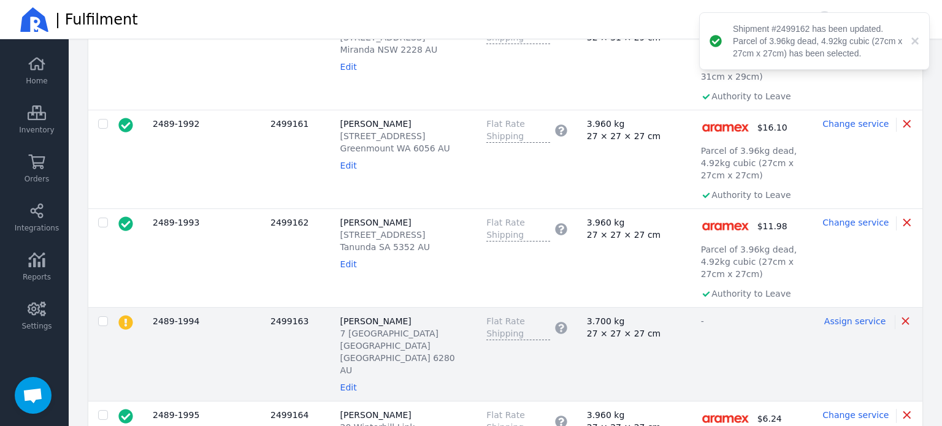
scroll to position [429, 0]
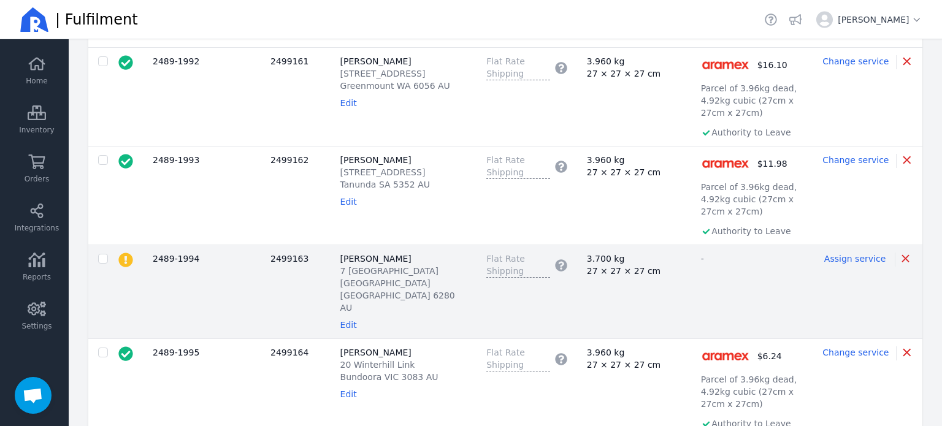
click at [130, 253] on icon at bounding box center [125, 260] width 14 height 14
checkbox input "false"
checkbox input "true"
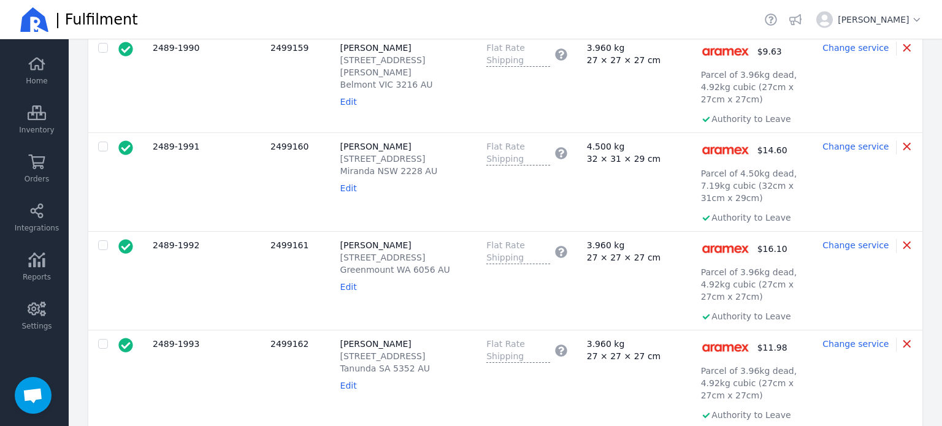
scroll to position [431, 0]
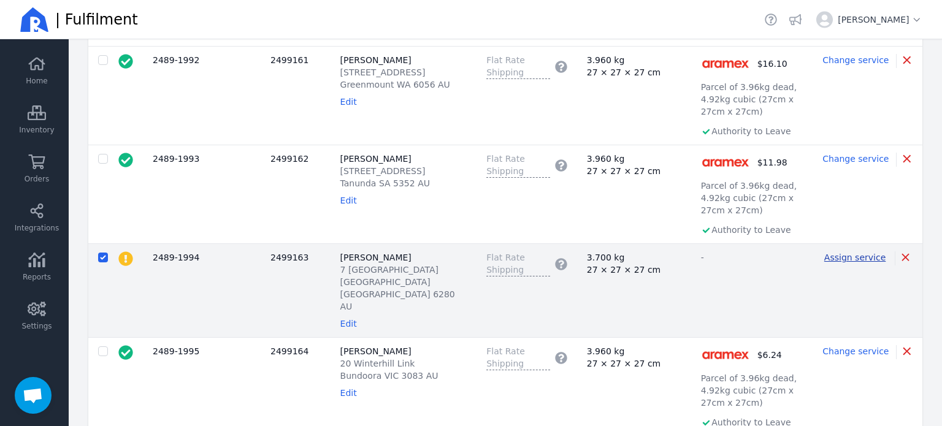
click at [868, 253] on span "Assign service" at bounding box center [855, 258] width 61 height 10
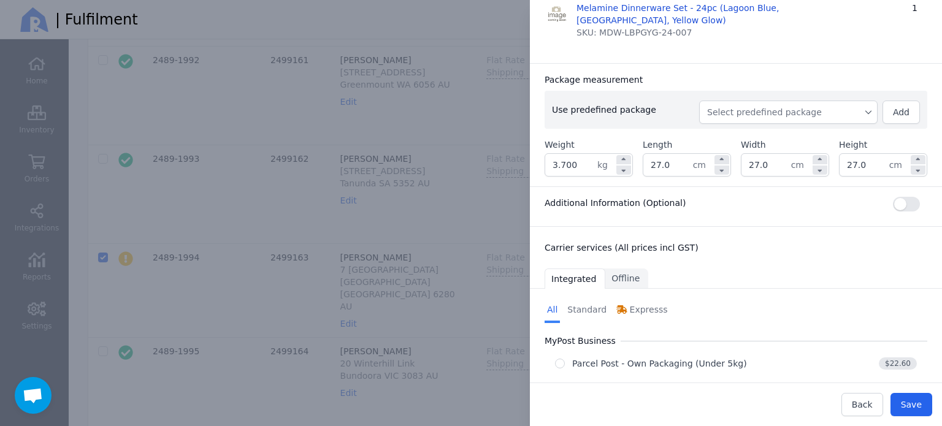
scroll to position [187, 0]
click at [749, 104] on button "Select predefined package" at bounding box center [788, 111] width 179 height 23
click at [741, 133] on span "BX250" at bounding box center [793, 139] width 149 height 12
type input "3.960"
type input "27.0"
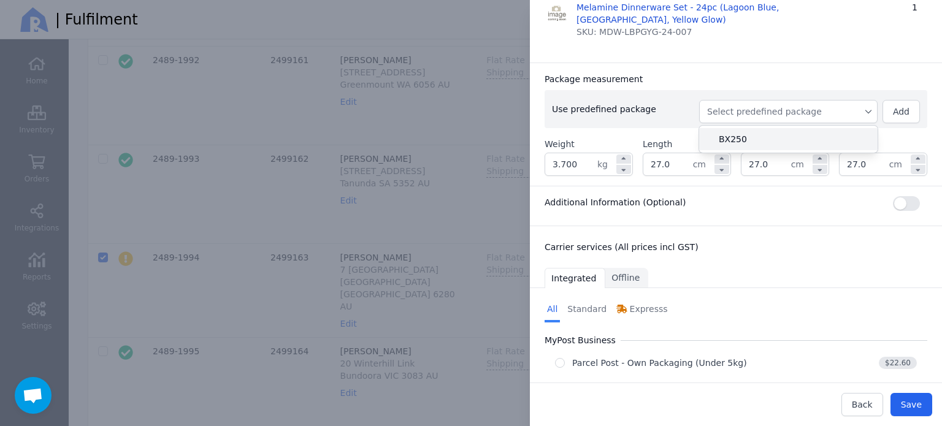
type input "27.0"
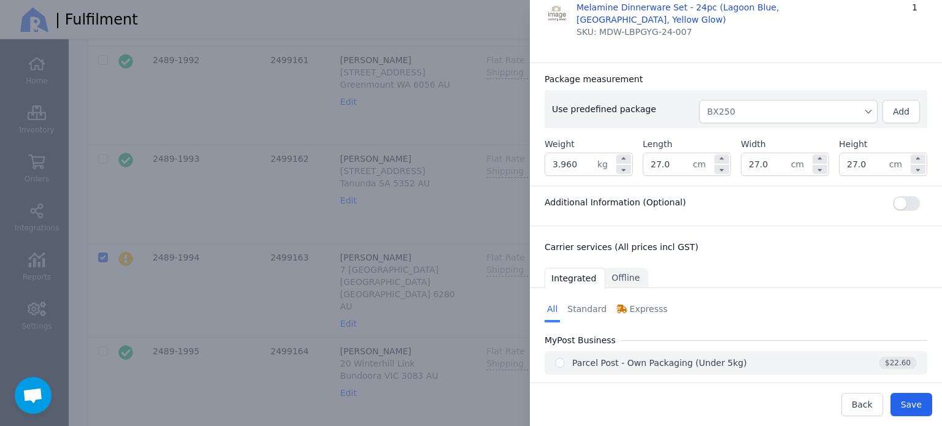
click at [706, 357] on div "Parcel Post - Own Packaging (Under 5kg)" at bounding box center [659, 363] width 175 height 12
radio input "true"
select select "0"
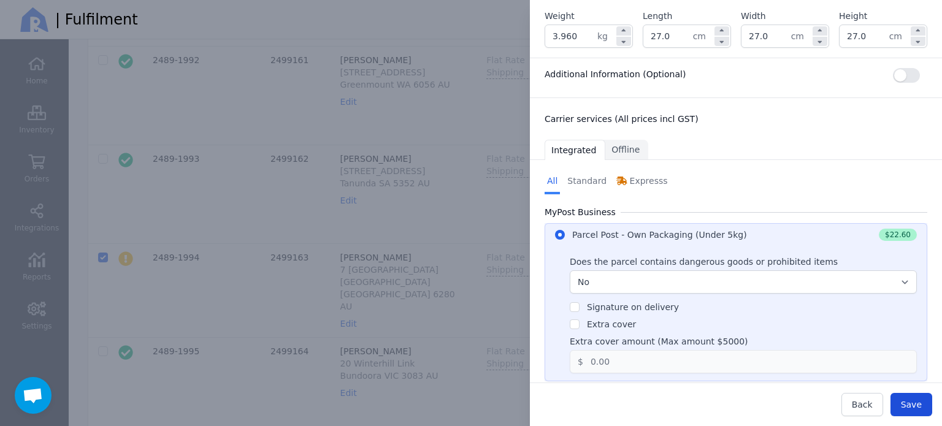
scroll to position [321, 0]
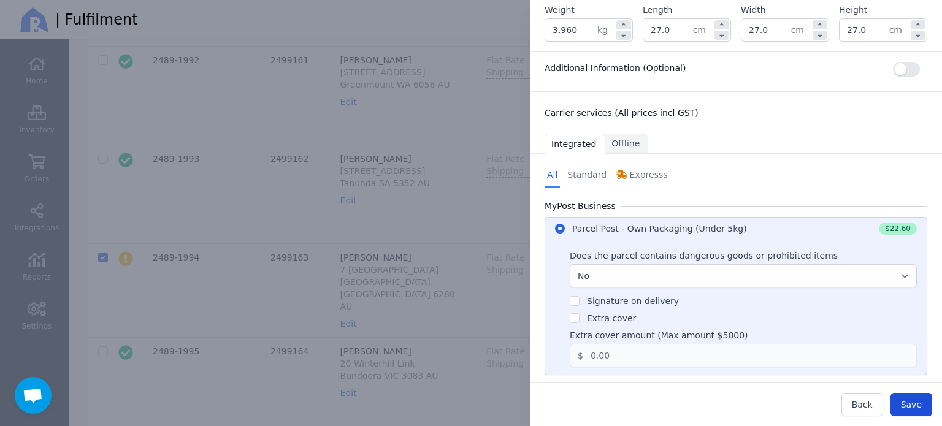
click at [919, 406] on span "Save" at bounding box center [911, 405] width 21 height 10
type input "27.0"
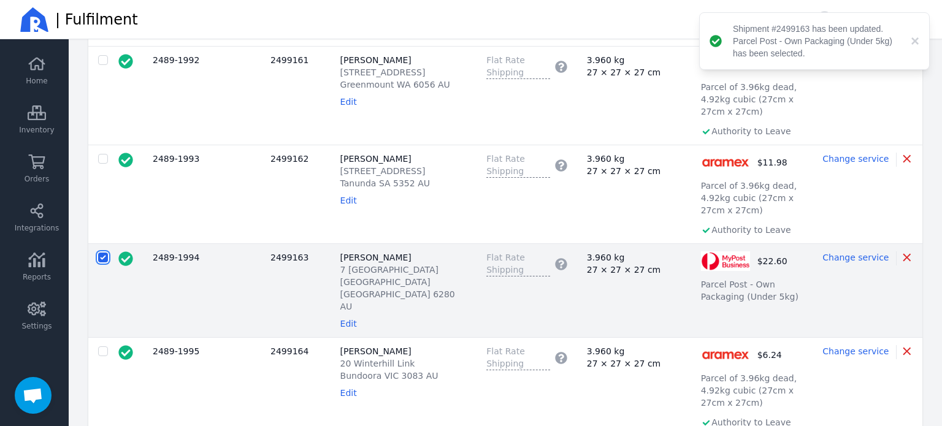
click at [102, 253] on input "checkbox" at bounding box center [103, 258] width 10 height 10
checkbox input "false"
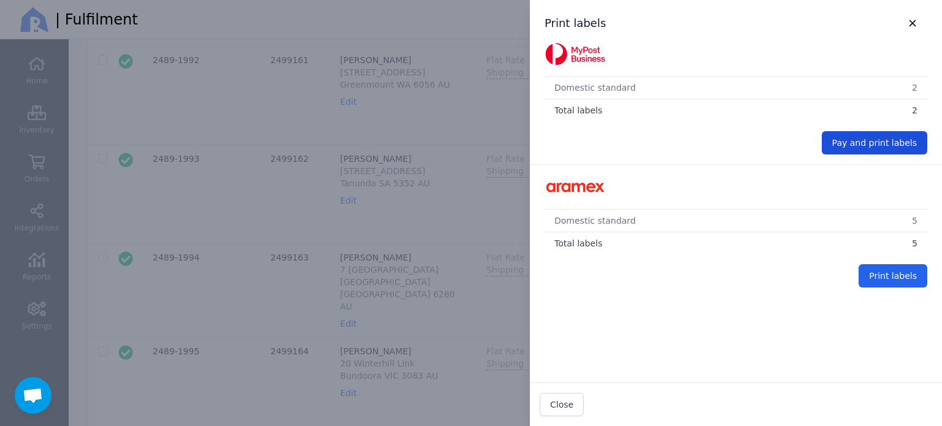
click at [885, 140] on span "Pay and print labels" at bounding box center [875, 143] width 85 height 10
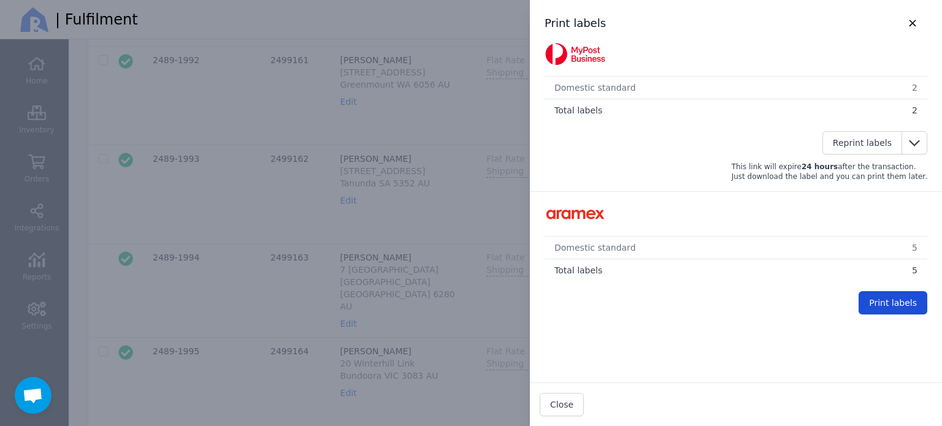
click at [895, 301] on span "Print labels" at bounding box center [893, 303] width 48 height 10
checkbox input "false"
click at [906, 20] on icon "button" at bounding box center [912, 23] width 13 height 11
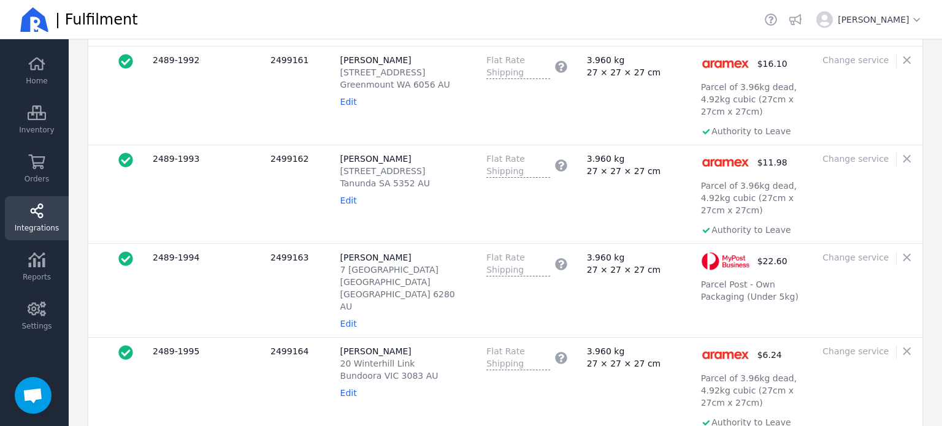
click at [37, 210] on icon at bounding box center [37, 211] width 18 height 15
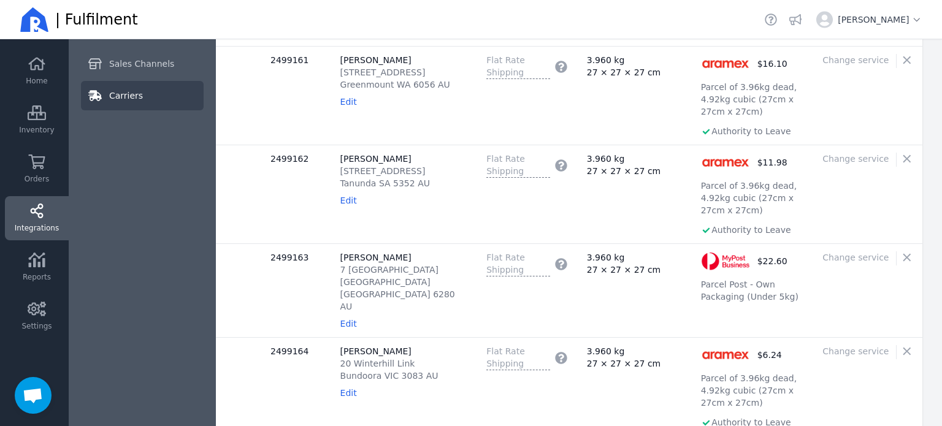
click at [123, 100] on span "Carriers" at bounding box center [126, 96] width 34 height 12
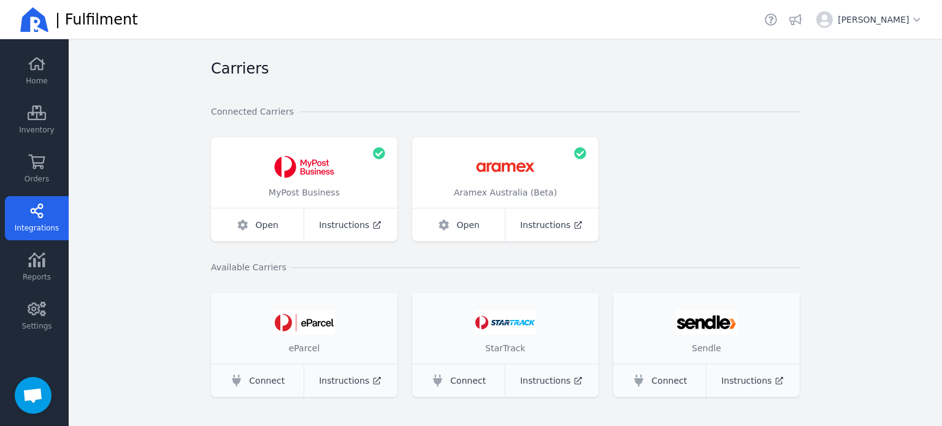
click at [49, 216] on link "Integrations" at bounding box center [37, 218] width 64 height 44
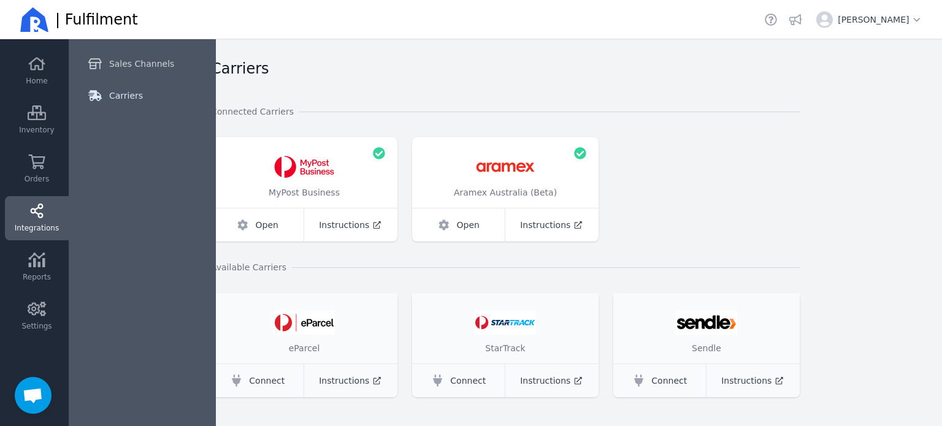
click at [131, 104] on link "Carriers" at bounding box center [142, 95] width 123 height 29
click at [579, 199] on div "Aramex Australia (Beta)" at bounding box center [505, 172] width 187 height 71
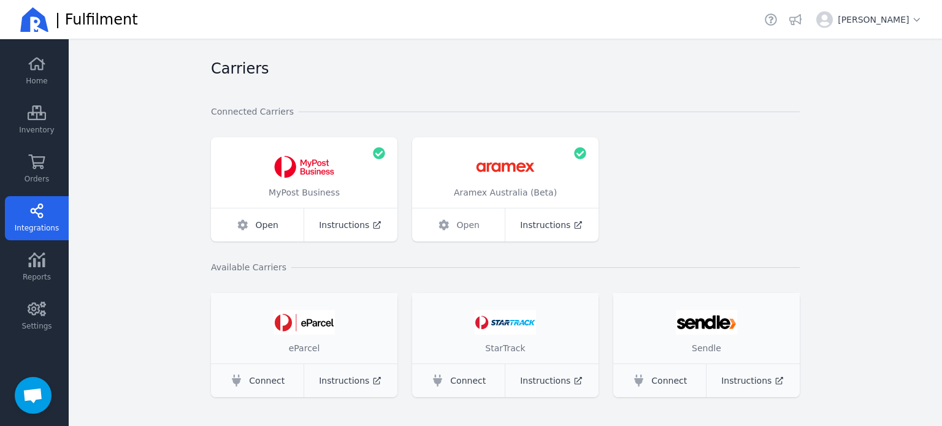
click at [462, 229] on span "Open" at bounding box center [468, 225] width 23 height 12
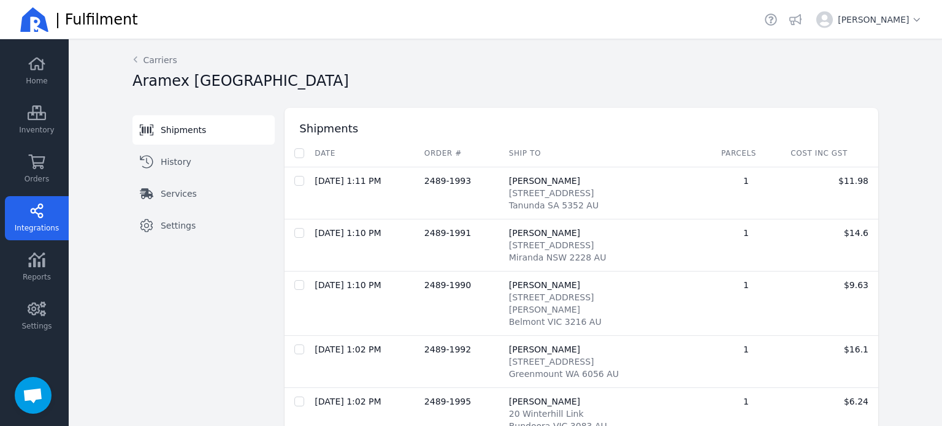
click at [175, 138] on link "Shipments" at bounding box center [204, 129] width 142 height 29
click at [298, 155] on input "checkbox" at bounding box center [299, 153] width 10 height 10
checkbox input "true"
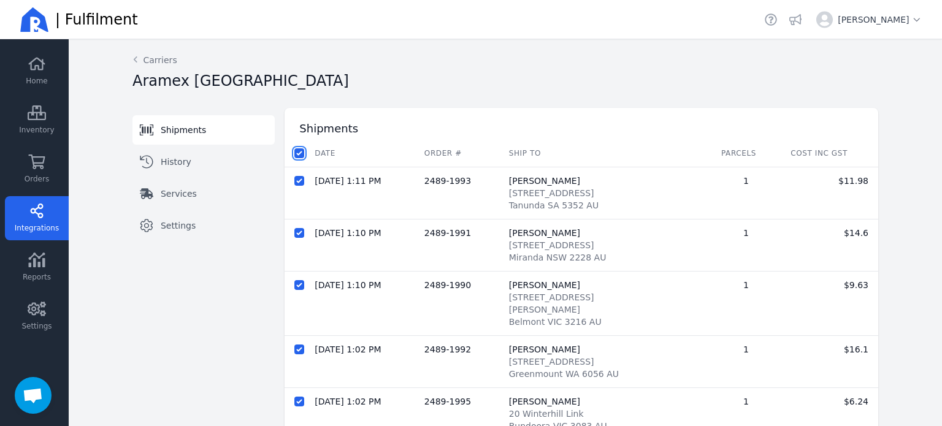
checkbox input "true"
click at [450, 149] on span "Despatch shipments" at bounding box center [447, 153] width 88 height 10
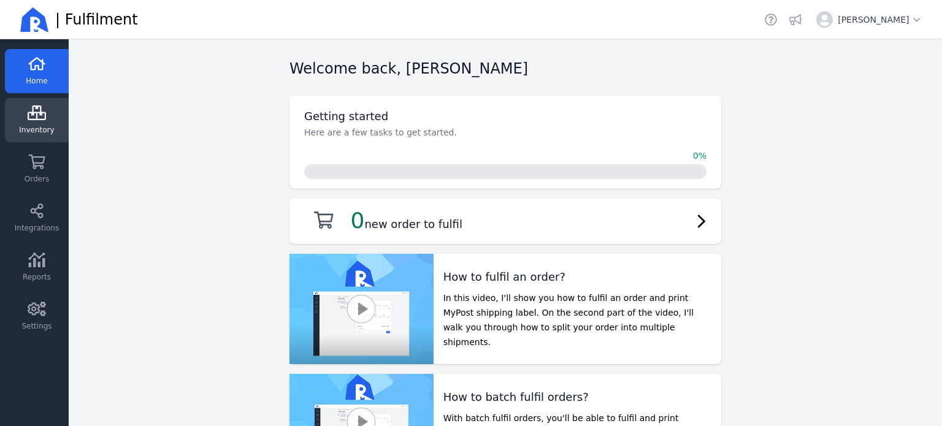
click at [42, 120] on icon at bounding box center [37, 113] width 18 height 15
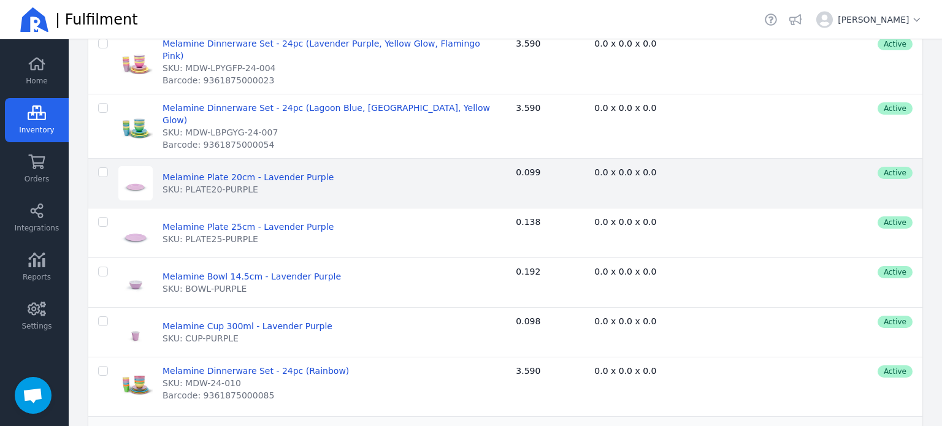
scroll to position [1347, 0]
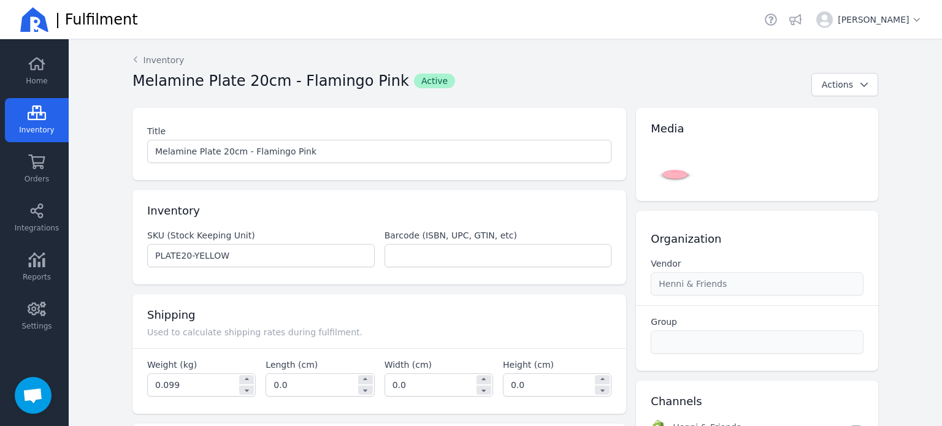
scroll to position [376, 0]
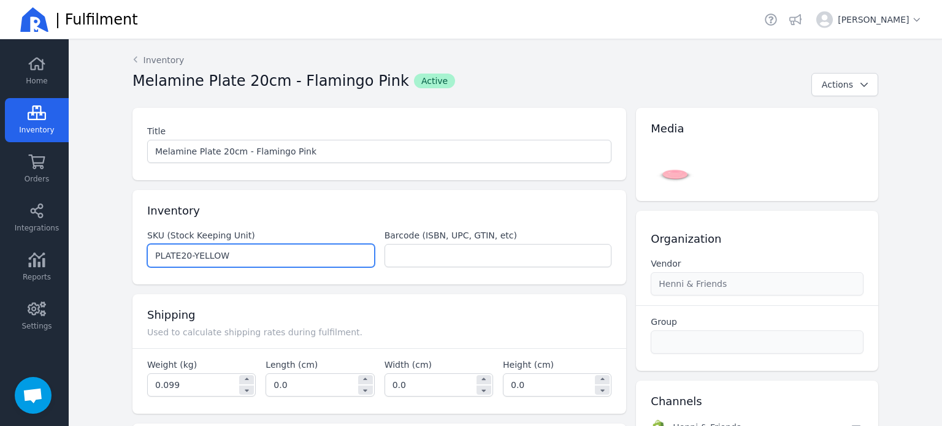
click at [199, 252] on input "PLATE20-YELLOW" at bounding box center [261, 256] width 226 height 22
click at [198, 252] on input "PLATE20-YELLOW" at bounding box center [261, 256] width 226 height 22
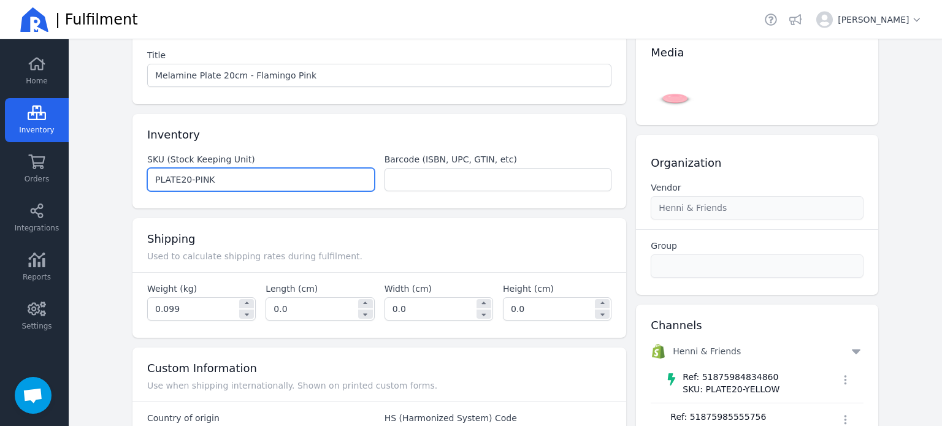
scroll to position [174, 0]
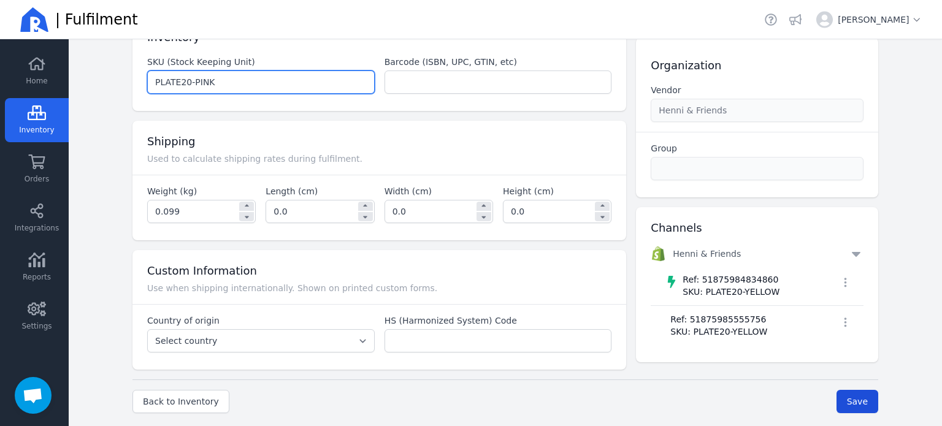
type input "PLATE20-PINK"
click at [866, 405] on button "Save" at bounding box center [858, 401] width 42 height 23
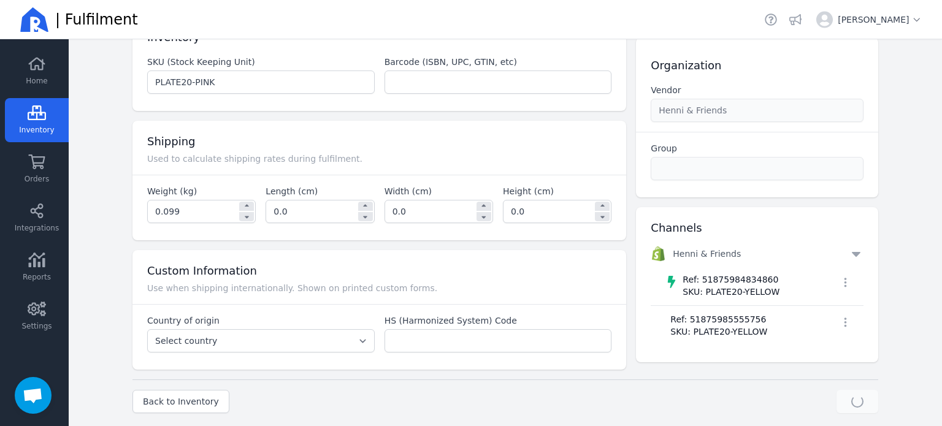
type input "0.099"
type input "0.0"
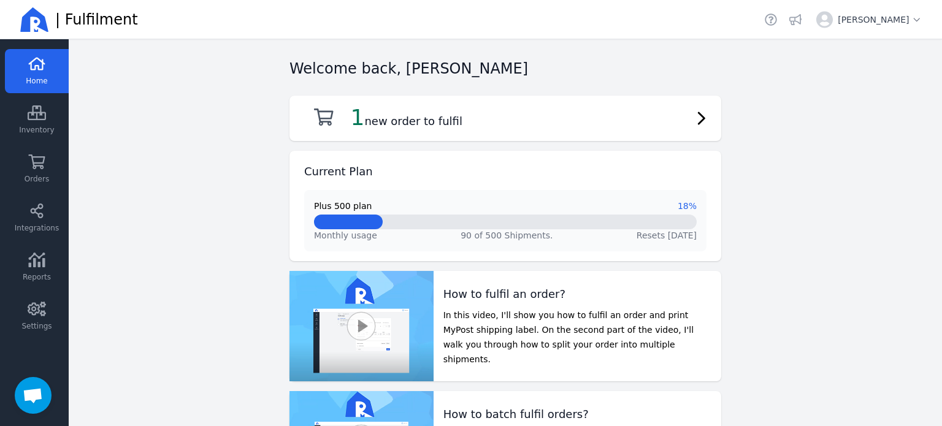
scroll to position [376, 0]
click at [42, 158] on icon at bounding box center [37, 162] width 18 height 15
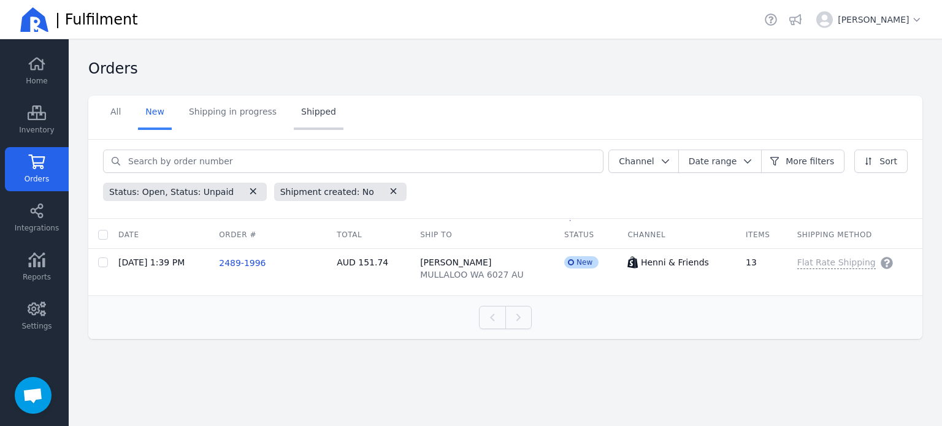
click at [329, 109] on link "Shipped" at bounding box center [319, 113] width 50 height 34
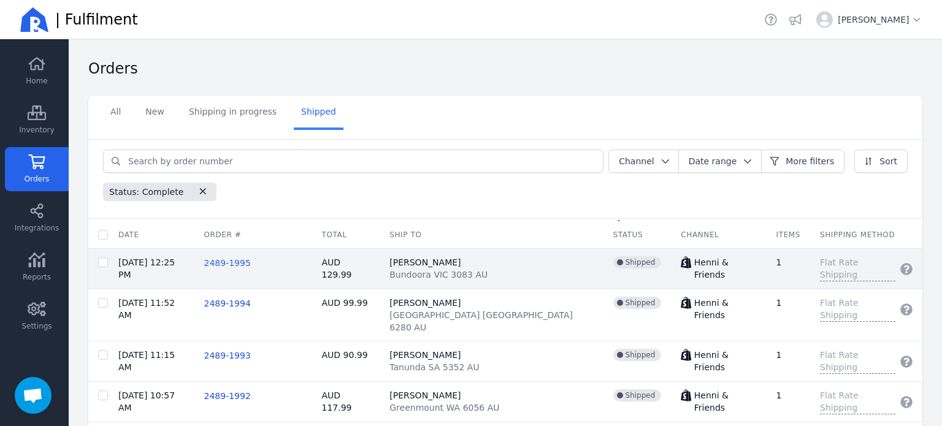
click at [236, 262] on span "2489-1995" at bounding box center [227, 263] width 47 height 10
